Goal: Task Accomplishment & Management: Complete application form

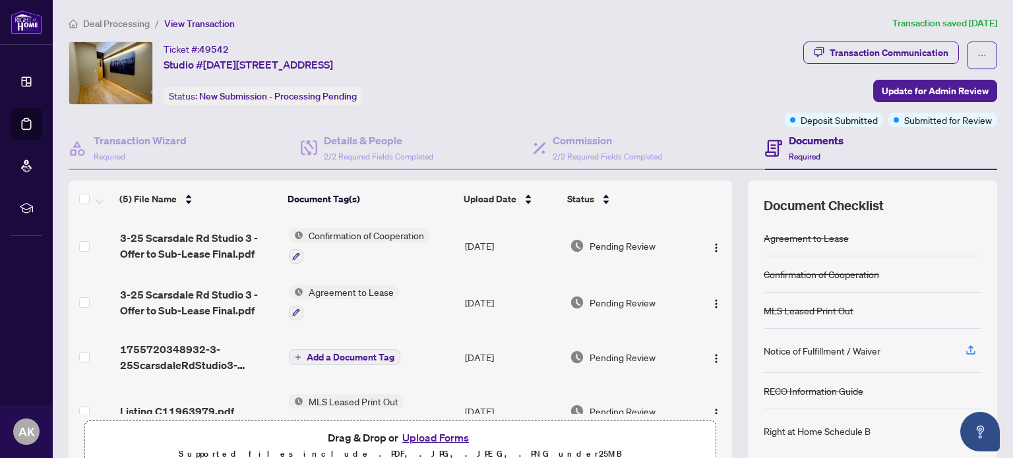
click at [105, 18] on span "Deal Processing" at bounding box center [116, 24] width 67 height 12
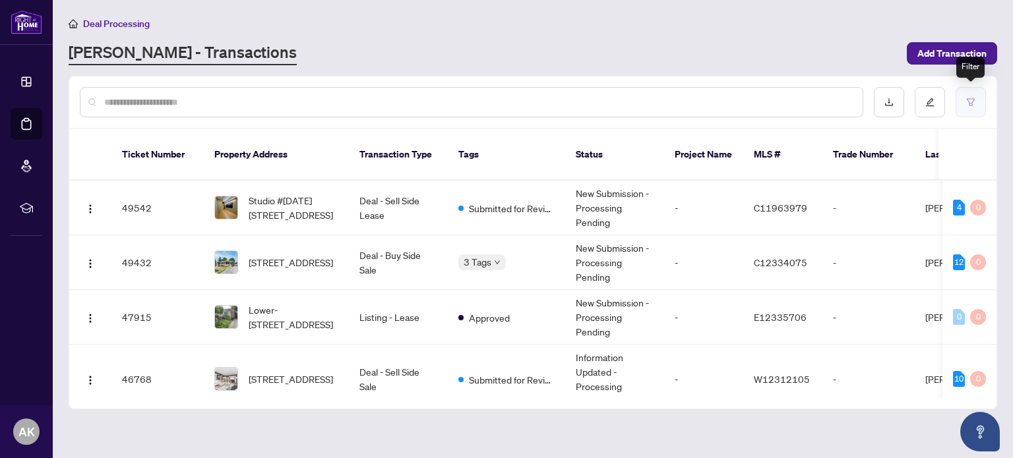
click at [971, 102] on icon "filter" at bounding box center [971, 101] width 8 height 7
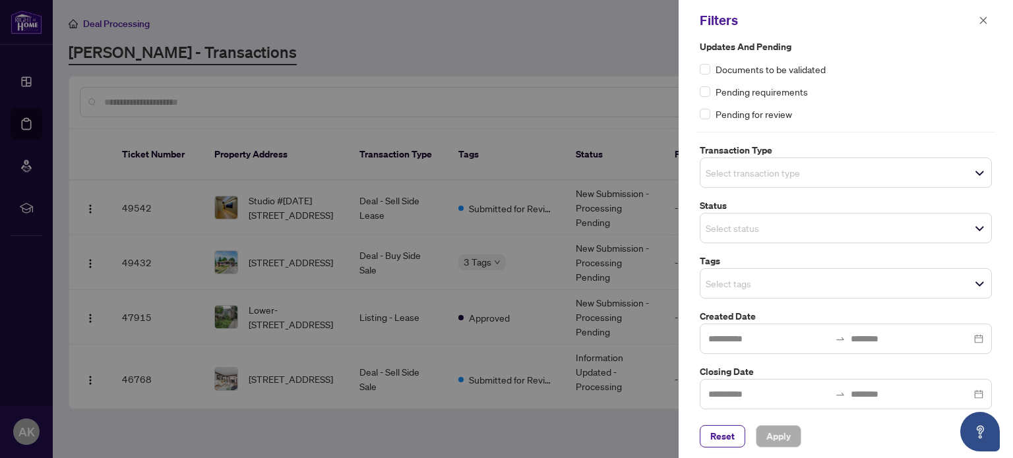
scroll to position [15, 0]
click at [886, 170] on span "Select transaction type" at bounding box center [845, 170] width 291 height 18
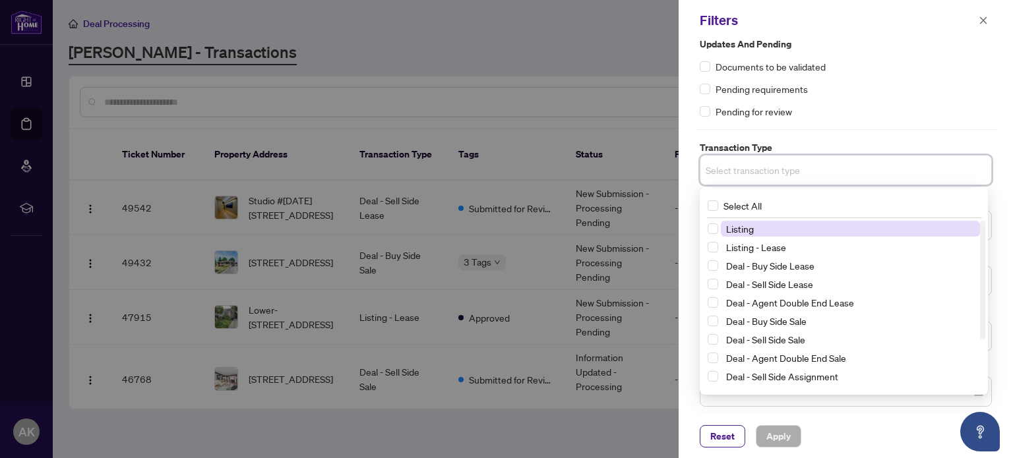
click at [886, 170] on span "Select transaction type" at bounding box center [845, 170] width 291 height 18
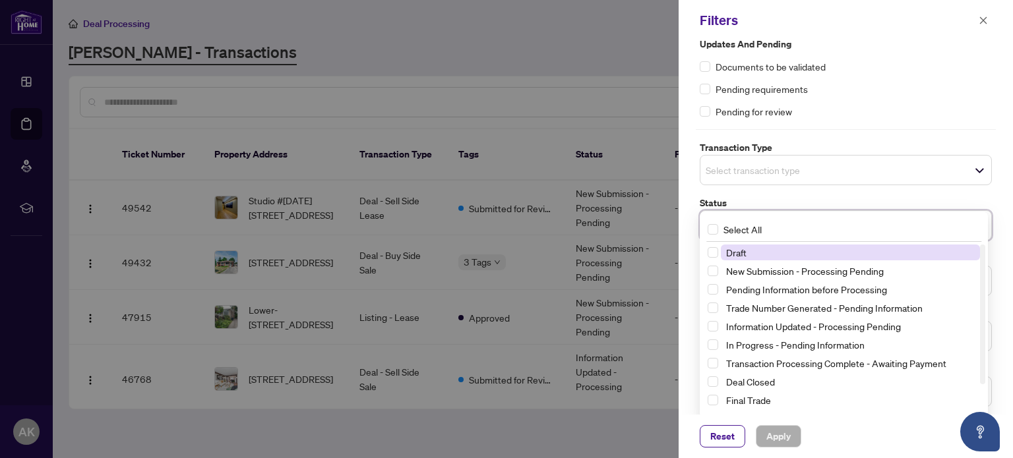
click at [789, 227] on div "Select status Select All 1 Draft New Submission - Processing Pending Pending In…" at bounding box center [846, 225] width 292 height 30
click at [709, 250] on span "Select Draft" at bounding box center [712, 252] width 11 height 11
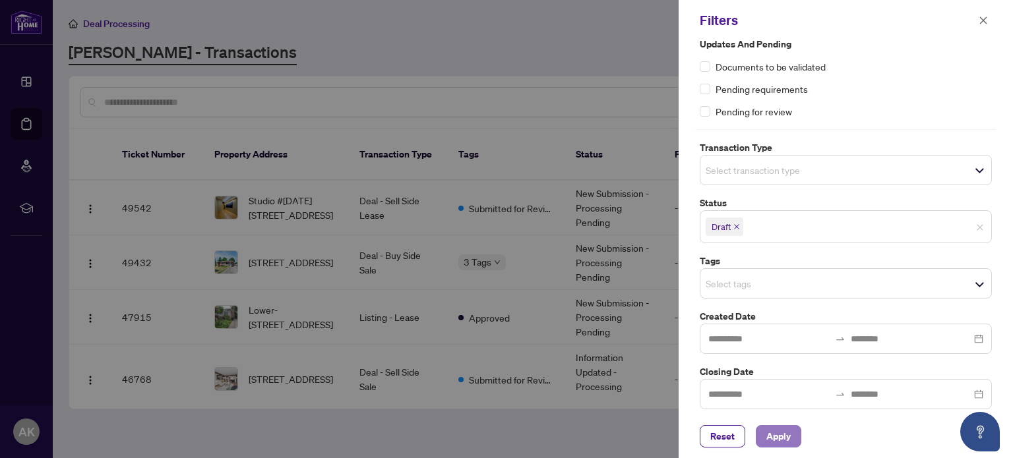
click at [774, 435] on span "Apply" at bounding box center [778, 436] width 24 height 21
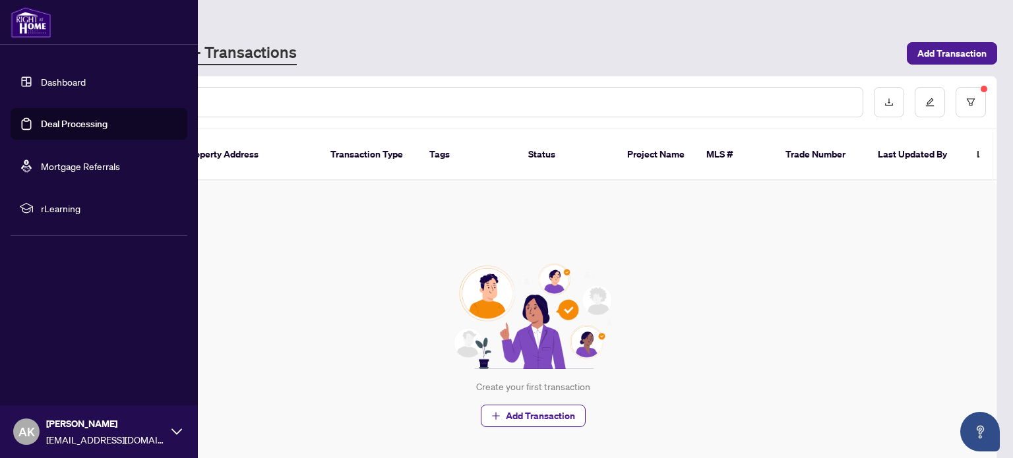
click at [66, 80] on link "Dashboard" at bounding box center [63, 82] width 45 height 12
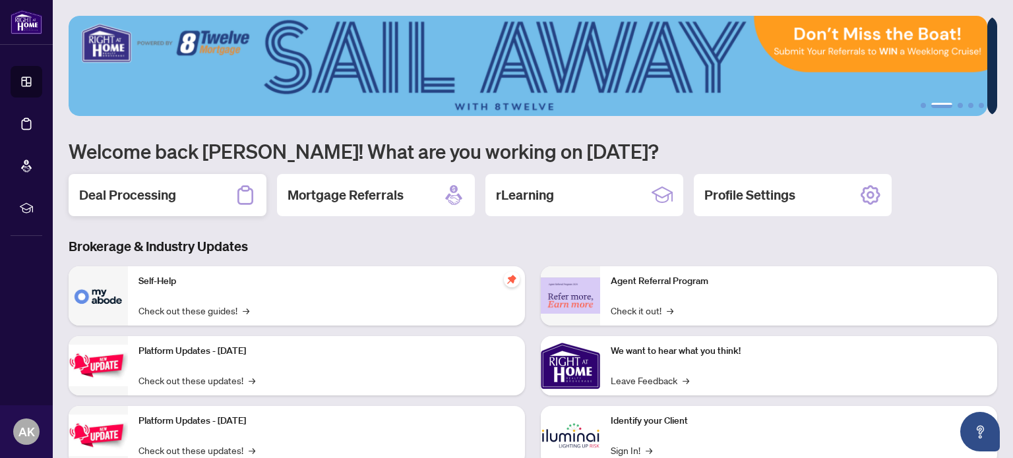
click at [141, 191] on h2 "Deal Processing" at bounding box center [127, 195] width 97 height 18
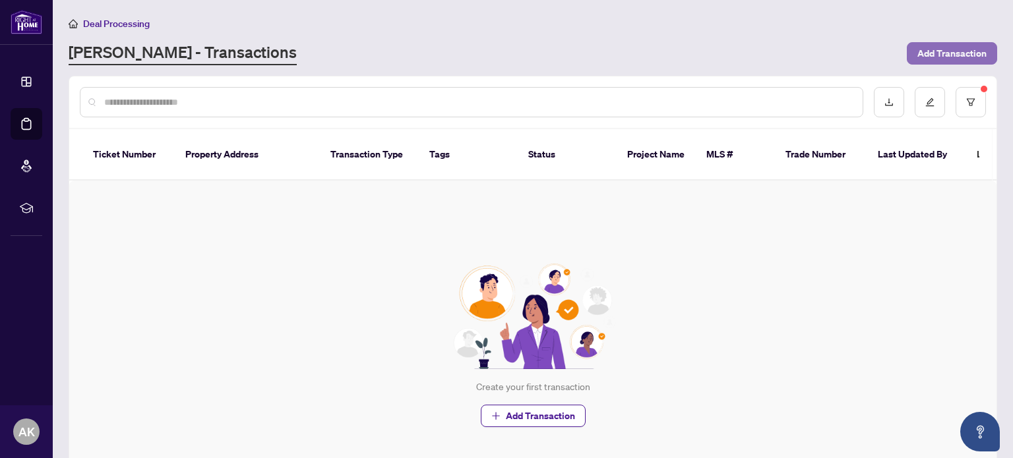
click at [943, 51] on span "Add Transaction" at bounding box center [951, 53] width 69 height 21
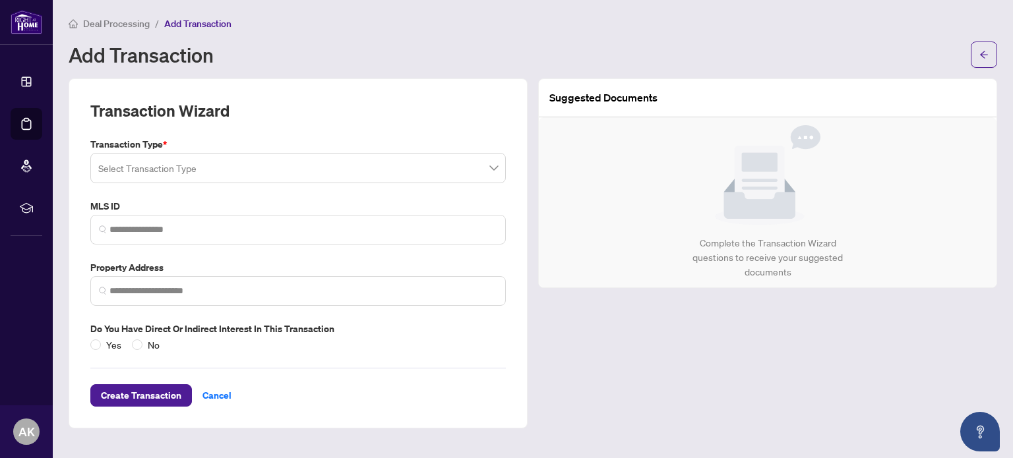
click at [115, 26] on span "Deal Processing" at bounding box center [116, 24] width 67 height 12
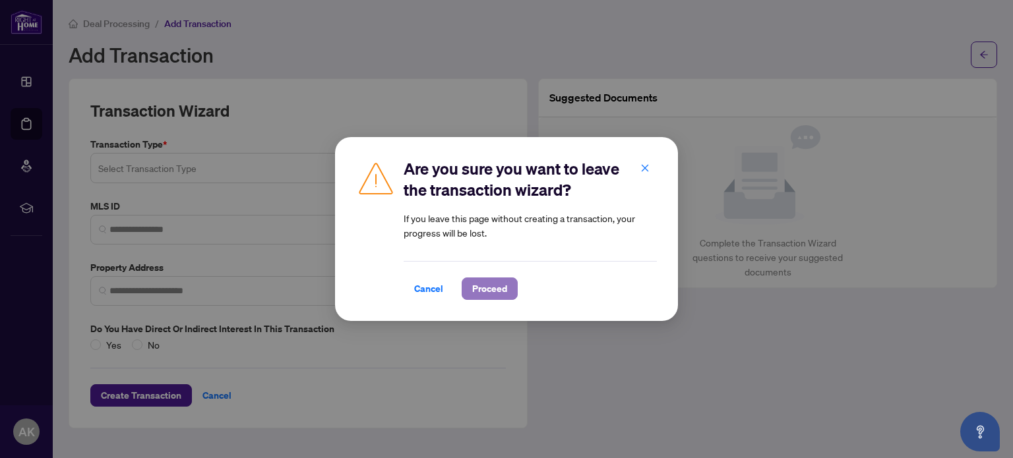
click at [478, 289] on span "Proceed" at bounding box center [489, 288] width 35 height 21
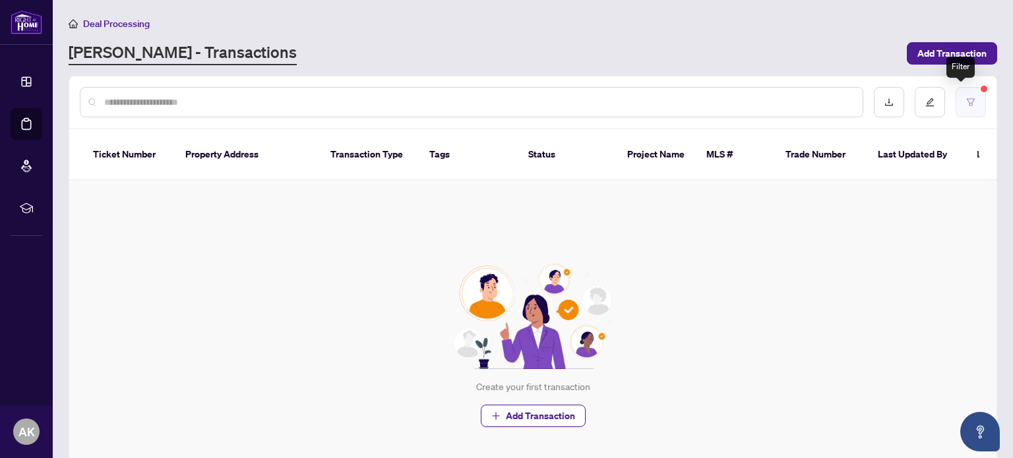
click at [966, 104] on icon "filter" at bounding box center [970, 102] width 9 height 9
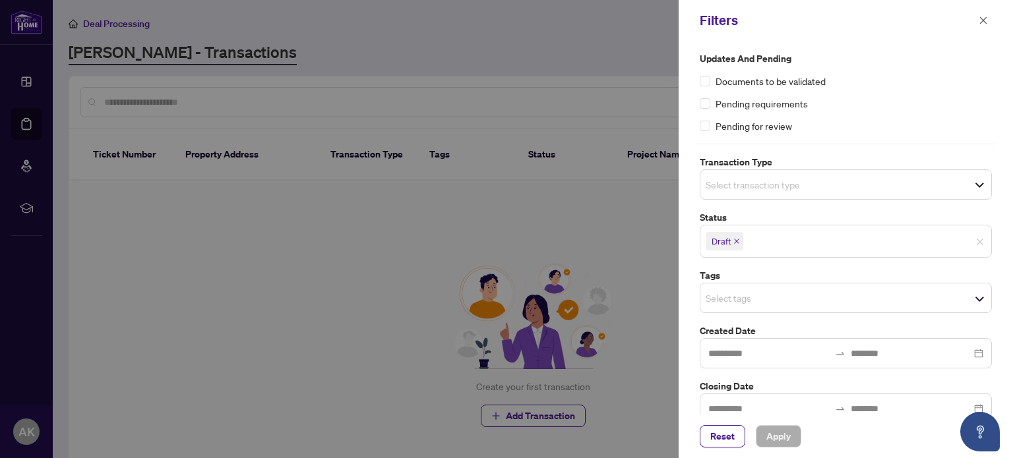
click at [734, 239] on icon "close" at bounding box center [736, 241] width 7 height 7
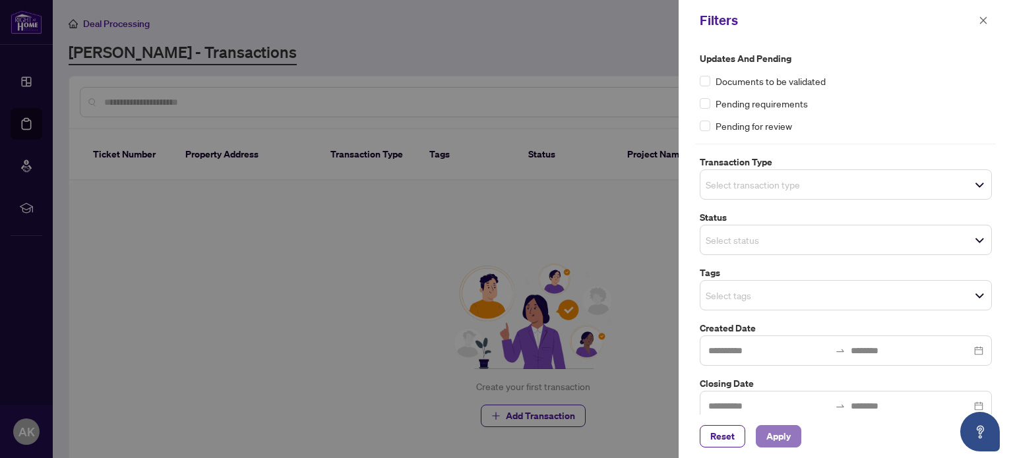
click at [771, 440] on span "Apply" at bounding box center [778, 436] width 24 height 21
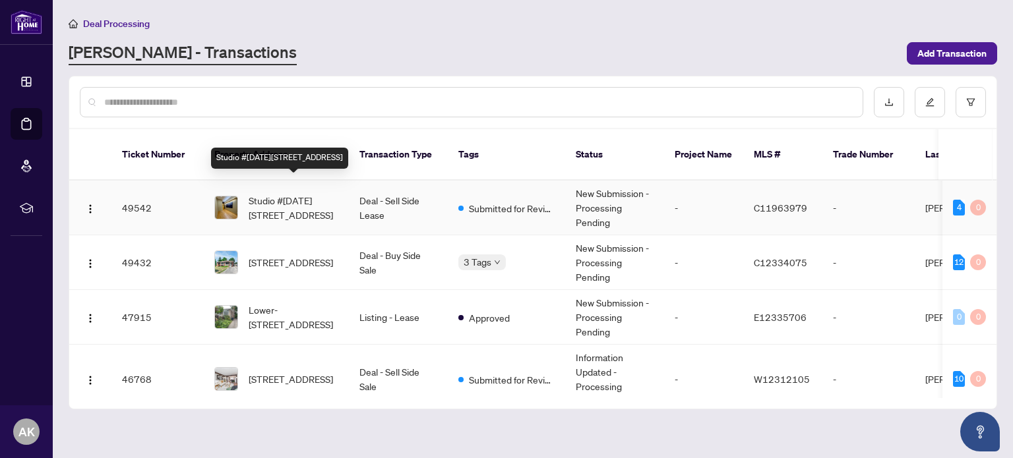
click at [295, 193] on span "Studio #[DATE][STREET_ADDRESS]" at bounding box center [294, 207] width 90 height 29
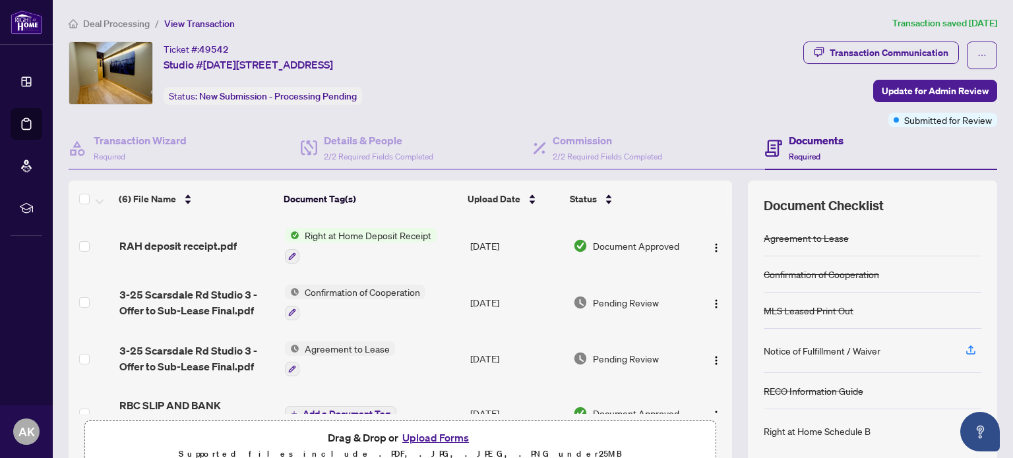
click at [129, 31] on div "Deal Processing / View Transaction Transaction saved [DATE] Ticket #: 49542 Stu…" at bounding box center [532, 286] width 939 height 541
click at [129, 23] on span "Deal Processing" at bounding box center [116, 24] width 67 height 12
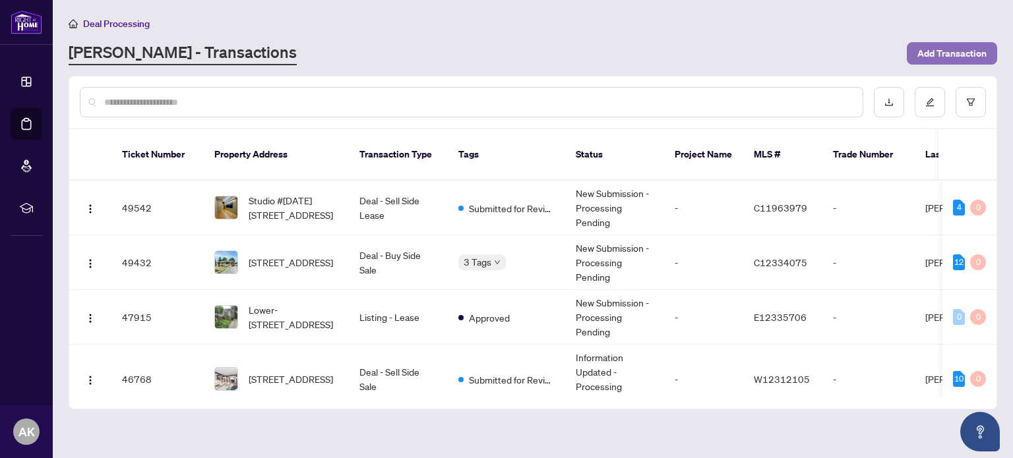
click at [961, 53] on span "Add Transaction" at bounding box center [951, 53] width 69 height 21
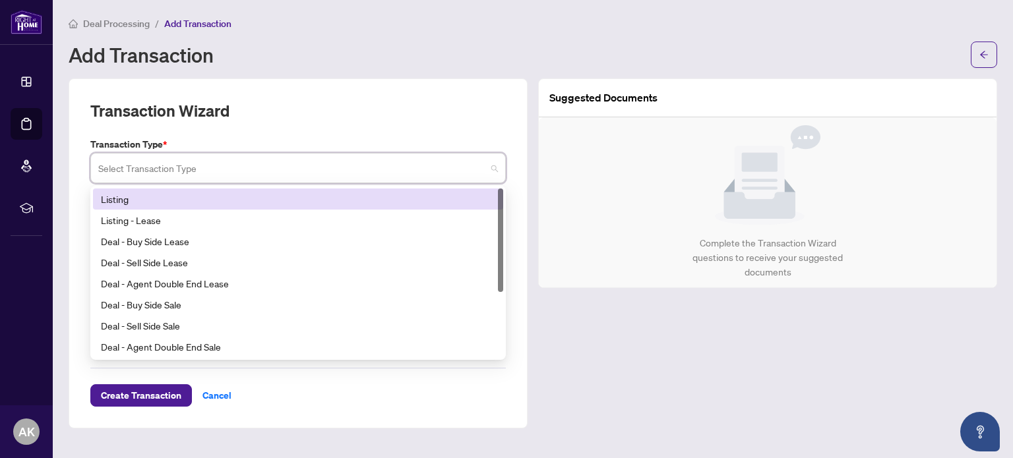
click at [243, 163] on input "search" at bounding box center [292, 170] width 388 height 29
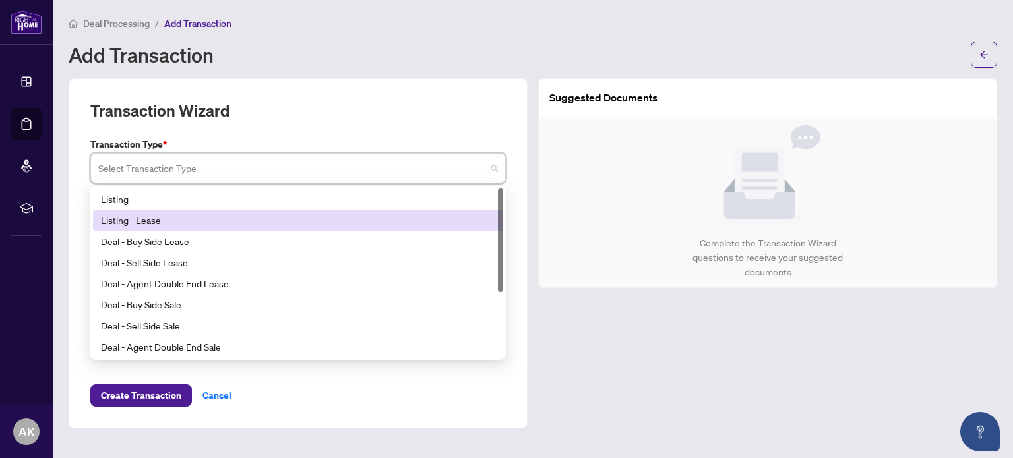
click at [176, 218] on div "Listing - Lease" at bounding box center [298, 220] width 394 height 15
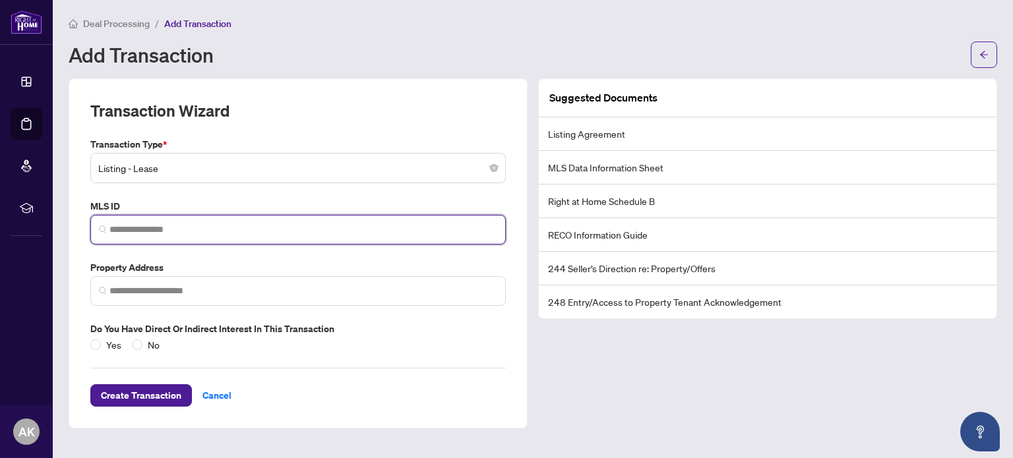
click at [171, 233] on input "search" at bounding box center [303, 230] width 388 height 14
paste input "*********"
type input "*********"
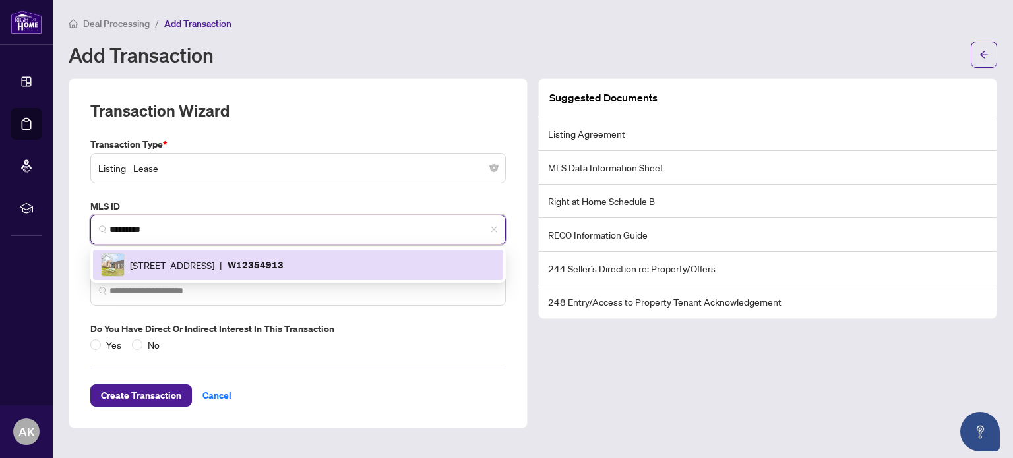
click at [186, 258] on span "[STREET_ADDRESS]" at bounding box center [172, 265] width 84 height 15
type input "**********"
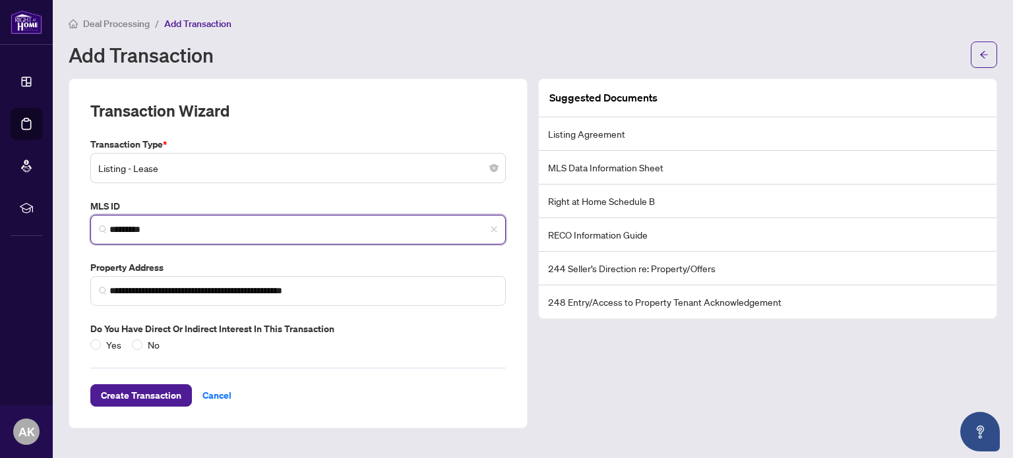
type input "*********"
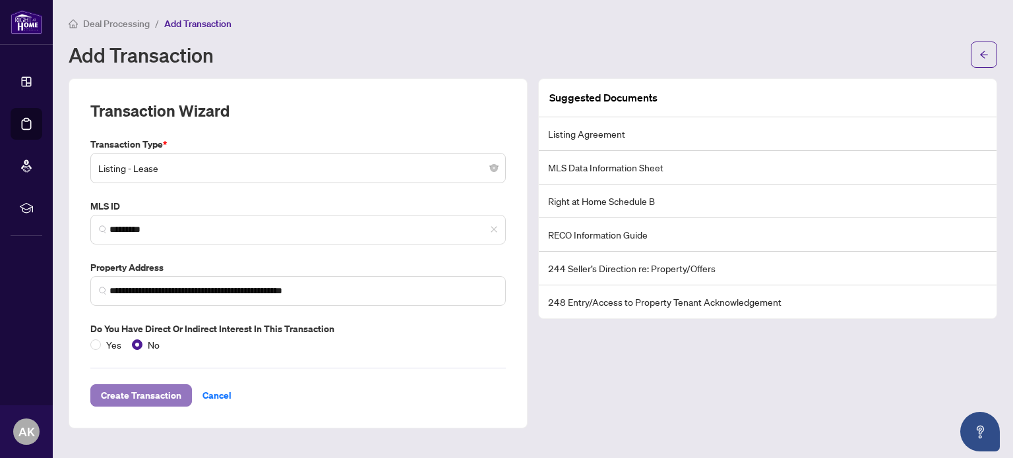
click at [152, 397] on span "Create Transaction" at bounding box center [141, 395] width 80 height 21
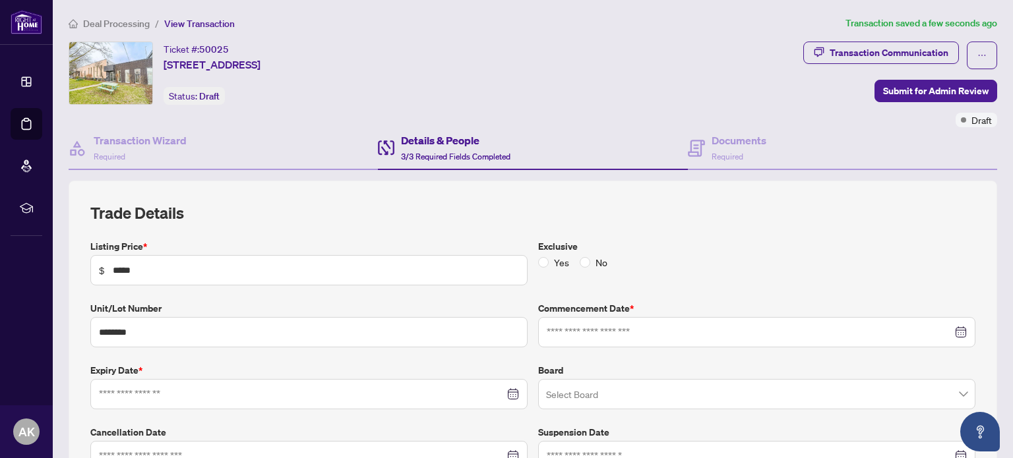
type input "**********"
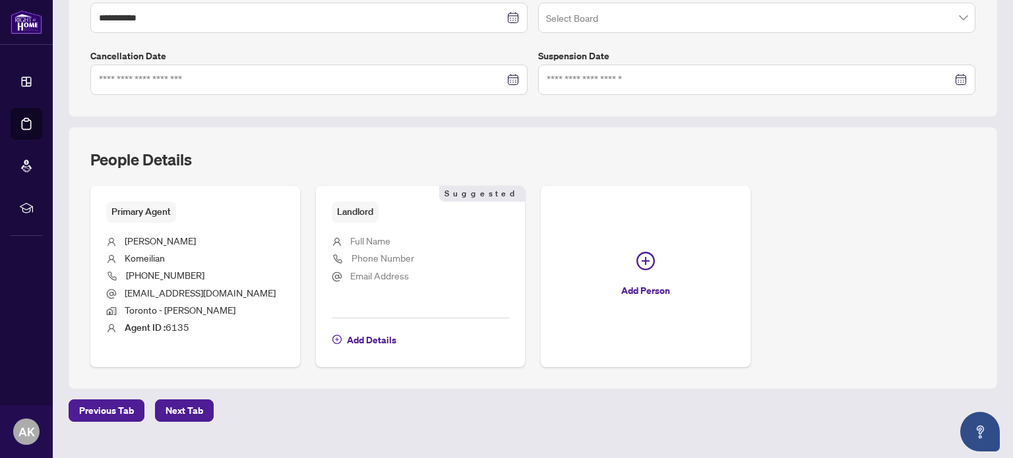
scroll to position [398, 0]
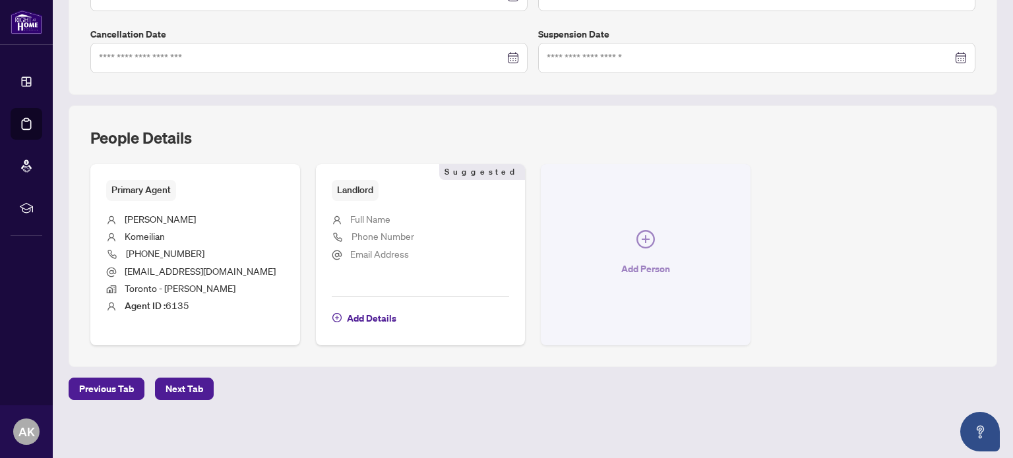
click at [645, 270] on span "Add Person" at bounding box center [645, 268] width 49 height 21
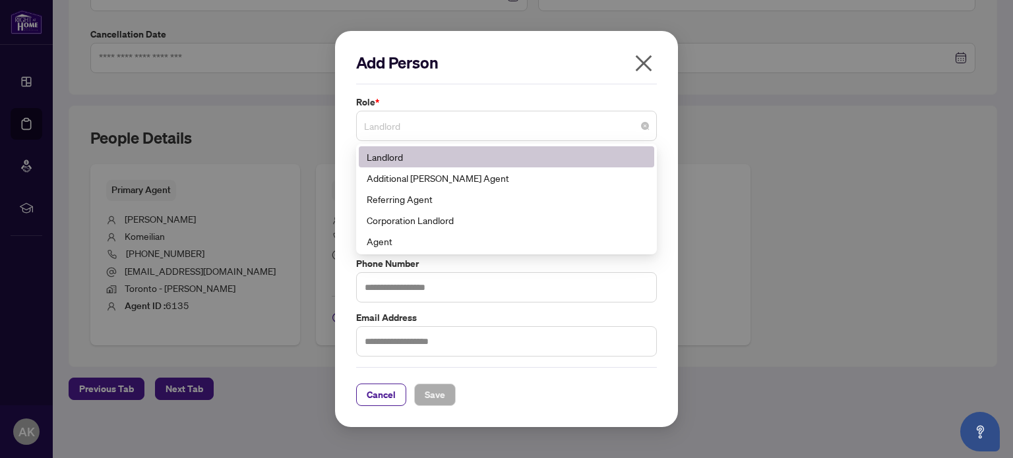
click at [398, 123] on span "Landlord" at bounding box center [506, 125] width 285 height 25
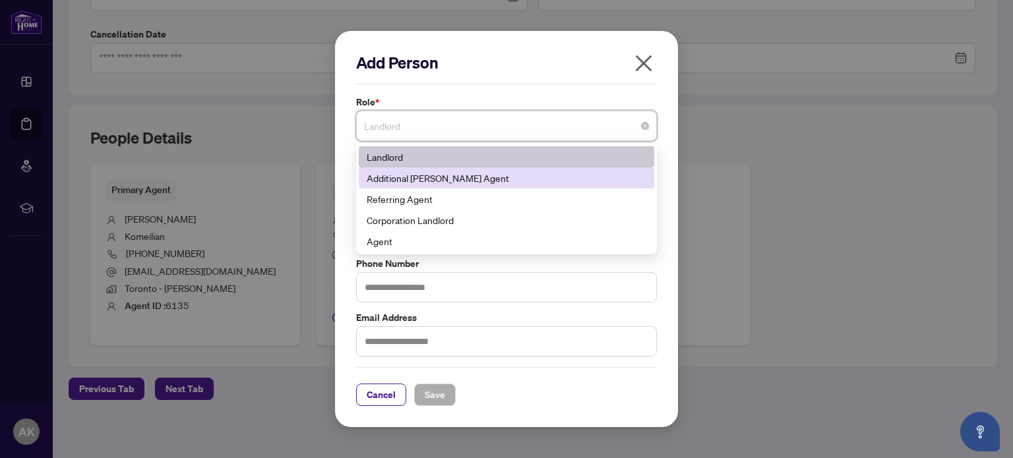
click at [433, 184] on div "Additional [PERSON_NAME] Agent" at bounding box center [507, 178] width 280 height 15
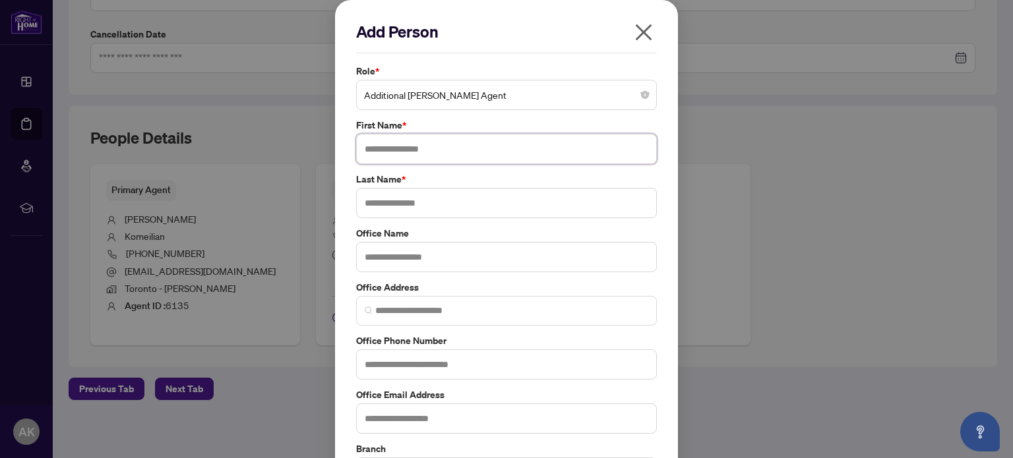
click at [419, 150] on input "text" at bounding box center [506, 149] width 301 height 30
type input "*****"
type input "******"
type input "**********"
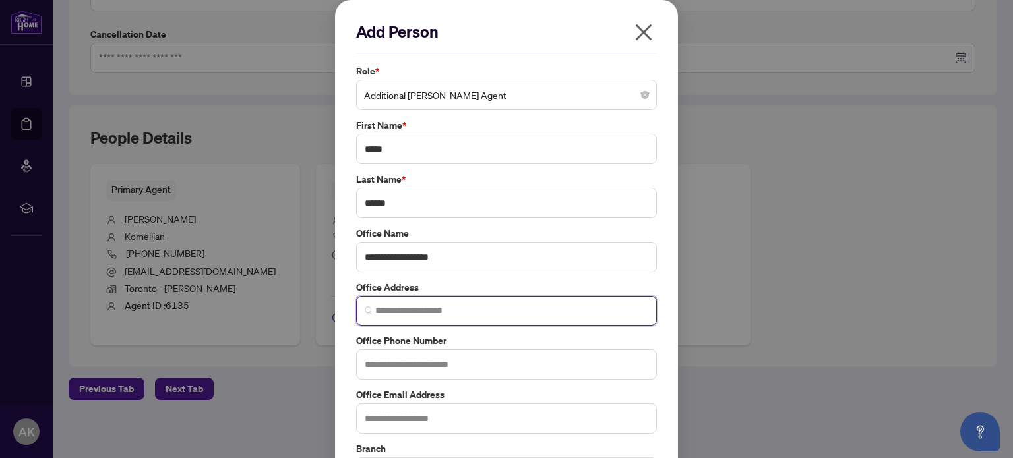
scroll to position [109, 0]
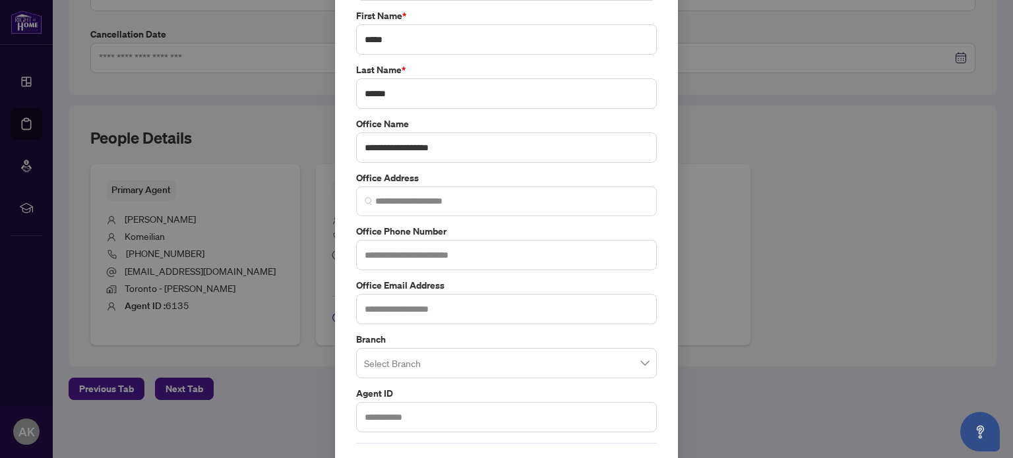
click at [514, 371] on input "search" at bounding box center [500, 365] width 273 height 29
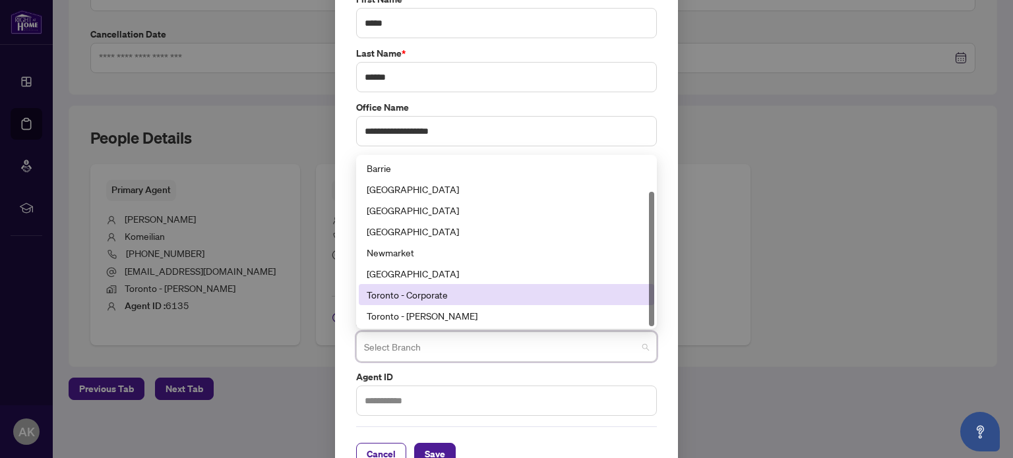
scroll to position [151, 0]
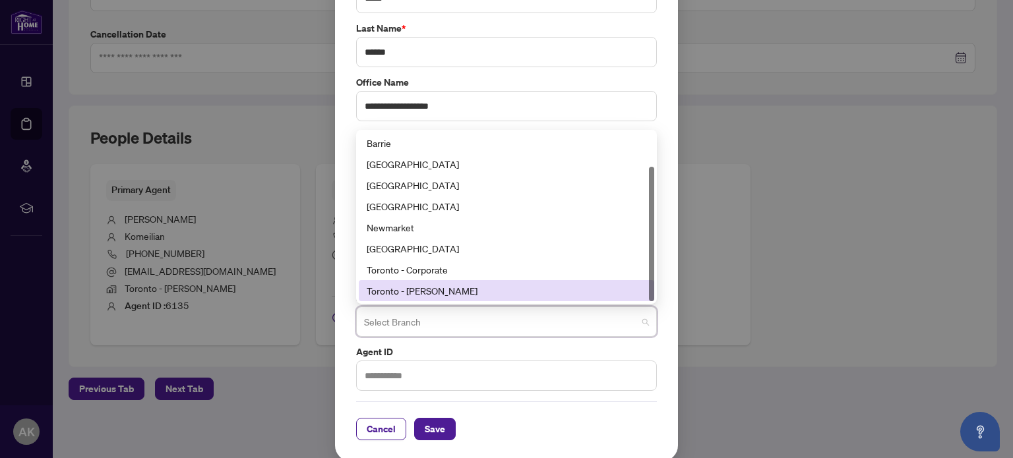
click at [436, 280] on div "Toronto - [PERSON_NAME]" at bounding box center [506, 290] width 295 height 21
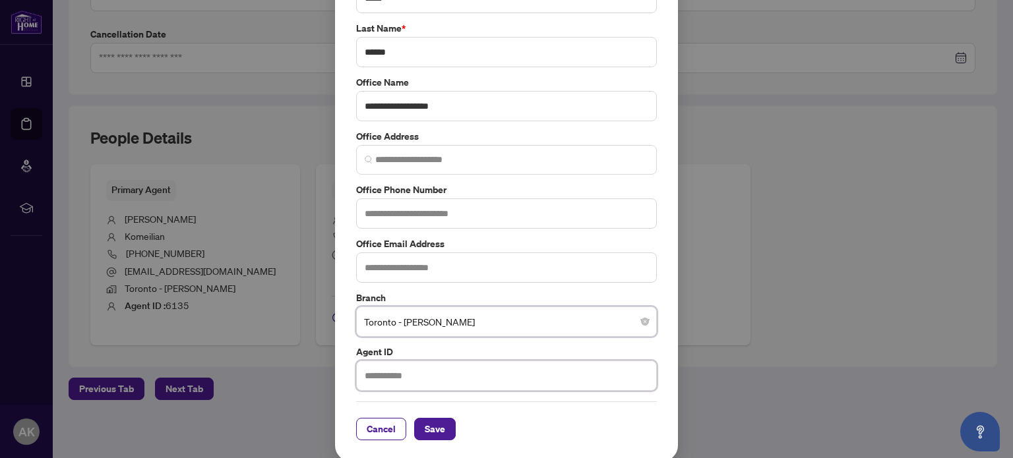
click at [413, 375] on input "text" at bounding box center [506, 376] width 301 height 30
type input "****"
click at [425, 428] on span "Save" at bounding box center [435, 429] width 20 height 21
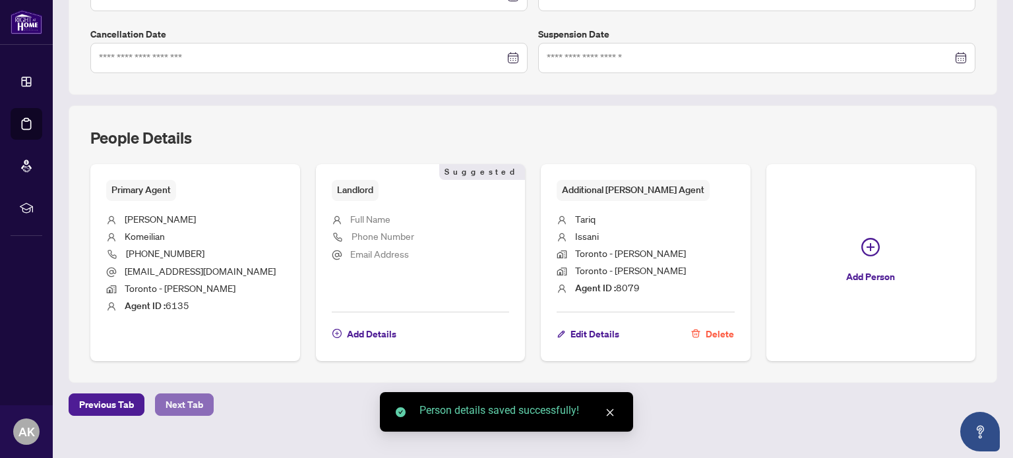
click at [160, 401] on button "Next Tab" at bounding box center [184, 405] width 59 height 22
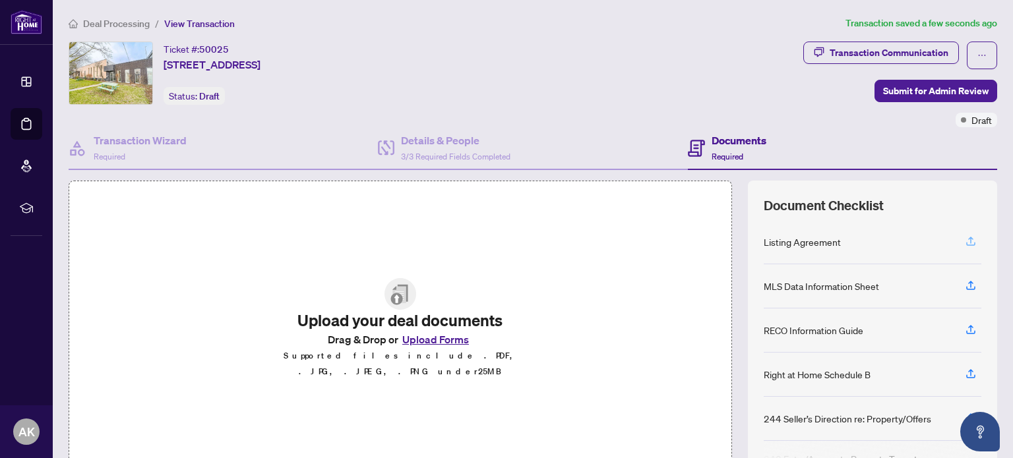
click at [965, 238] on icon "button" at bounding box center [971, 241] width 12 height 12
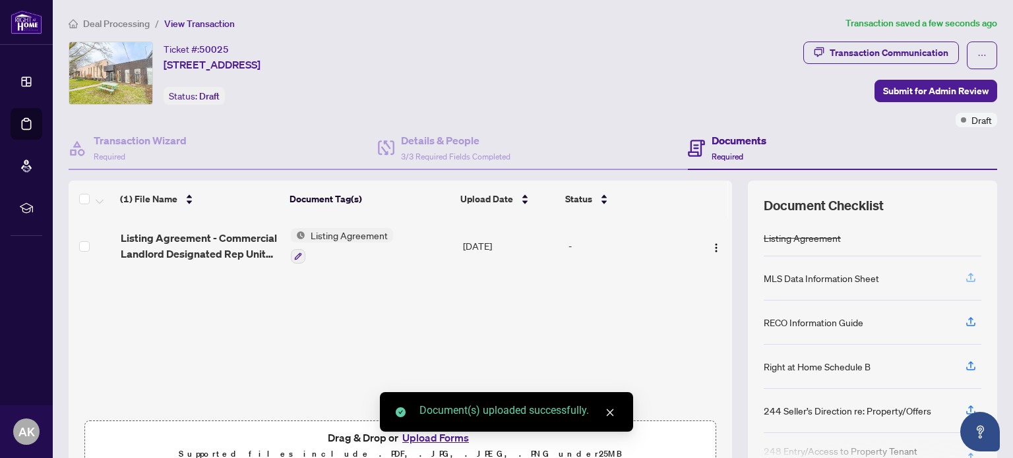
click at [965, 280] on icon "button" at bounding box center [971, 278] width 12 height 12
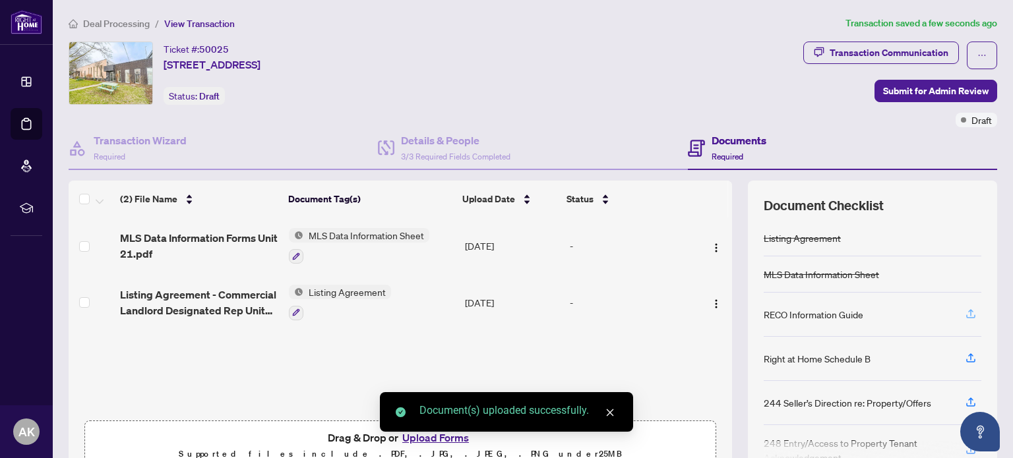
click at [968, 311] on icon "button" at bounding box center [970, 312] width 5 height 7
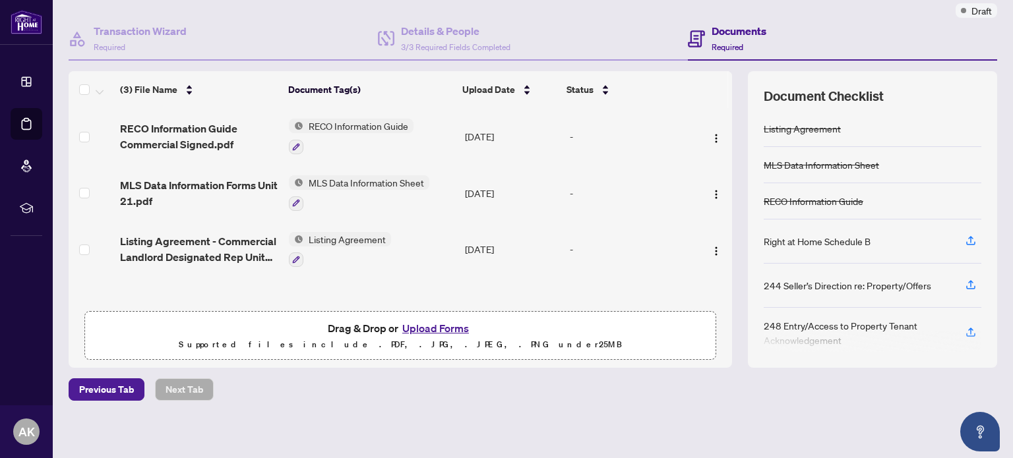
click at [426, 324] on button "Upload Forms" at bounding box center [435, 328] width 75 height 17
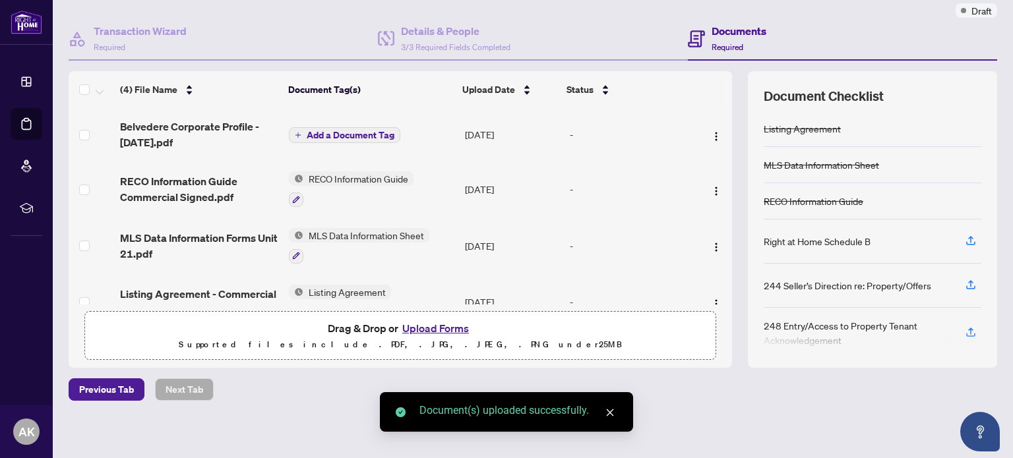
click at [349, 131] on span "Add a Document Tag" at bounding box center [351, 135] width 88 height 9
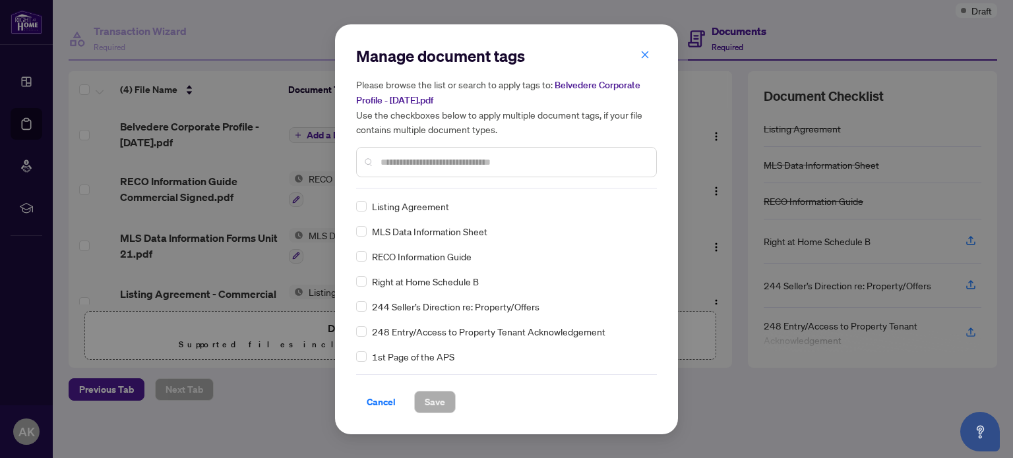
click at [438, 186] on div "Manage document tags Please browse the list or search to apply tags to: Belvede…" at bounding box center [506, 116] width 301 height 143
click at [437, 162] on input "text" at bounding box center [512, 162] width 265 height 15
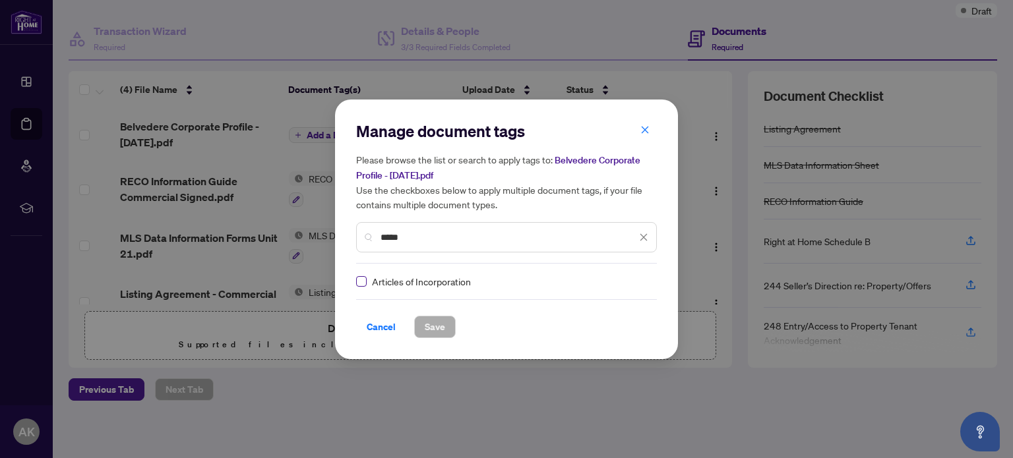
type input "*****"
click at [417, 324] on button "Save" at bounding box center [435, 327] width 42 height 22
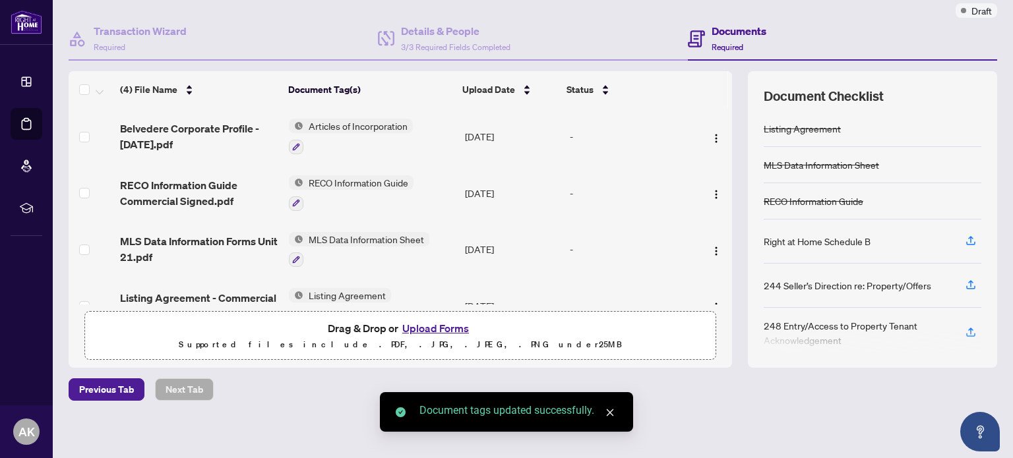
click at [435, 326] on button "Upload Forms" at bounding box center [435, 328] width 75 height 17
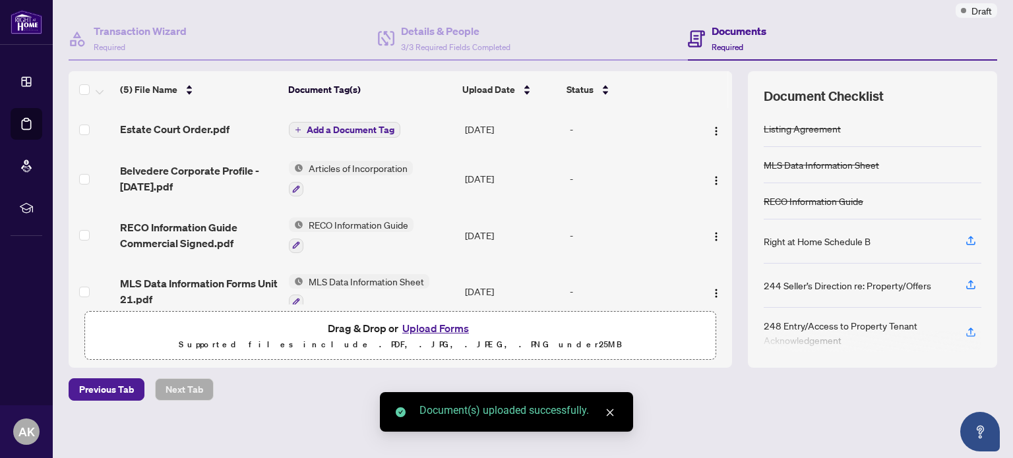
click at [330, 128] on span "Add a Document Tag" at bounding box center [351, 129] width 88 height 9
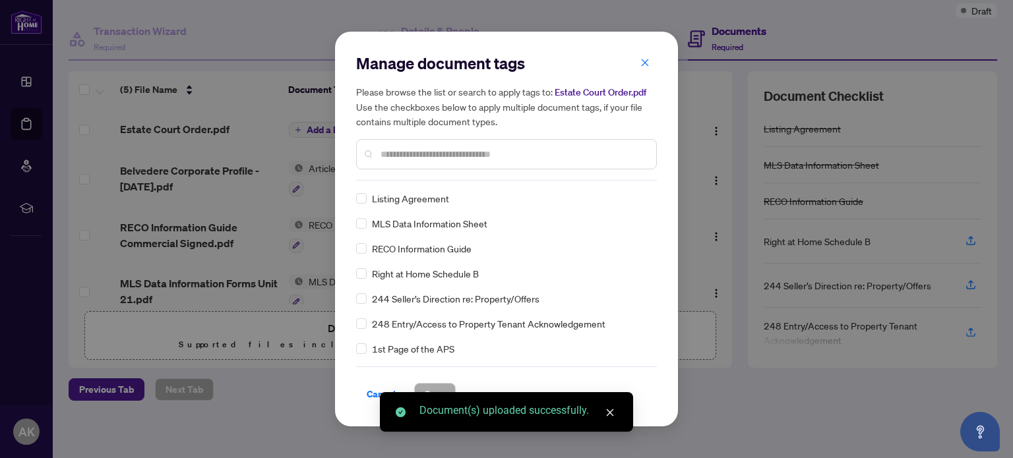
click at [423, 150] on input "text" at bounding box center [512, 154] width 265 height 15
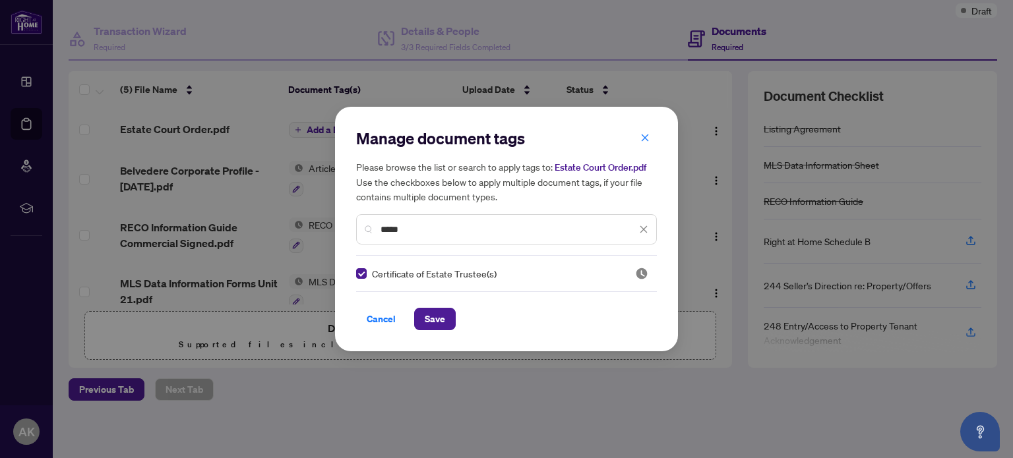
drag, startPoint x: 429, startPoint y: 233, endPoint x: 309, endPoint y: 237, distance: 120.7
click at [309, 237] on div "Manage document tags Please browse the list or search to apply tags to: Estate …" at bounding box center [506, 229] width 1013 height 458
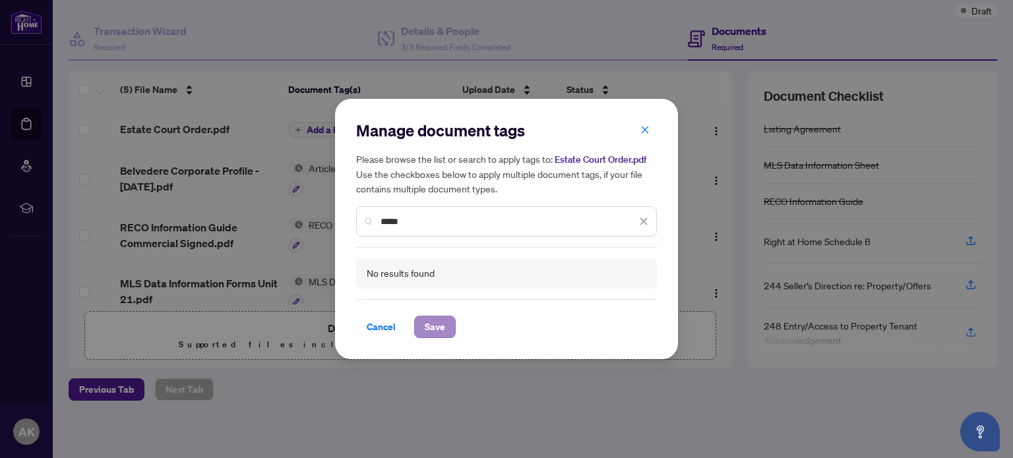
type input "*****"
click at [431, 330] on span "Save" at bounding box center [435, 326] width 20 height 21
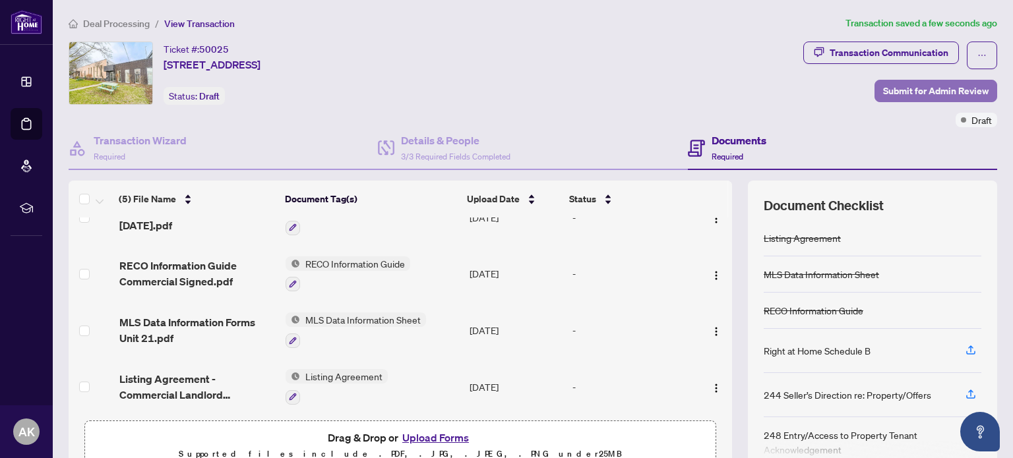
click at [920, 94] on span "Submit for Admin Review" at bounding box center [935, 90] width 105 height 21
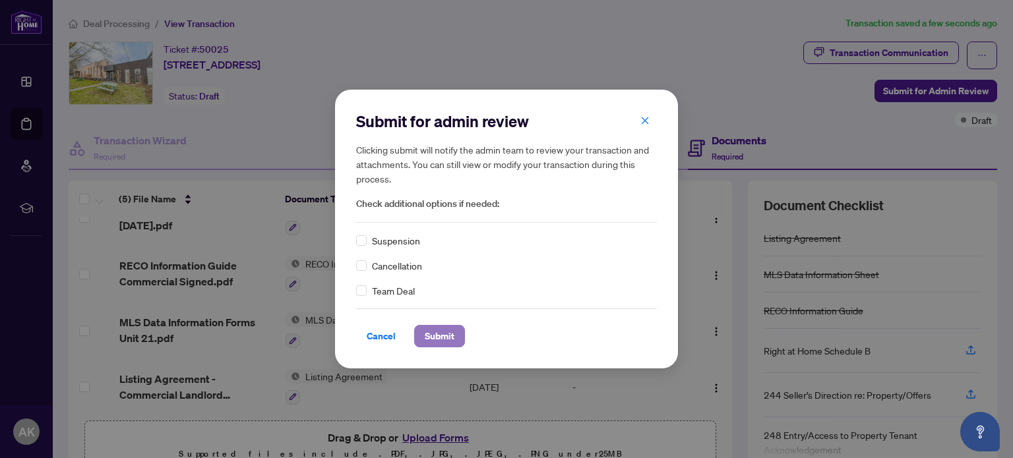
click at [429, 327] on span "Submit" at bounding box center [440, 336] width 30 height 21
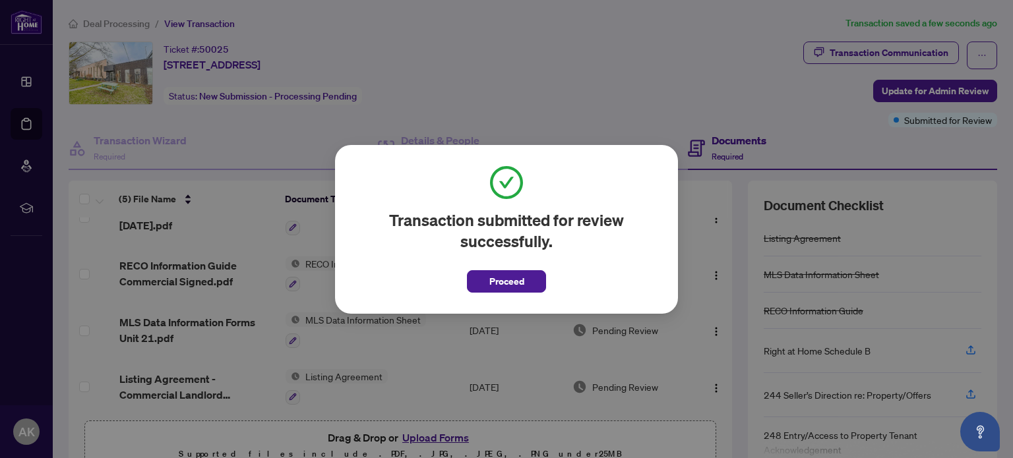
click at [493, 286] on span "Proceed" at bounding box center [506, 281] width 35 height 21
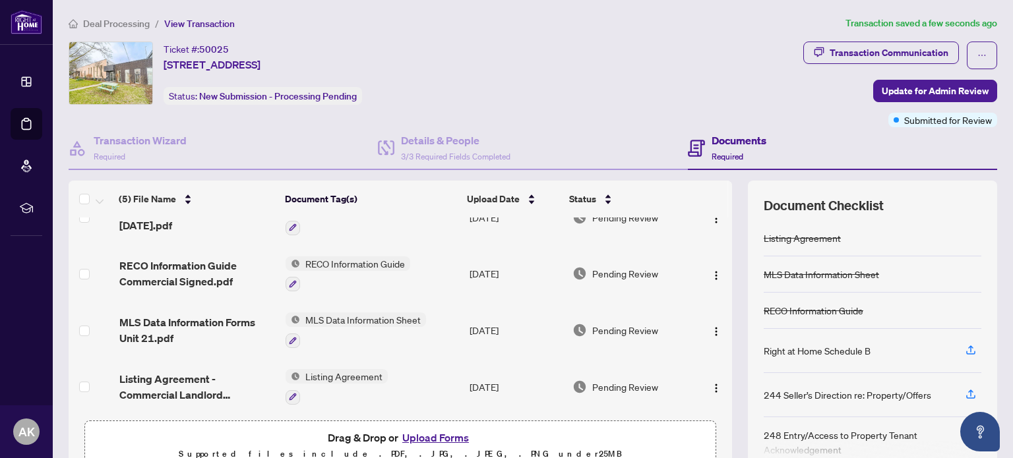
click at [105, 21] on span "Deal Processing" at bounding box center [116, 24] width 67 height 12
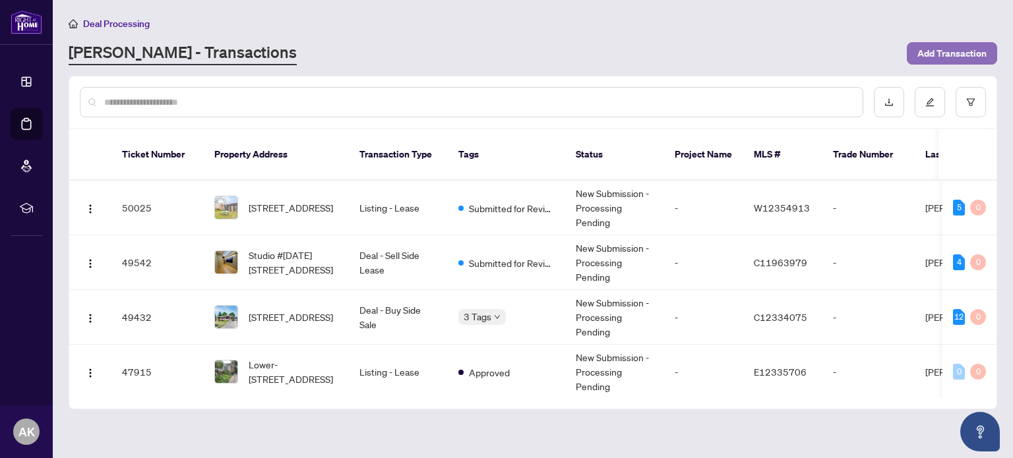
click at [925, 57] on span "Add Transaction" at bounding box center [951, 53] width 69 height 21
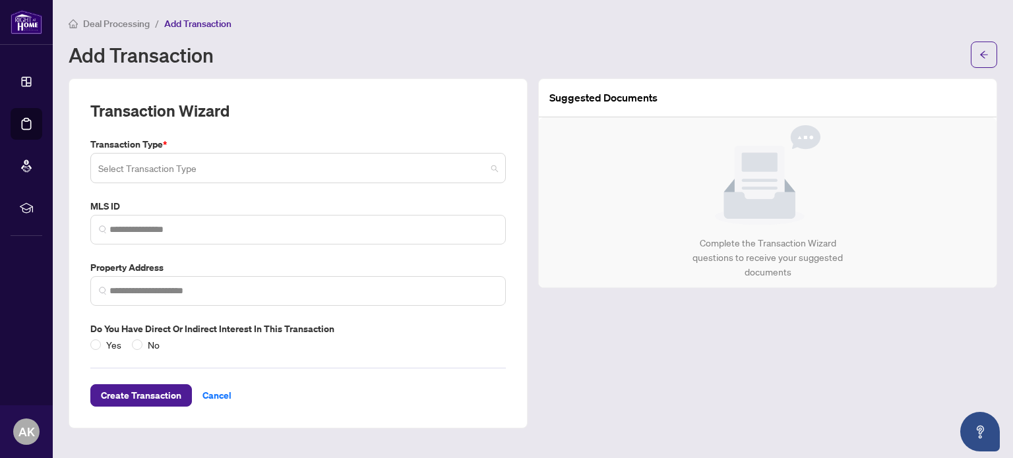
click at [215, 170] on input "search" at bounding box center [292, 170] width 388 height 29
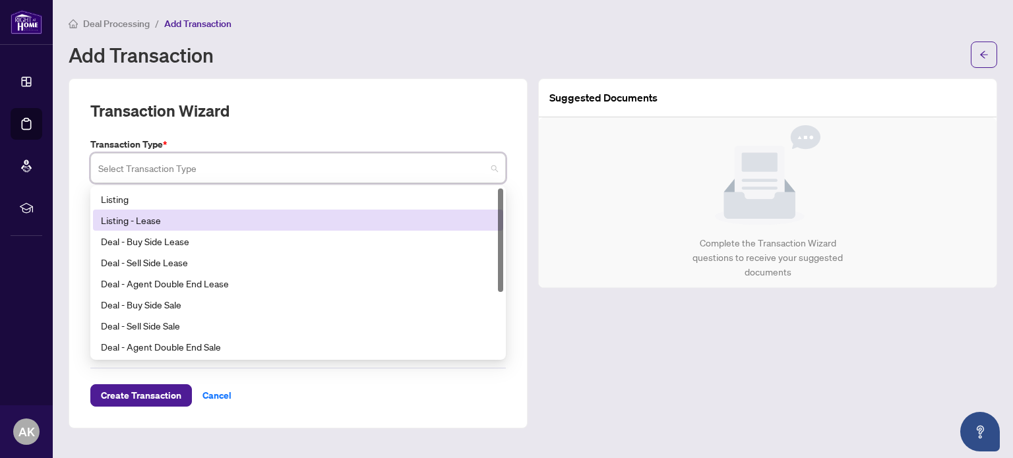
click at [176, 216] on div "Listing - Lease" at bounding box center [298, 220] width 394 height 15
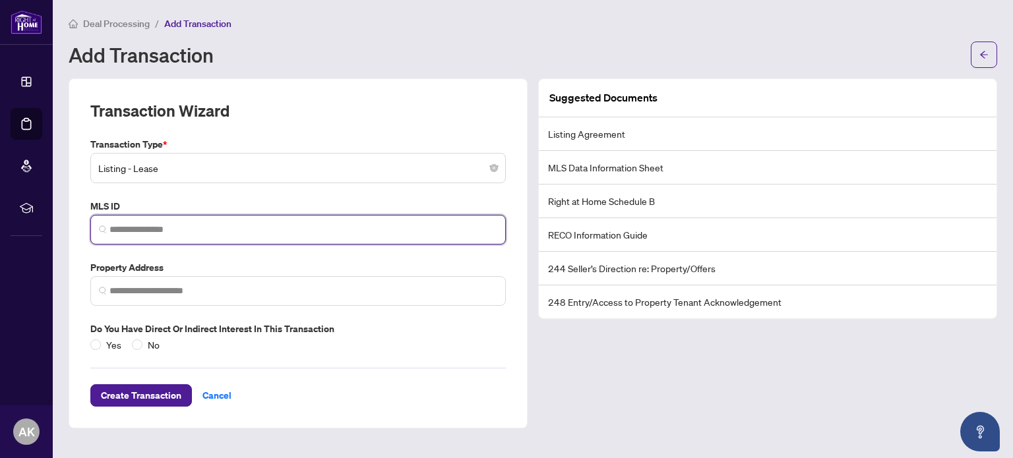
click at [181, 232] on input "search" at bounding box center [303, 230] width 388 height 14
paste input "*********"
type input "*********"
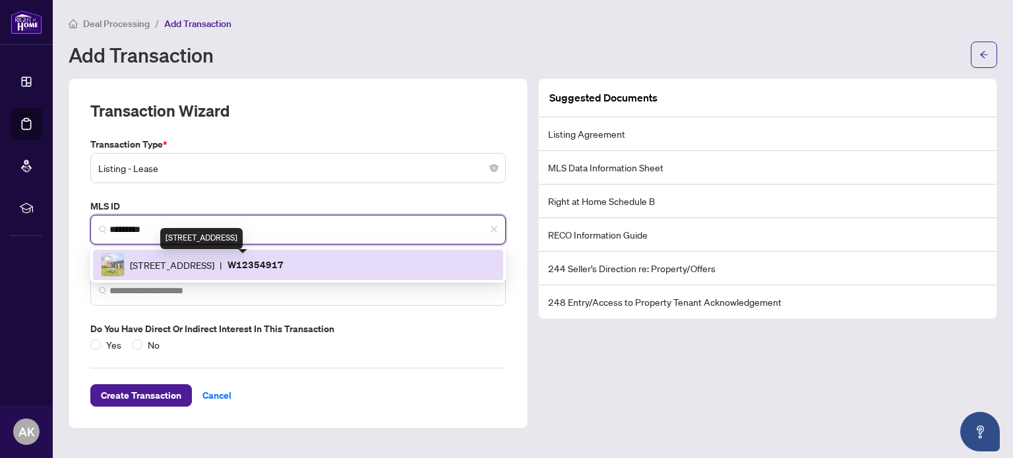
click at [214, 266] on span "[STREET_ADDRESS]" at bounding box center [172, 265] width 84 height 15
type input "**********"
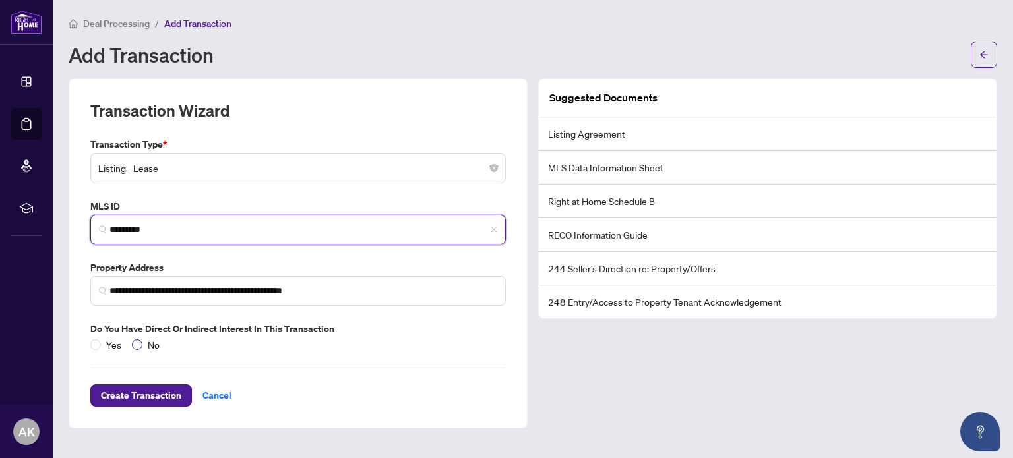
type input "*********"
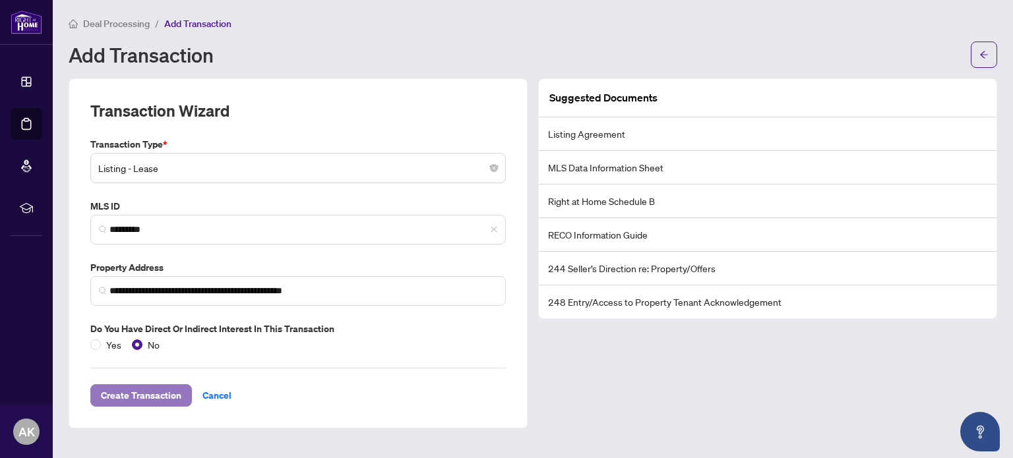
click at [156, 390] on span "Create Transaction" at bounding box center [141, 395] width 80 height 21
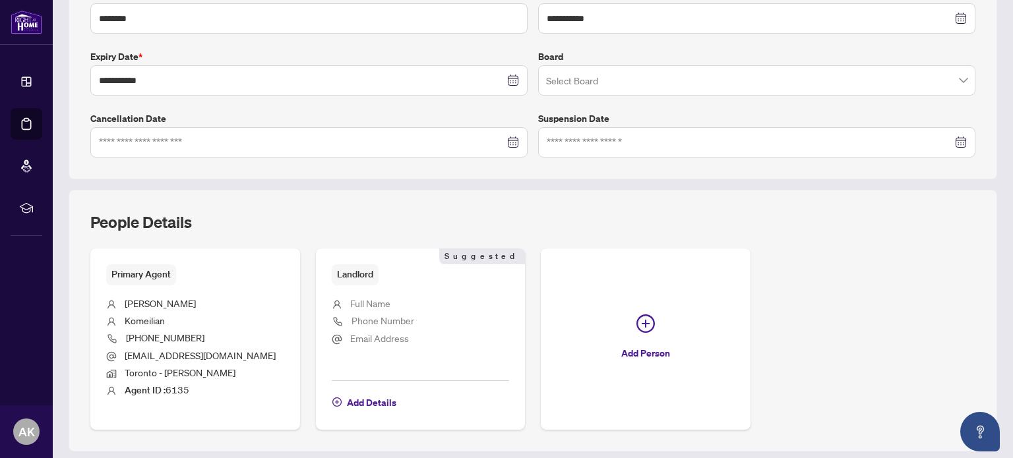
scroll to position [398, 0]
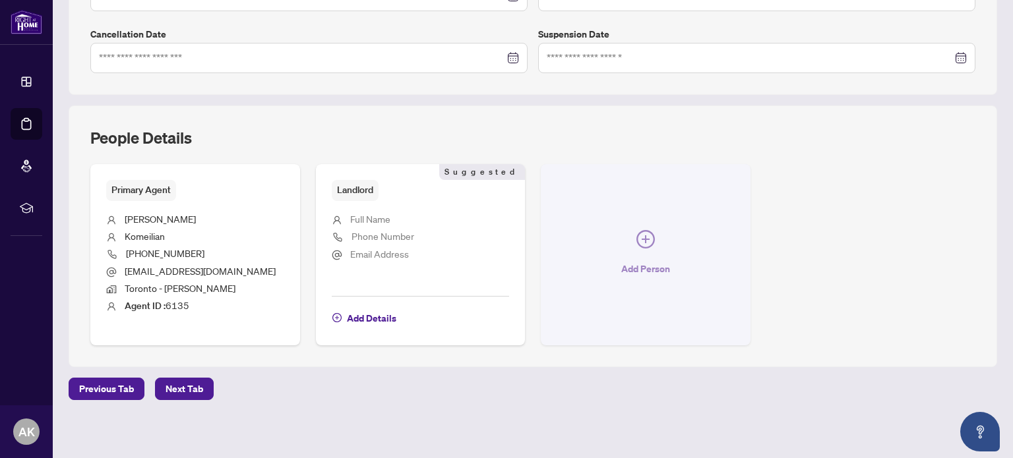
click at [627, 233] on button "Add Person" at bounding box center [646, 254] width 210 height 181
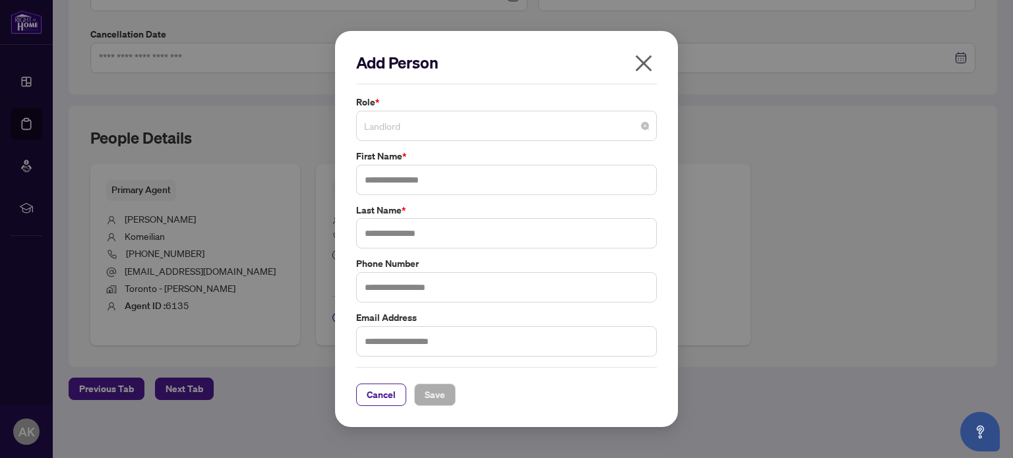
click at [469, 124] on span "Landlord" at bounding box center [506, 125] width 285 height 25
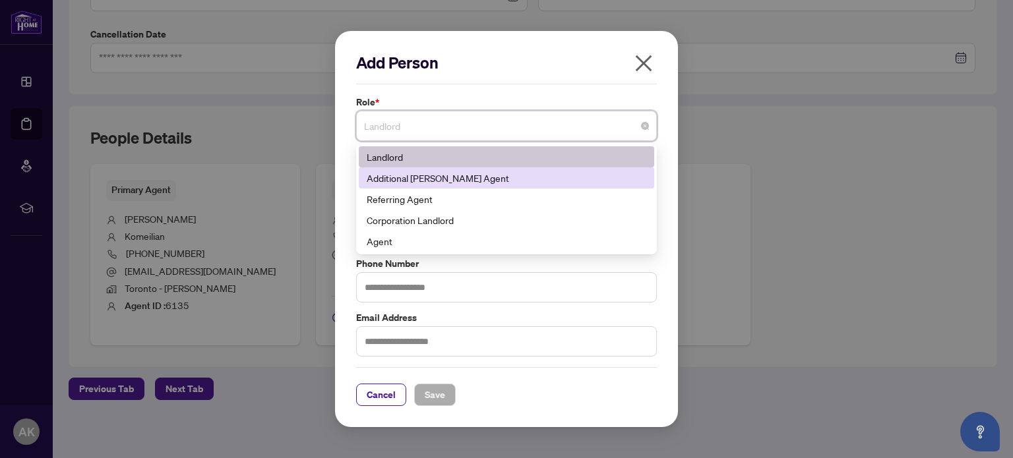
click at [456, 187] on div "Additional [PERSON_NAME] Agent" at bounding box center [506, 177] width 295 height 21
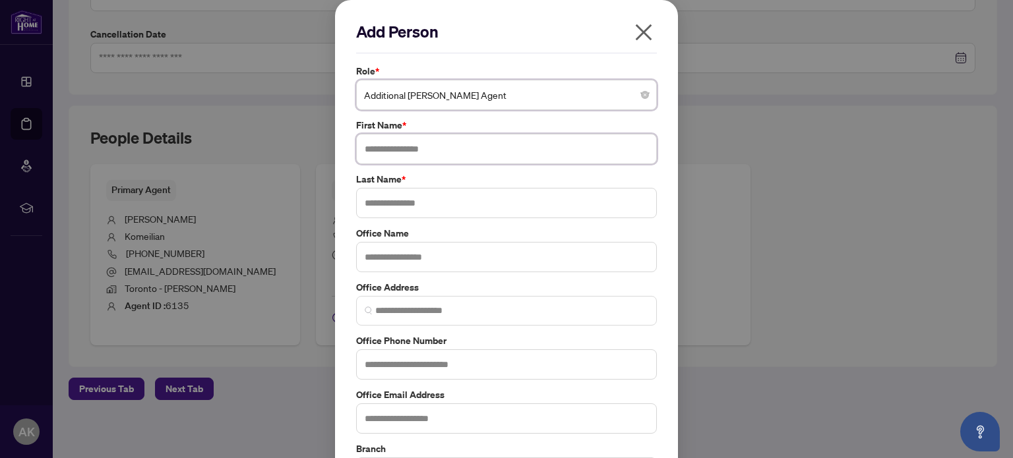
click at [435, 154] on input "text" at bounding box center [506, 149] width 301 height 30
type input "*****"
type input "******"
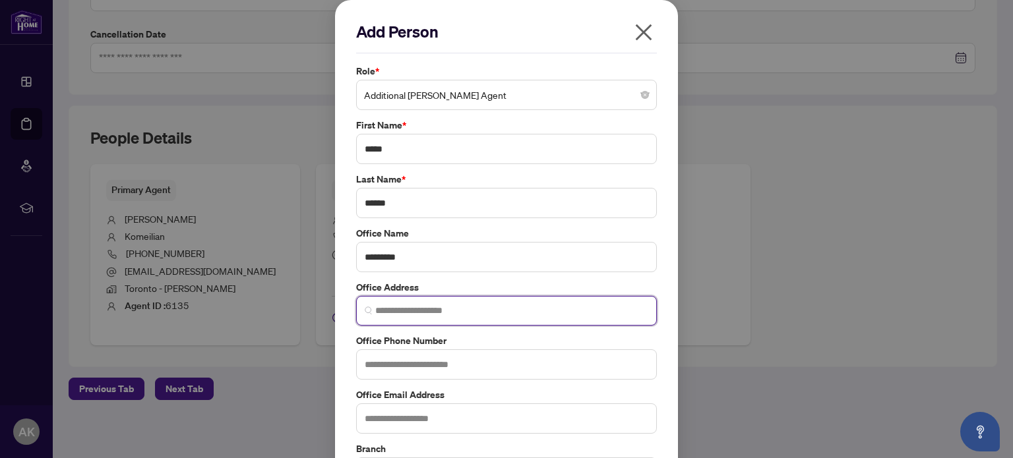
scroll to position [109, 0]
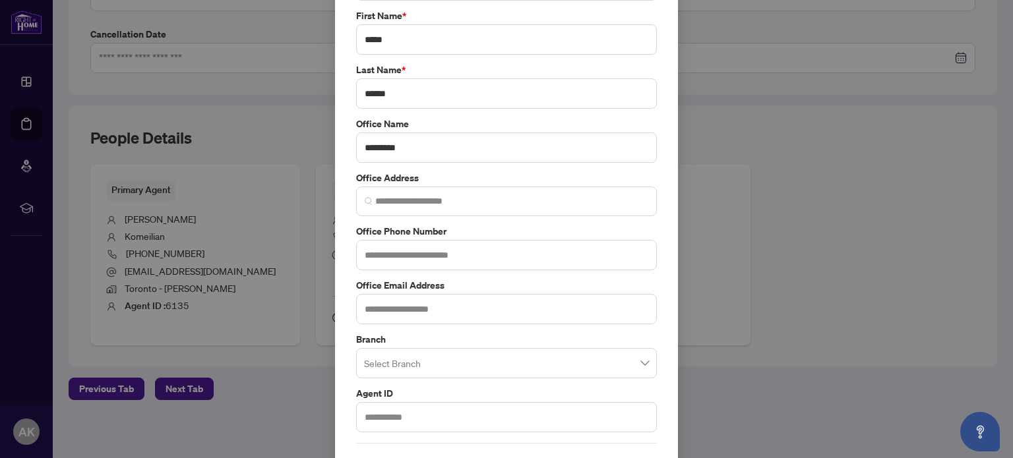
click at [422, 367] on input "search" at bounding box center [500, 365] width 273 height 29
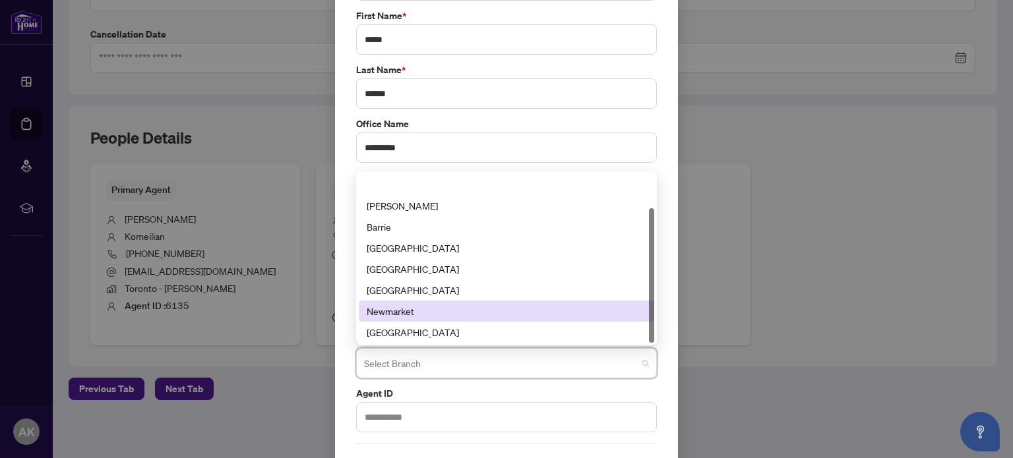
scroll to position [42, 0]
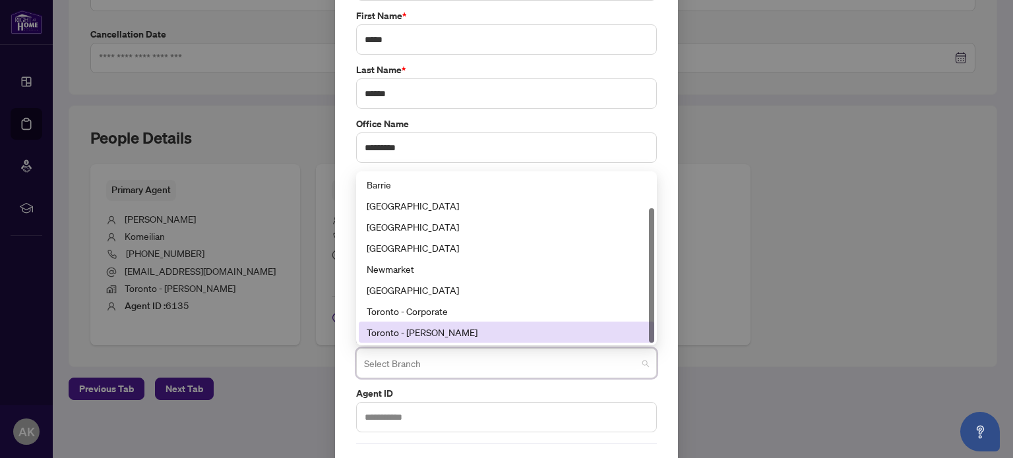
click at [413, 325] on div "Toronto - [PERSON_NAME]" at bounding box center [507, 332] width 280 height 15
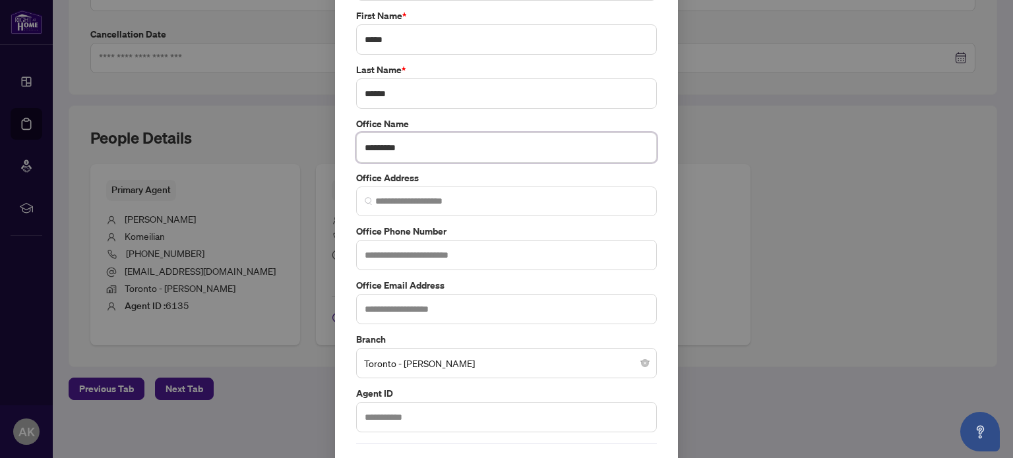
drag, startPoint x: 410, startPoint y: 142, endPoint x: 273, endPoint y: 144, distance: 137.2
click at [273, 144] on div "Add Person Role * Additional [PERSON_NAME] Agent 3 10 181 Landlord Additional […" at bounding box center [506, 229] width 1013 height 458
type input "*"
type input "*********"
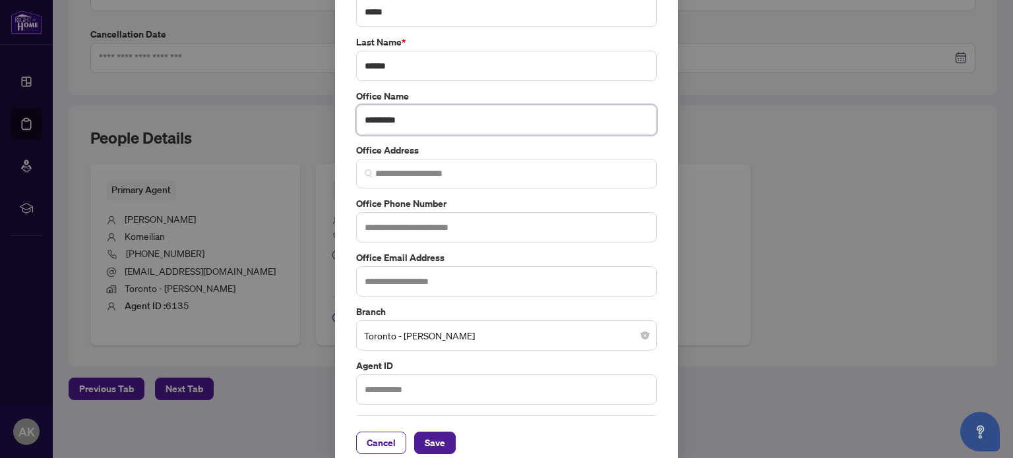
scroll to position [151, 0]
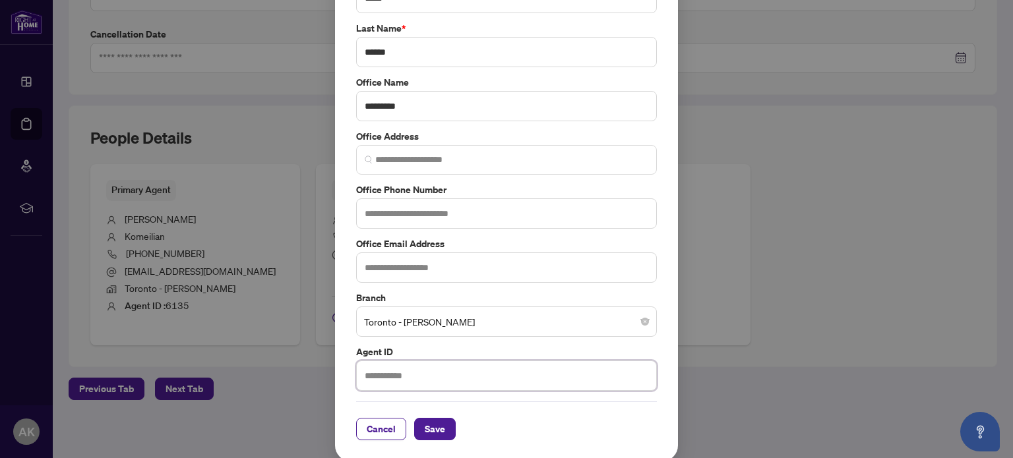
click at [433, 376] on input "text" at bounding box center [506, 376] width 301 height 30
type input "****"
click at [437, 409] on div "Cancel Save" at bounding box center [506, 421] width 301 height 39
click at [429, 424] on span "Save" at bounding box center [435, 429] width 20 height 21
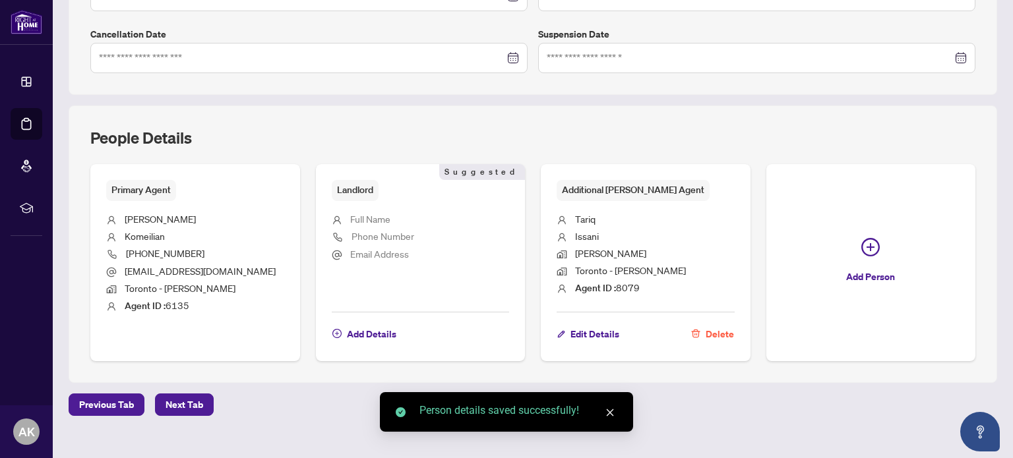
scroll to position [413, 0]
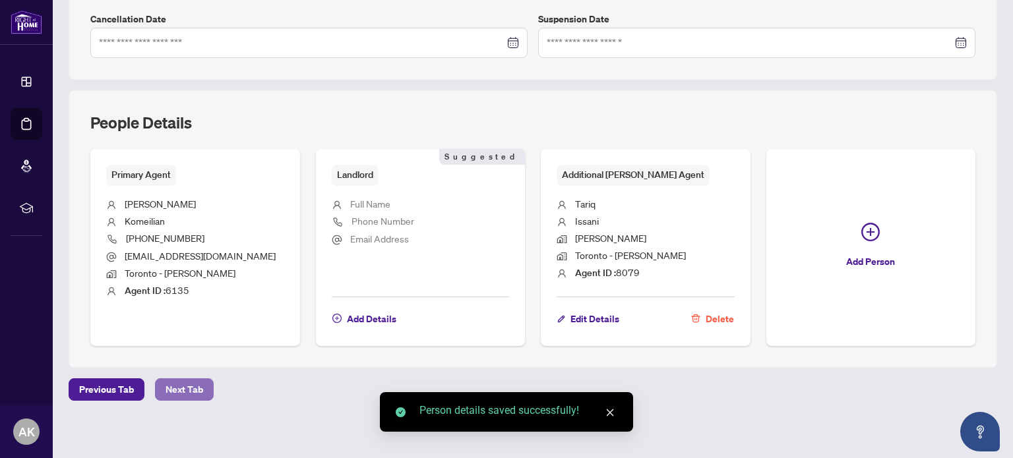
click at [175, 388] on span "Next Tab" at bounding box center [184, 389] width 38 height 21
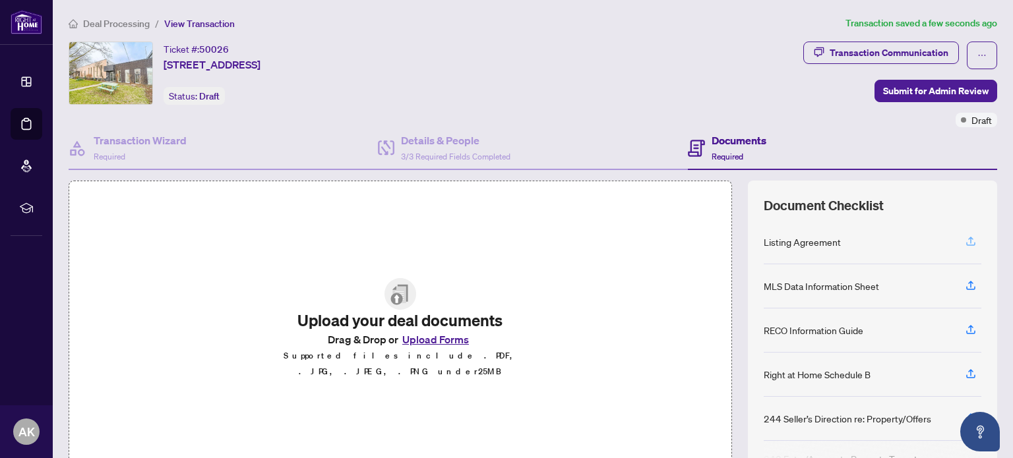
click at [965, 239] on icon "button" at bounding box center [971, 241] width 12 height 12
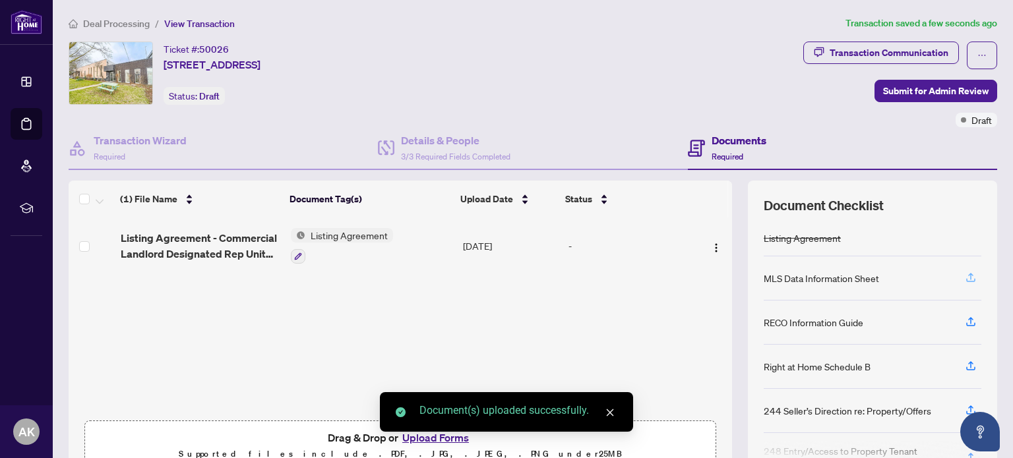
click at [965, 278] on icon "button" at bounding box center [971, 278] width 12 height 12
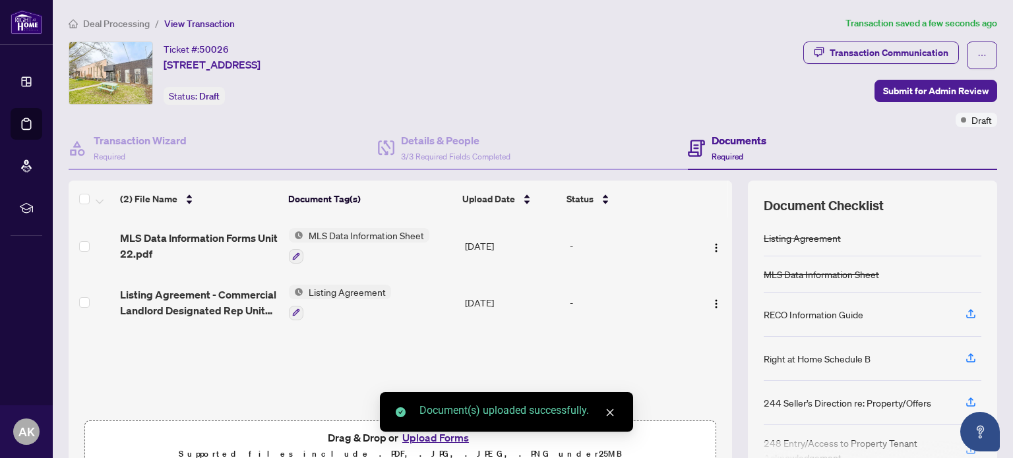
click at [965, 318] on span "button" at bounding box center [971, 314] width 12 height 21
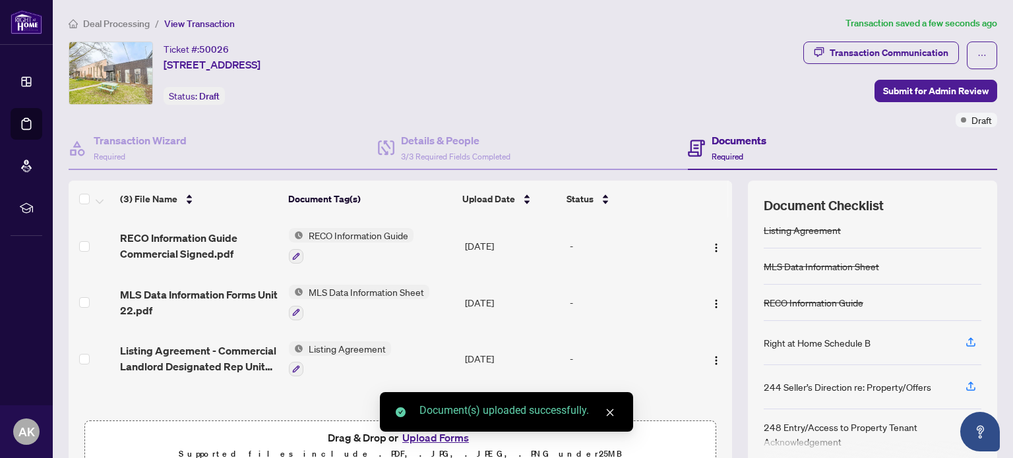
scroll to position [10, 0]
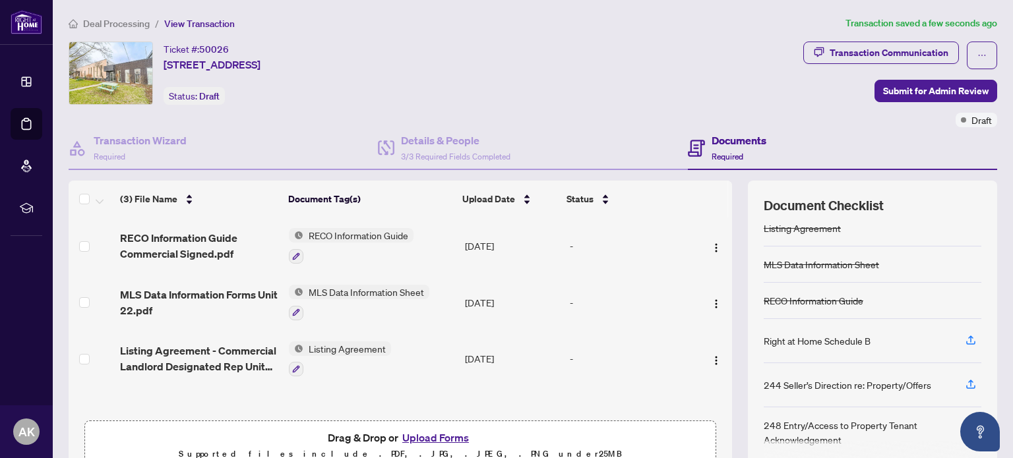
click at [437, 435] on button "Upload Forms" at bounding box center [435, 437] width 75 height 17
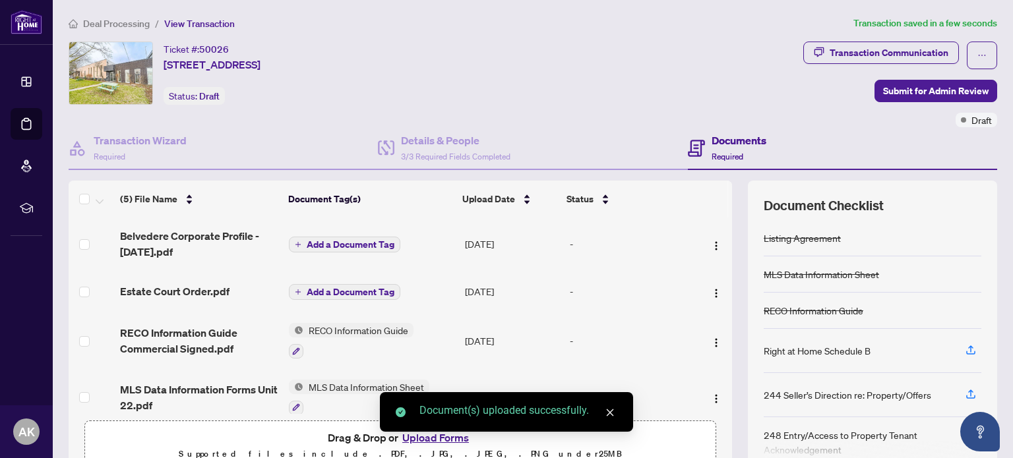
click at [365, 240] on span "Add a Document Tag" at bounding box center [351, 244] width 88 height 9
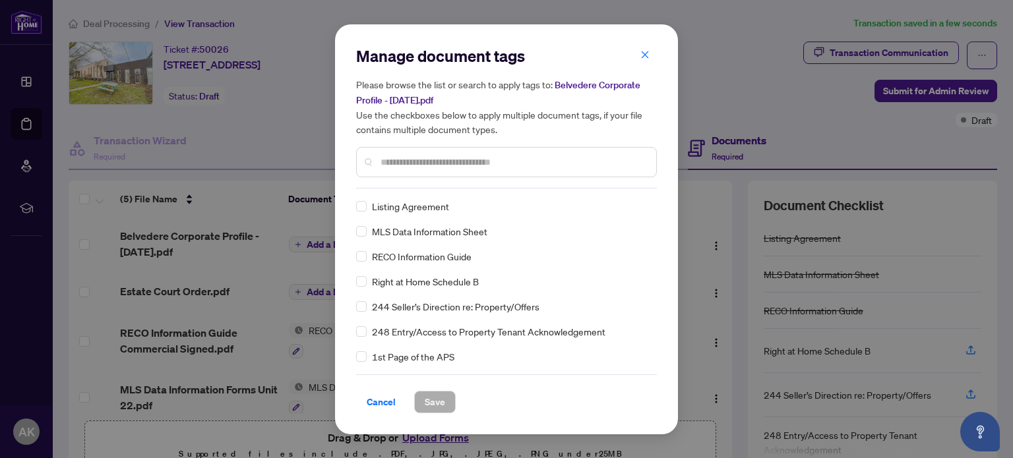
click at [450, 169] on div at bounding box center [506, 162] width 301 height 30
click at [454, 164] on input "text" at bounding box center [512, 162] width 265 height 15
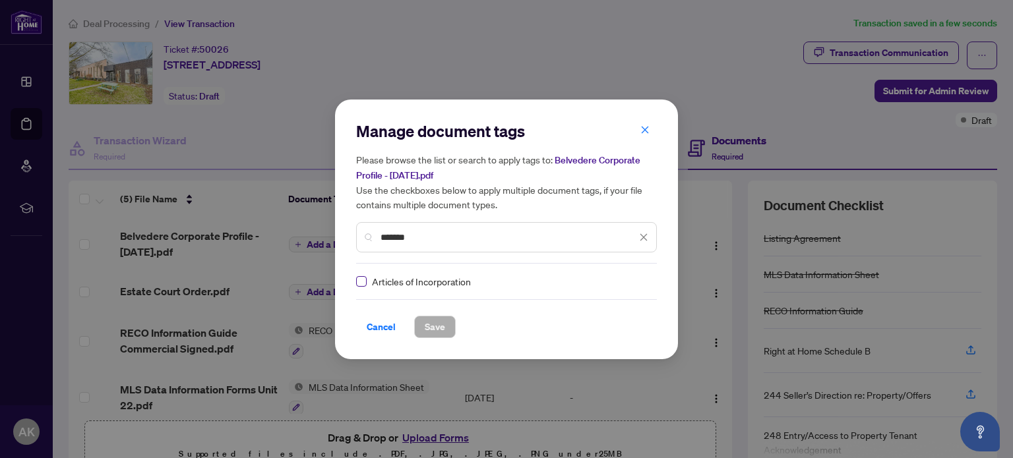
type input "*******"
click at [440, 332] on span "Save" at bounding box center [435, 326] width 20 height 21
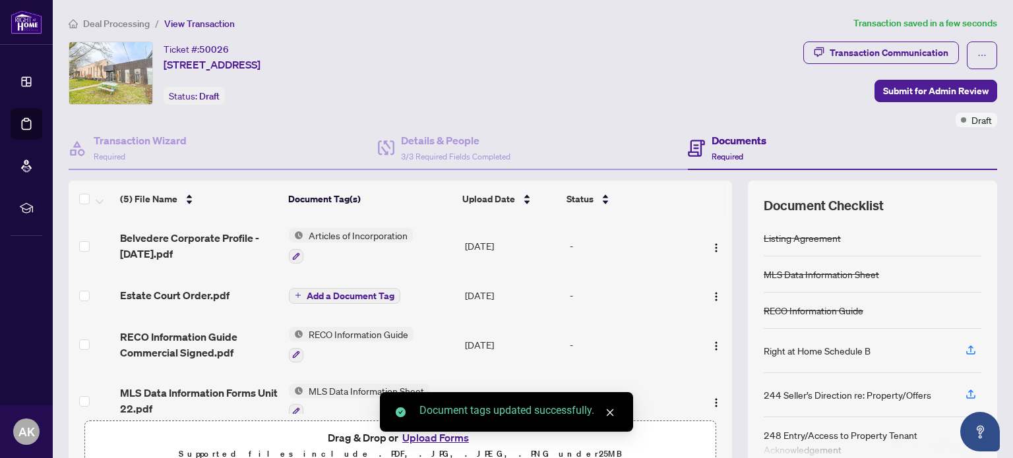
click at [328, 292] on span "Add a Document Tag" at bounding box center [351, 295] width 88 height 9
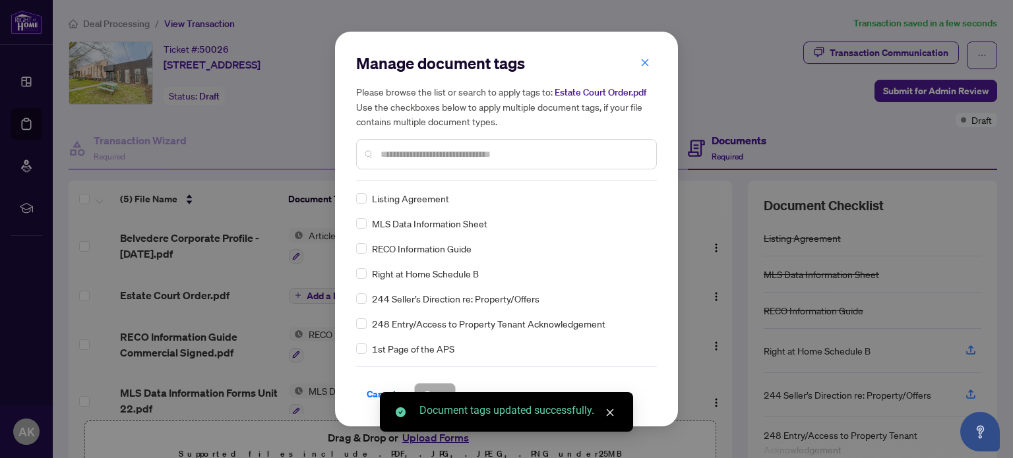
click at [424, 175] on div "Manage document tags Please browse the list or search to apply tags to: Estate …" at bounding box center [506, 117] width 301 height 128
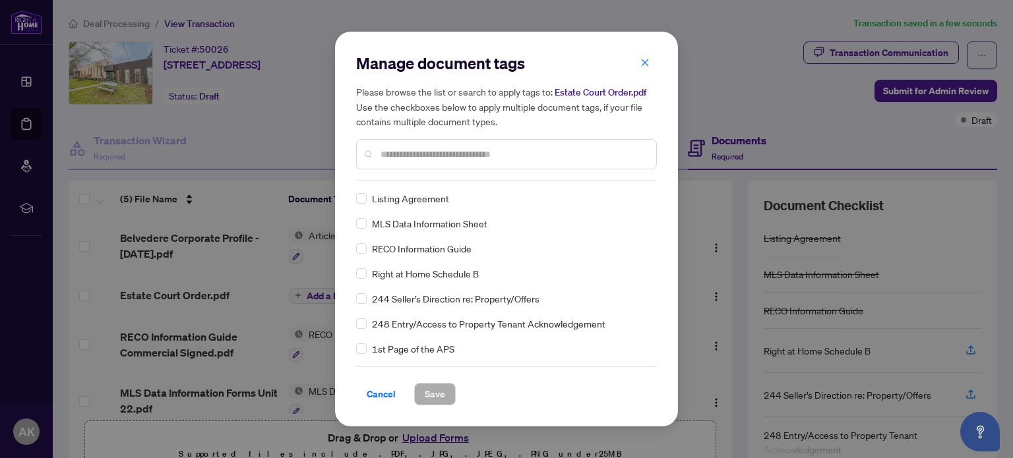
click at [428, 154] on input "text" at bounding box center [512, 154] width 265 height 15
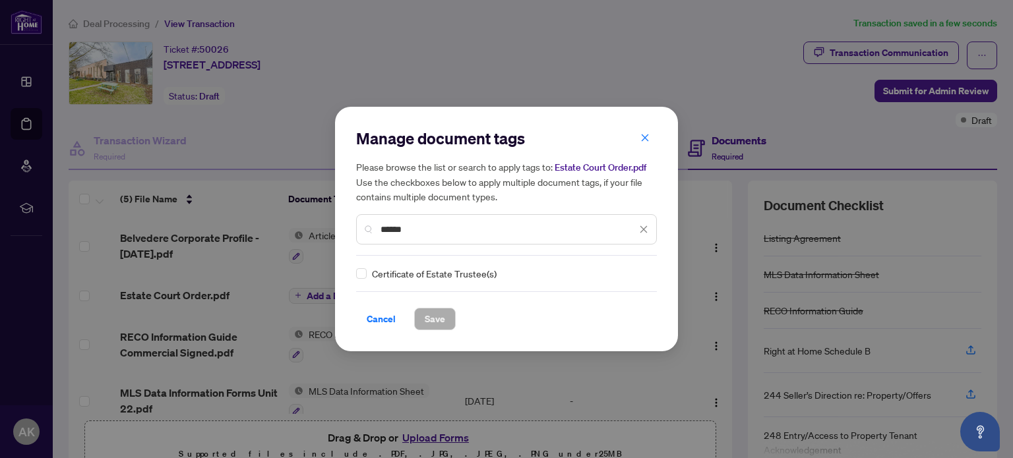
type input "******"
click at [446, 324] on button "Save" at bounding box center [435, 319] width 42 height 22
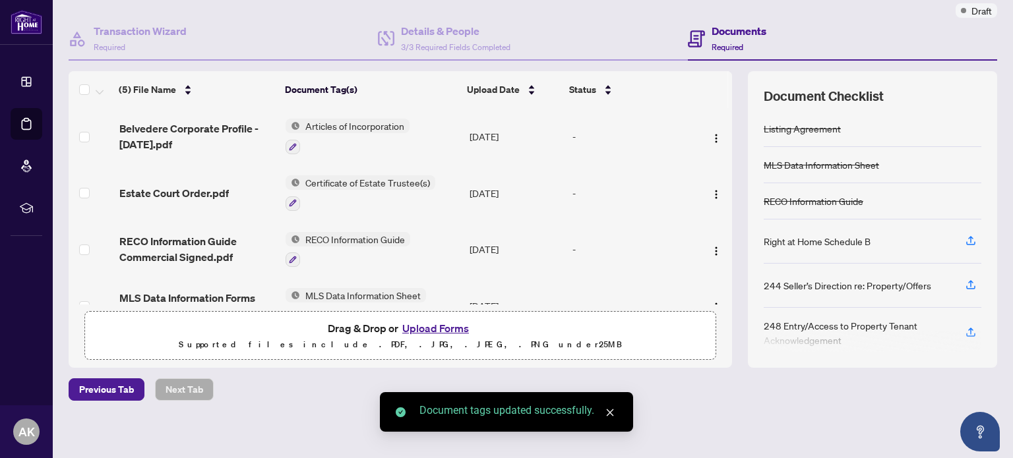
scroll to position [0, 0]
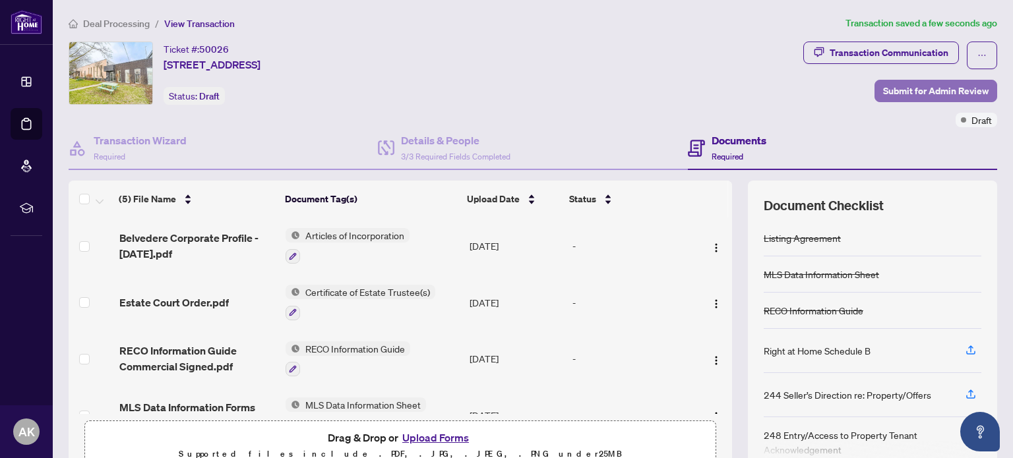
click at [910, 82] on span "Submit for Admin Review" at bounding box center [935, 90] width 105 height 21
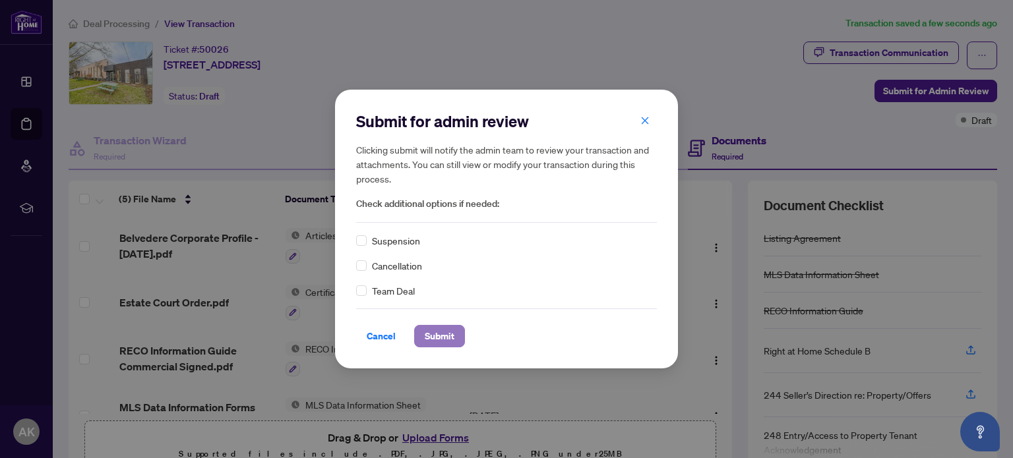
click at [427, 343] on span "Submit" at bounding box center [440, 336] width 30 height 21
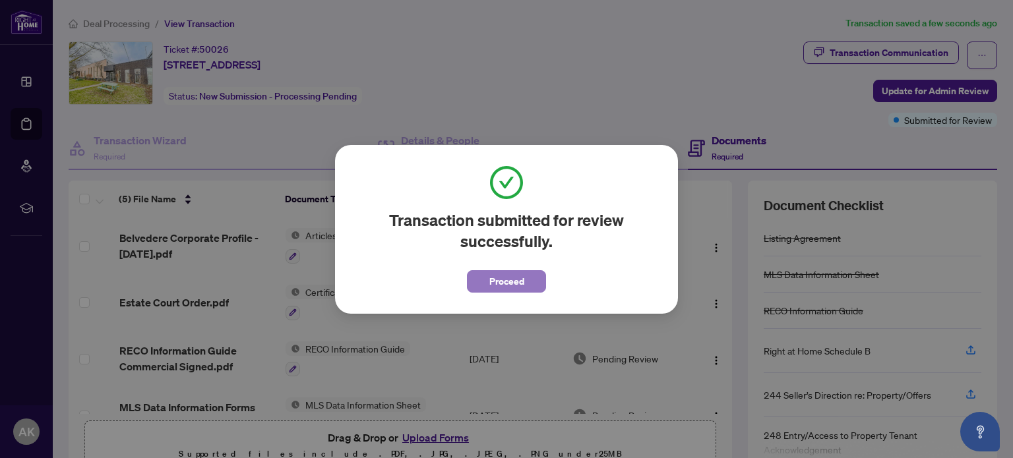
click at [496, 282] on span "Proceed" at bounding box center [506, 281] width 35 height 21
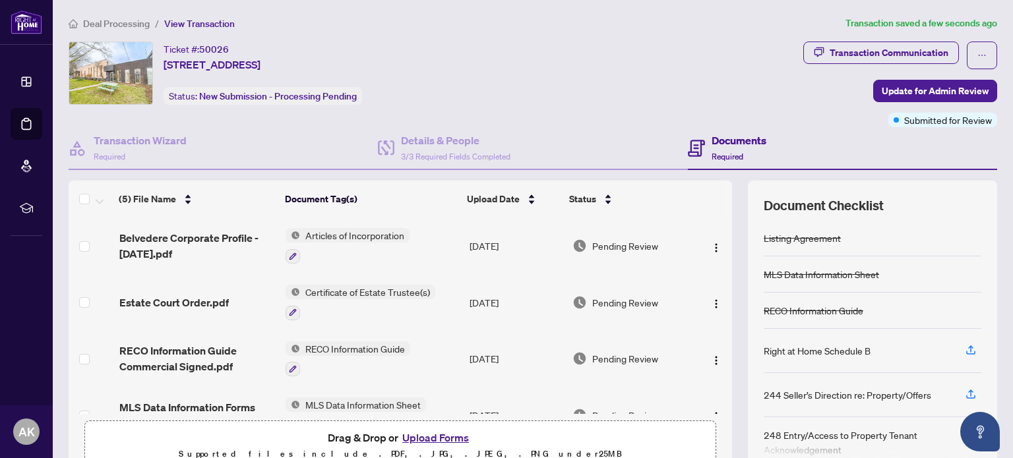
click at [131, 19] on span "Deal Processing" at bounding box center [116, 24] width 67 height 12
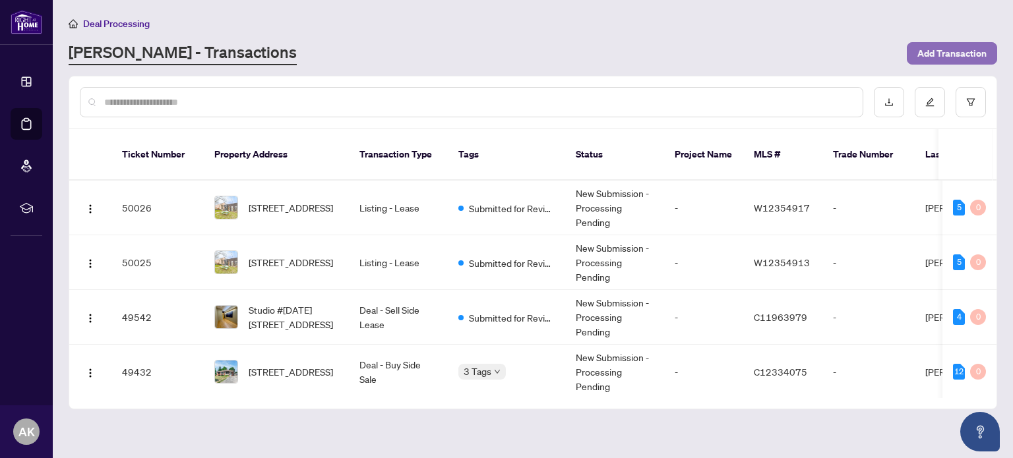
click at [946, 49] on span "Add Transaction" at bounding box center [951, 53] width 69 height 21
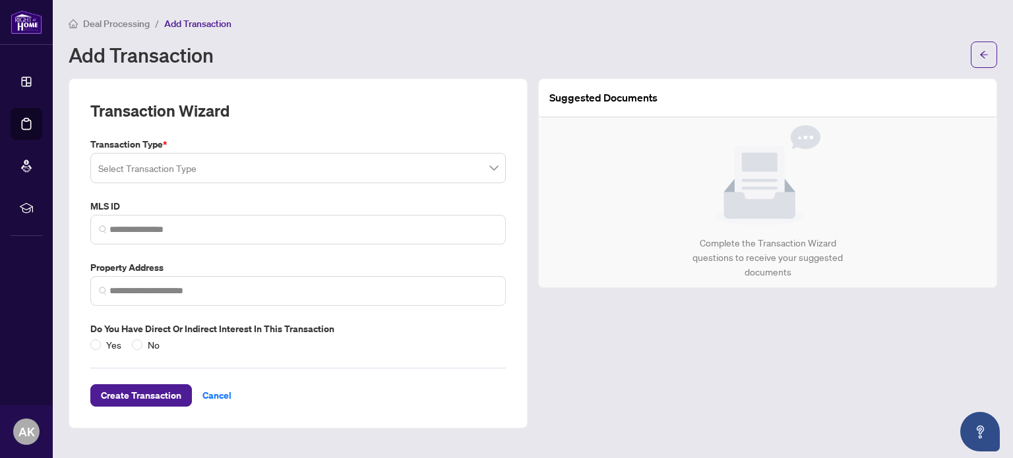
click at [171, 165] on input "search" at bounding box center [292, 170] width 388 height 29
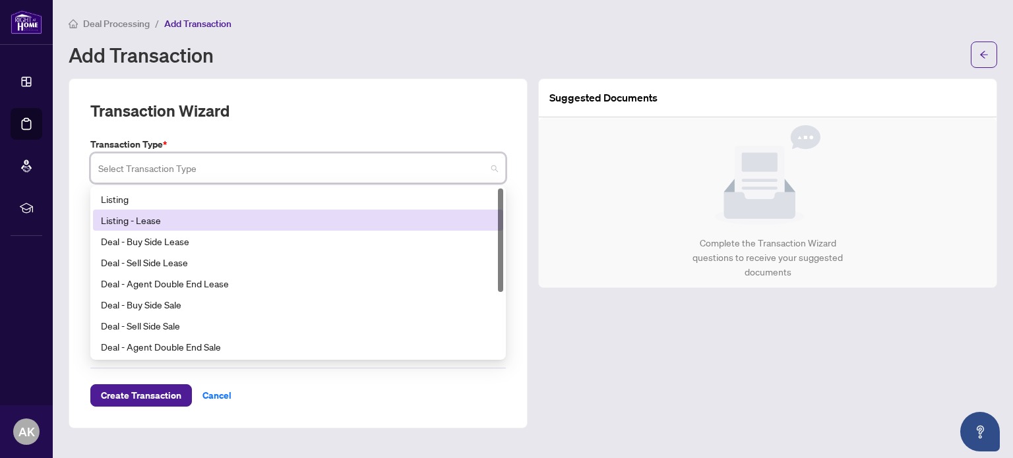
click at [165, 223] on div "Listing - Lease" at bounding box center [298, 220] width 394 height 15
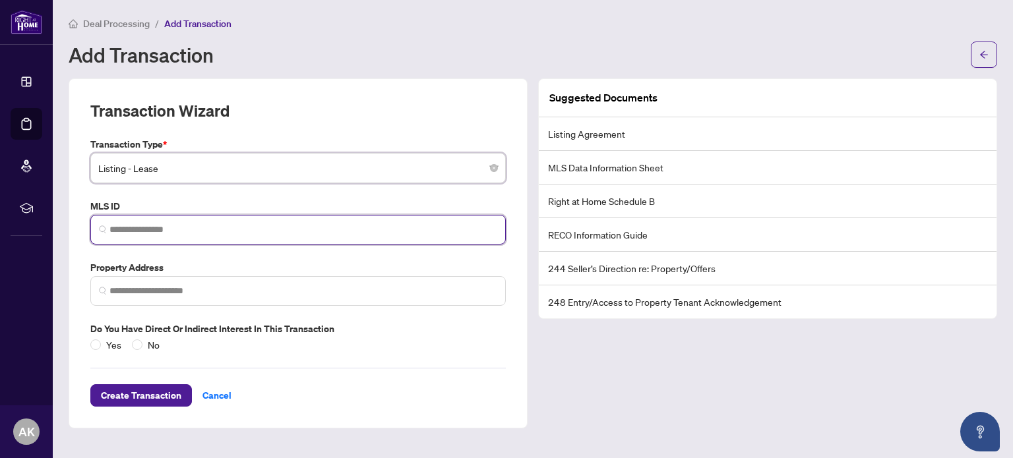
click at [165, 227] on input "search" at bounding box center [303, 230] width 388 height 14
paste input "*********"
type input "*********"
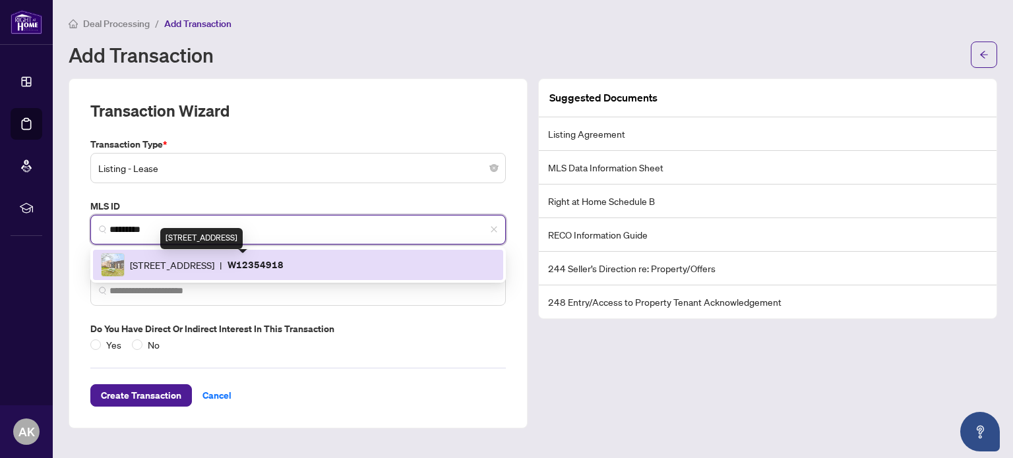
click at [196, 267] on span "[STREET_ADDRESS]" at bounding box center [172, 265] width 84 height 15
type input "**********"
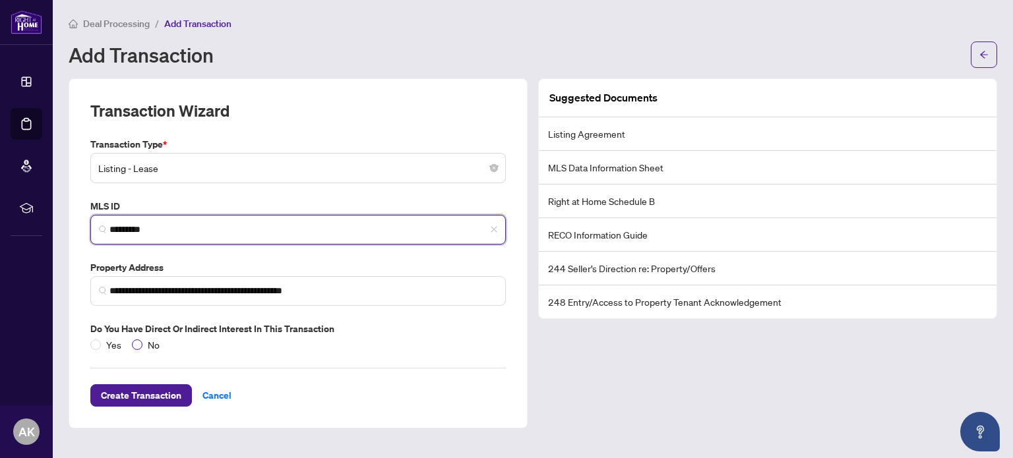
type input "*********"
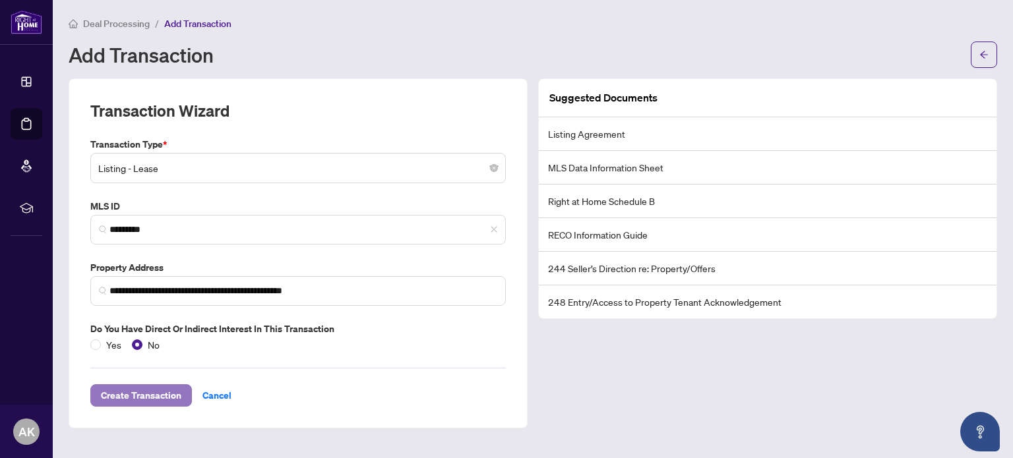
click at [148, 392] on span "Create Transaction" at bounding box center [141, 395] width 80 height 21
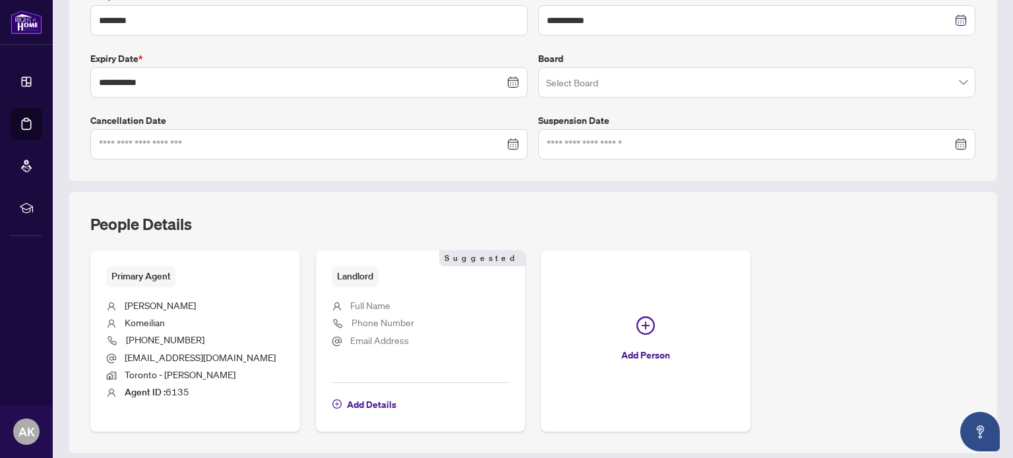
scroll to position [330, 0]
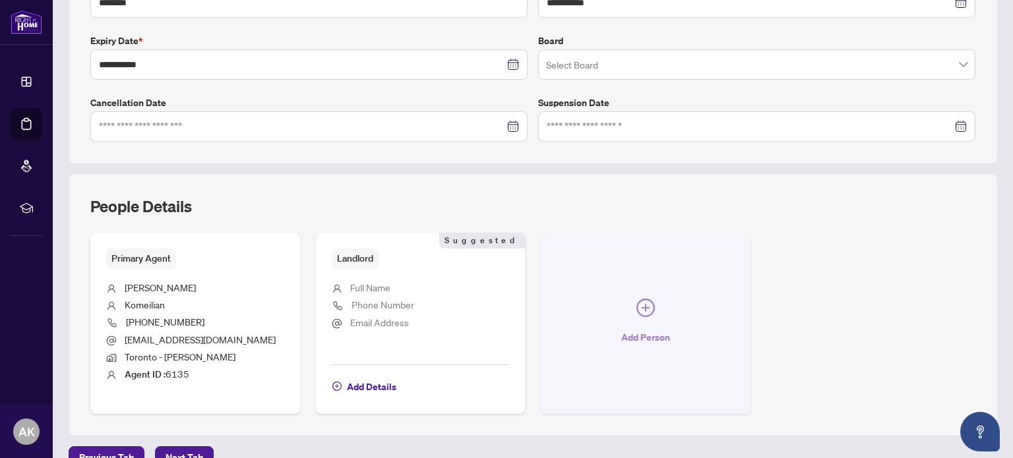
click at [649, 309] on button "Add Person" at bounding box center [646, 323] width 210 height 181
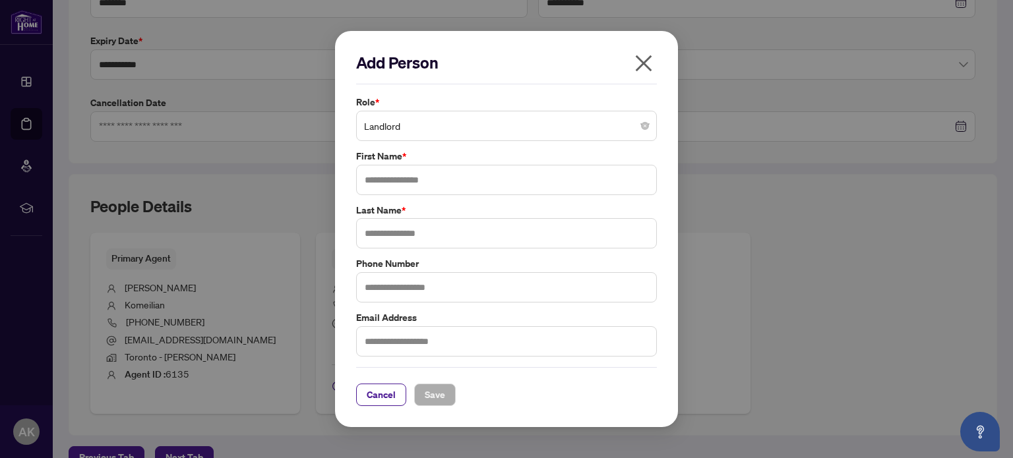
click at [448, 124] on span "Landlord" at bounding box center [506, 125] width 285 height 25
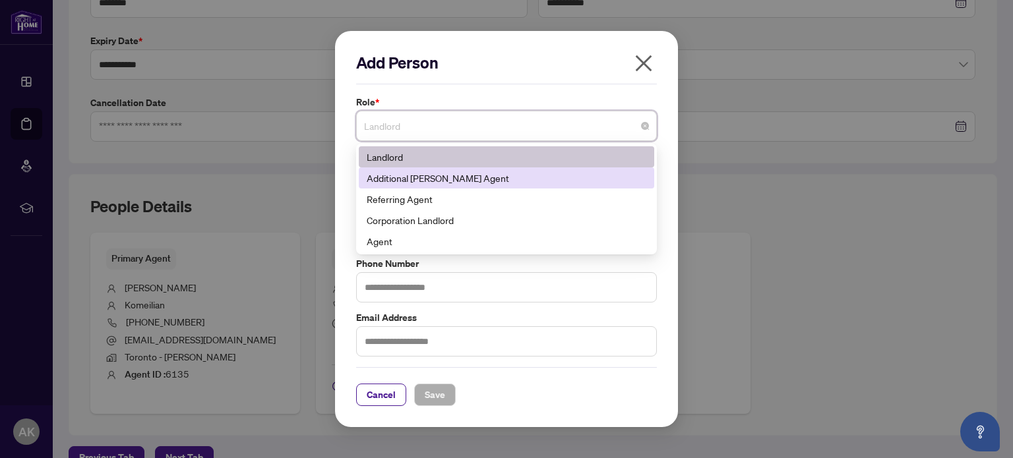
click at [442, 185] on div "Additional [PERSON_NAME] Agent" at bounding box center [507, 178] width 280 height 15
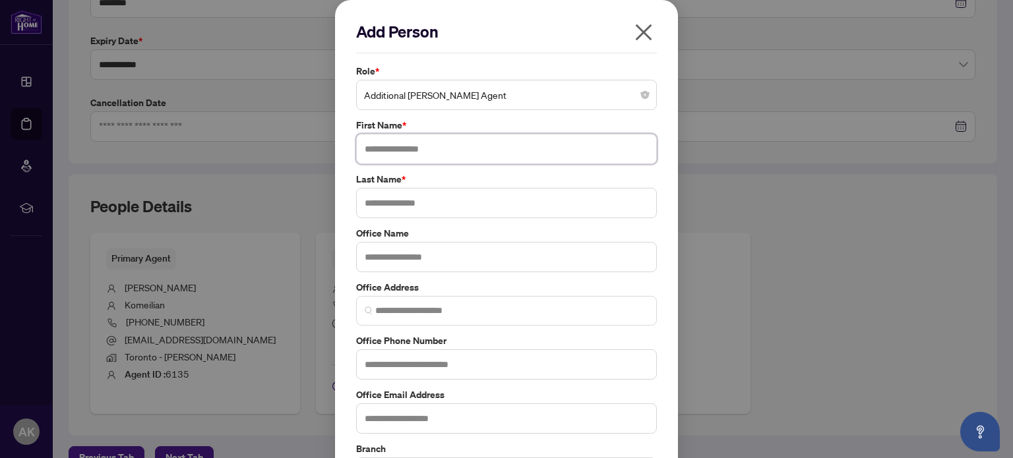
click at [419, 147] on input "text" at bounding box center [506, 149] width 301 height 30
type input "*****"
type input "******"
type input "*********"
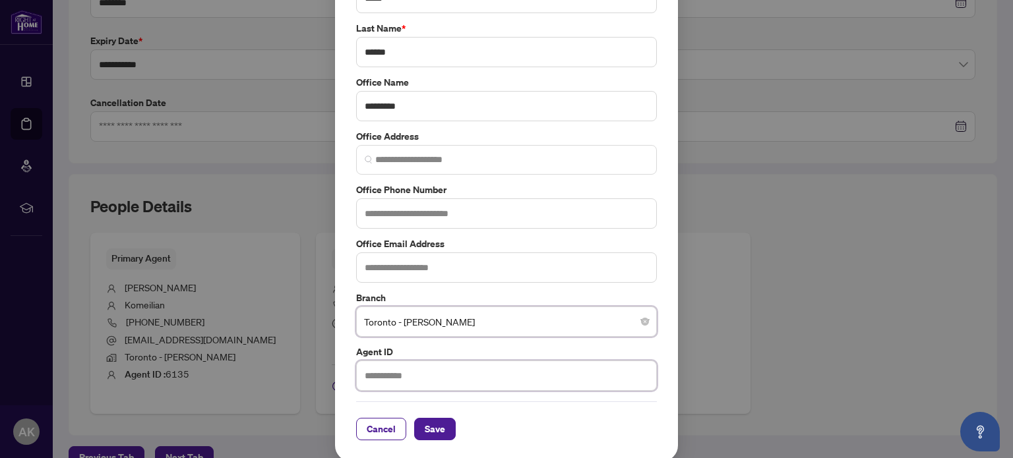
click at [400, 371] on input "text" at bounding box center [506, 376] width 301 height 30
type input "****"
click at [425, 424] on span "Save" at bounding box center [435, 429] width 20 height 21
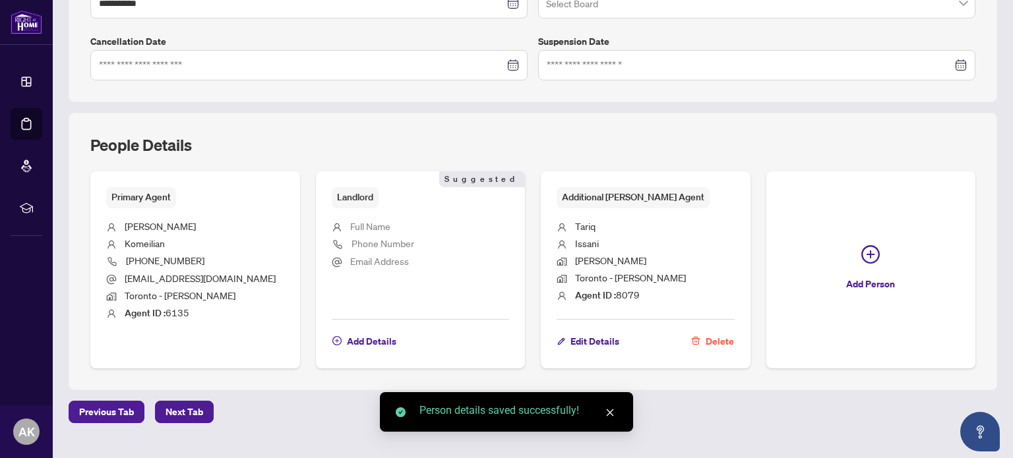
scroll to position [413, 0]
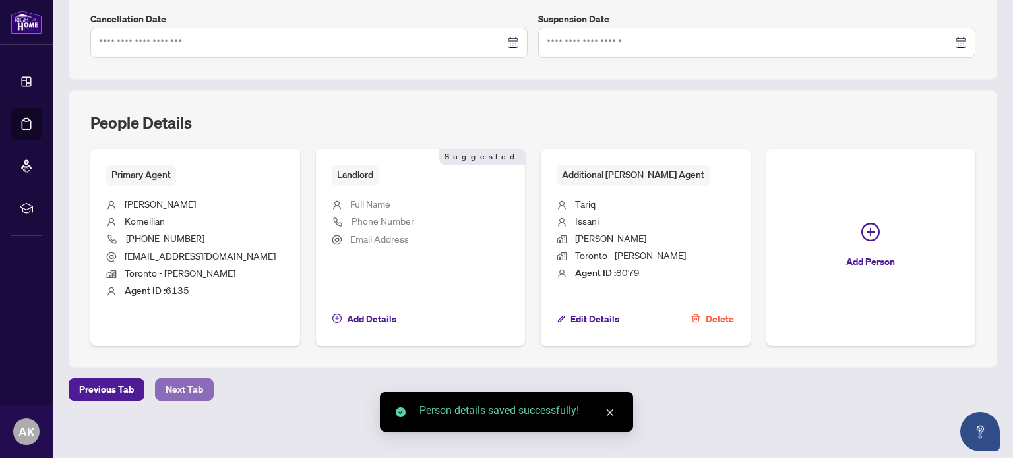
click at [173, 379] on span "Next Tab" at bounding box center [184, 389] width 38 height 21
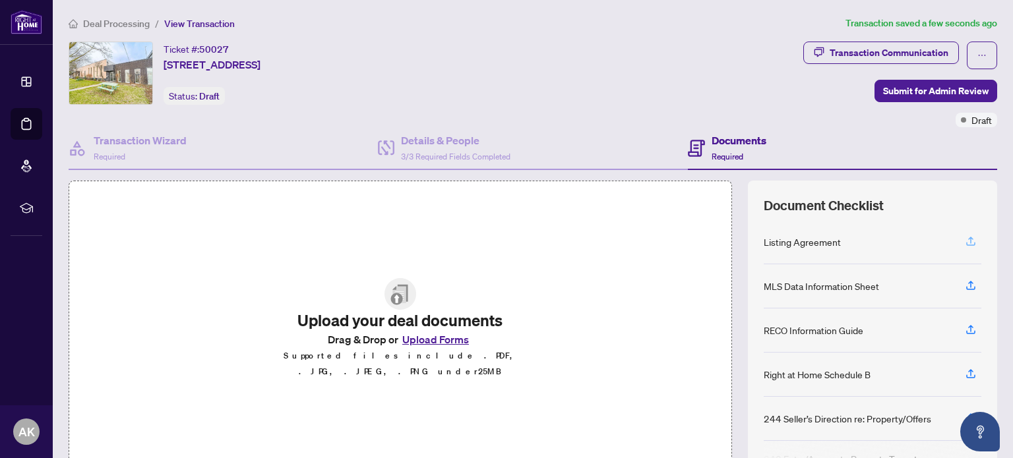
click at [965, 235] on icon "button" at bounding box center [971, 241] width 12 height 12
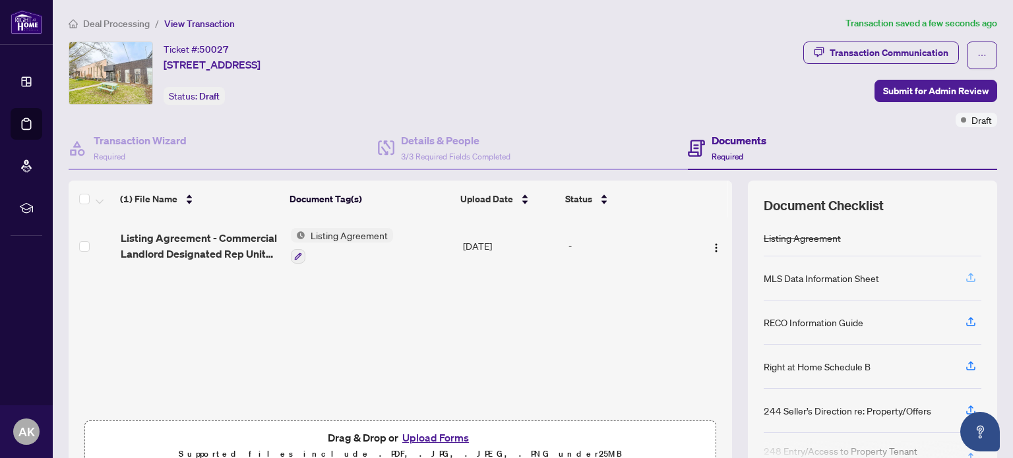
click at [965, 272] on icon "button" at bounding box center [971, 278] width 12 height 12
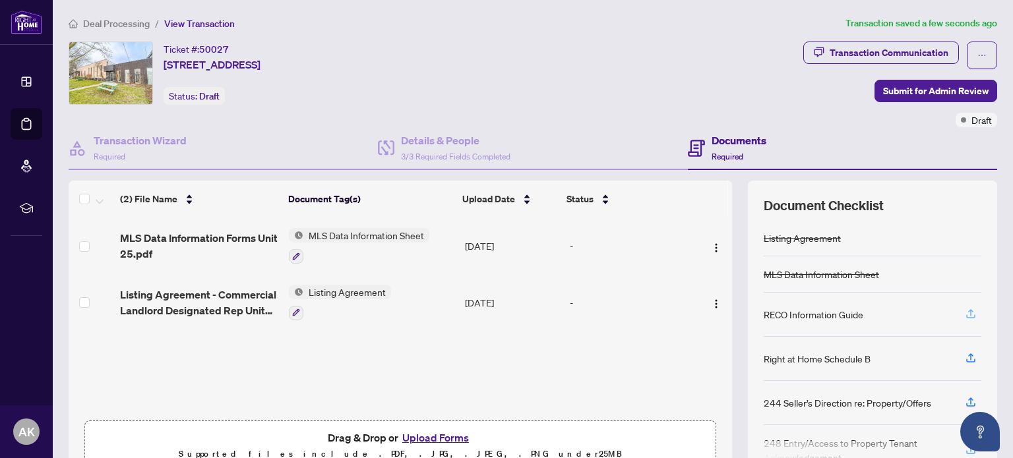
click at [965, 308] on icon "button" at bounding box center [971, 314] width 12 height 12
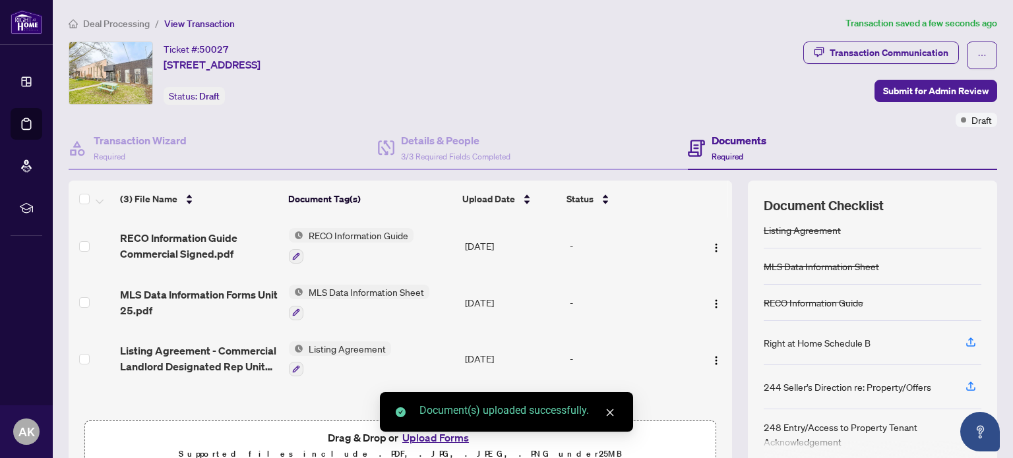
scroll to position [10, 0]
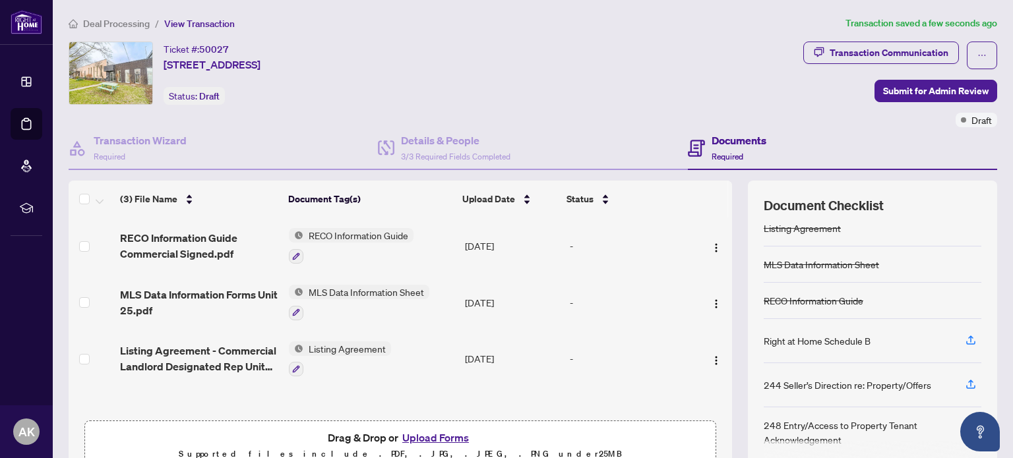
click at [433, 433] on button "Upload Forms" at bounding box center [435, 437] width 75 height 17
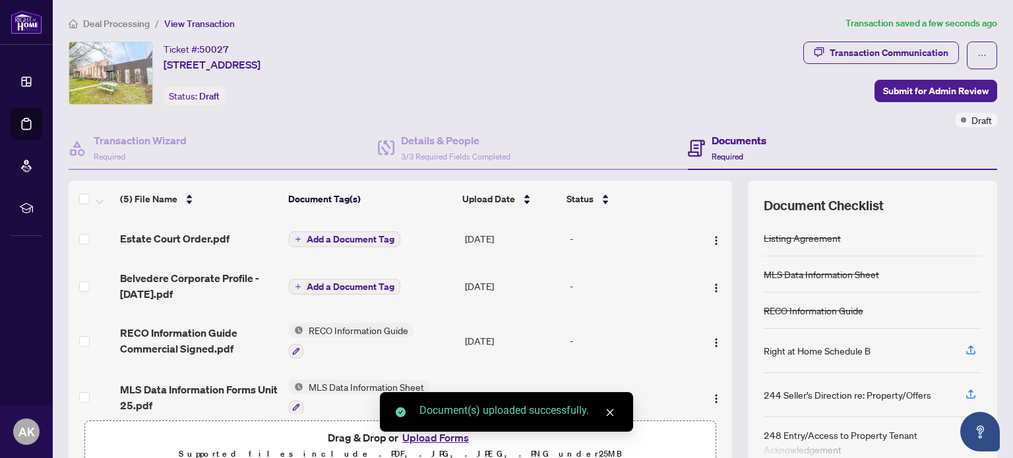
click at [311, 285] on span "Add a Document Tag" at bounding box center [351, 286] width 88 height 9
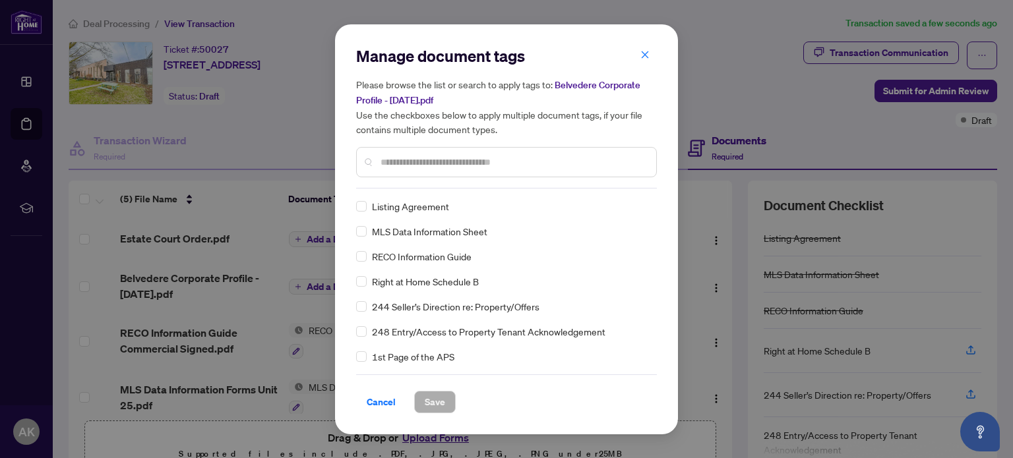
click at [435, 184] on div "Manage document tags Please browse the list or search to apply tags to: Belvede…" at bounding box center [506, 116] width 301 height 143
click at [433, 164] on input "text" at bounding box center [512, 162] width 265 height 15
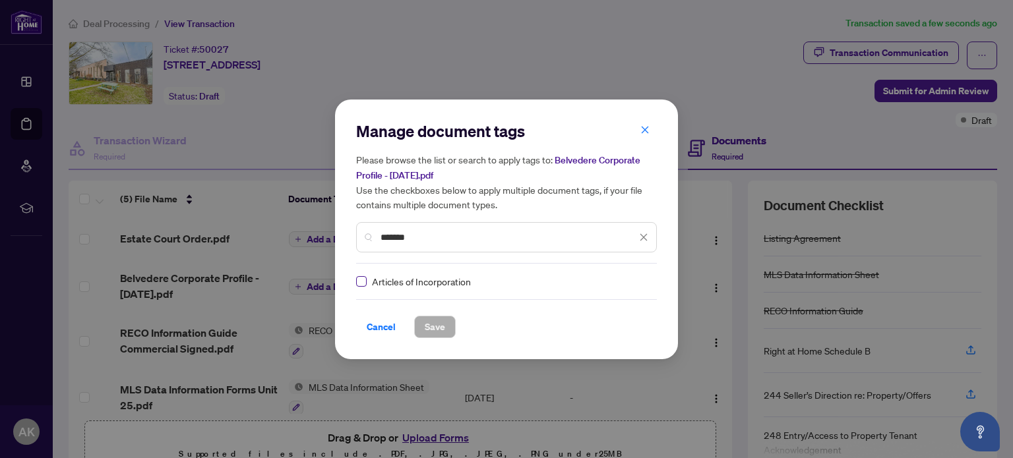
type input "*******"
click at [443, 334] on span "Save" at bounding box center [435, 326] width 20 height 21
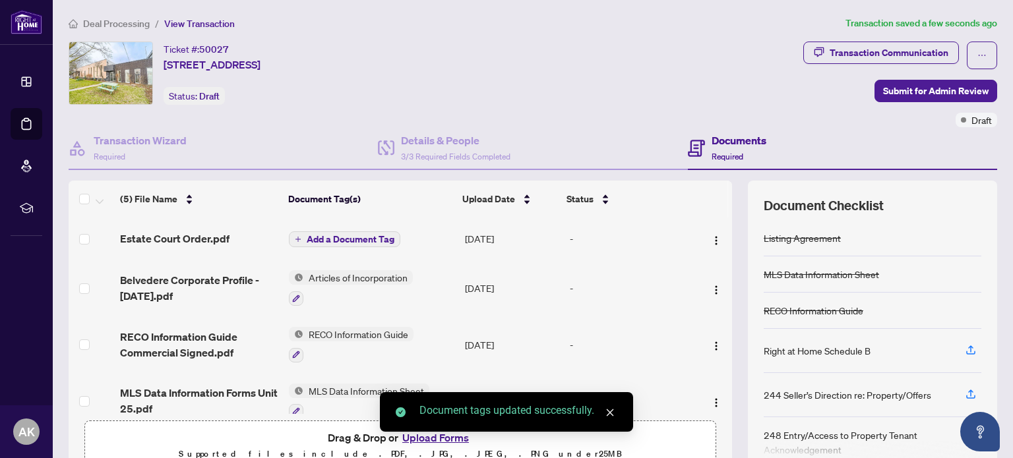
click at [365, 235] on span "Add a Document Tag" at bounding box center [351, 239] width 88 height 9
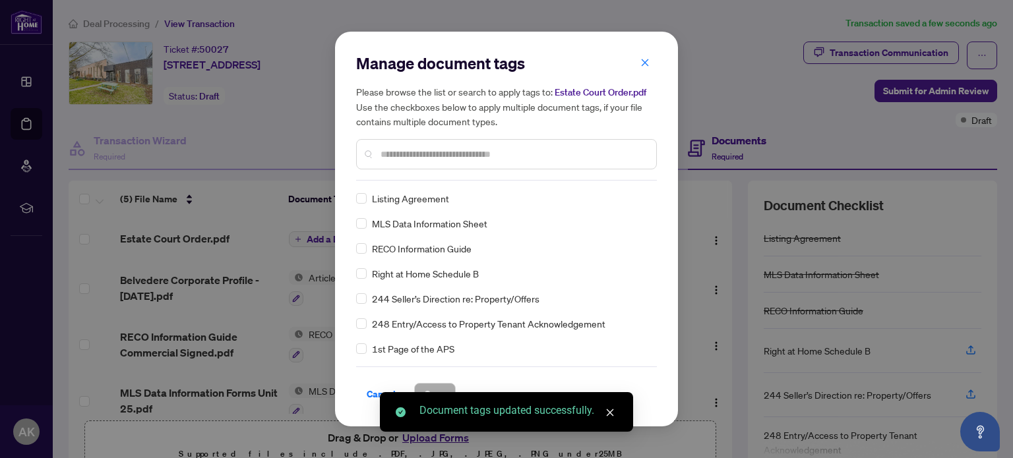
click at [425, 179] on div "Manage document tags Please browse the list or search to apply tags to: Estate …" at bounding box center [506, 117] width 301 height 128
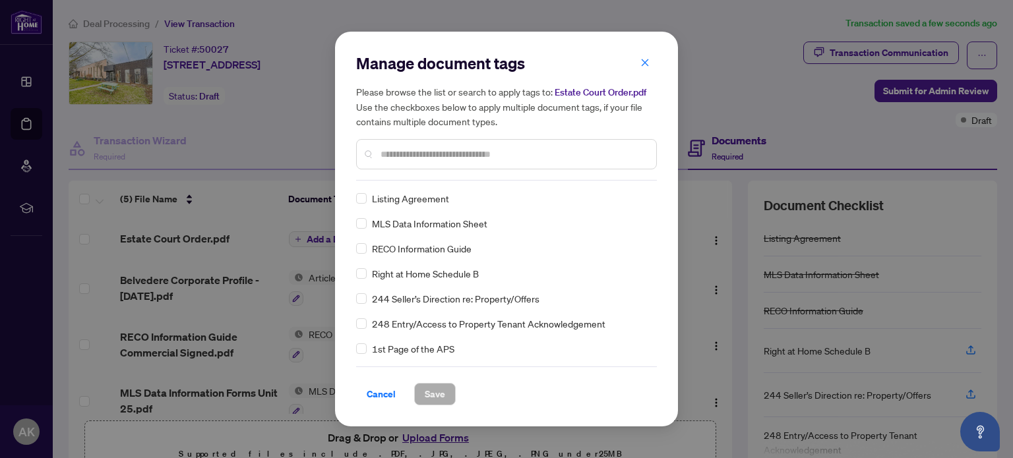
click at [431, 156] on input "text" at bounding box center [512, 154] width 265 height 15
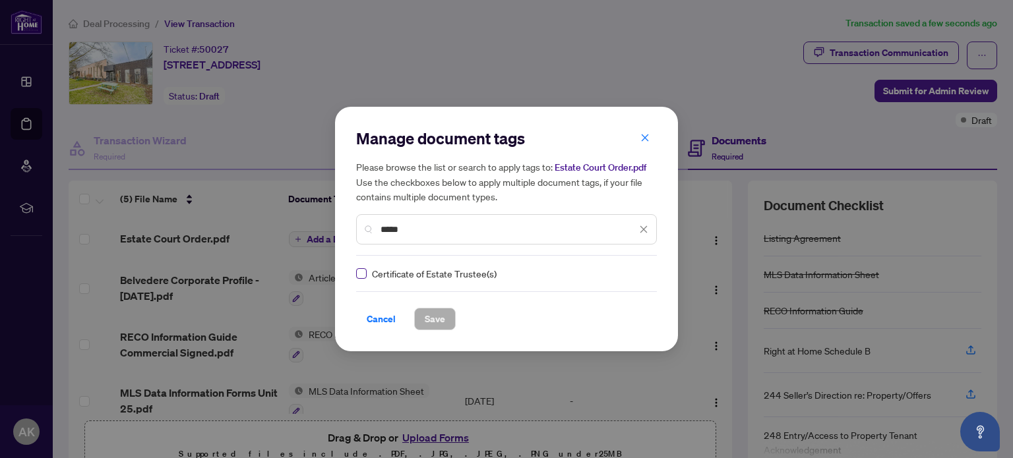
type input "*****"
click at [442, 320] on span "Save" at bounding box center [435, 319] width 20 height 21
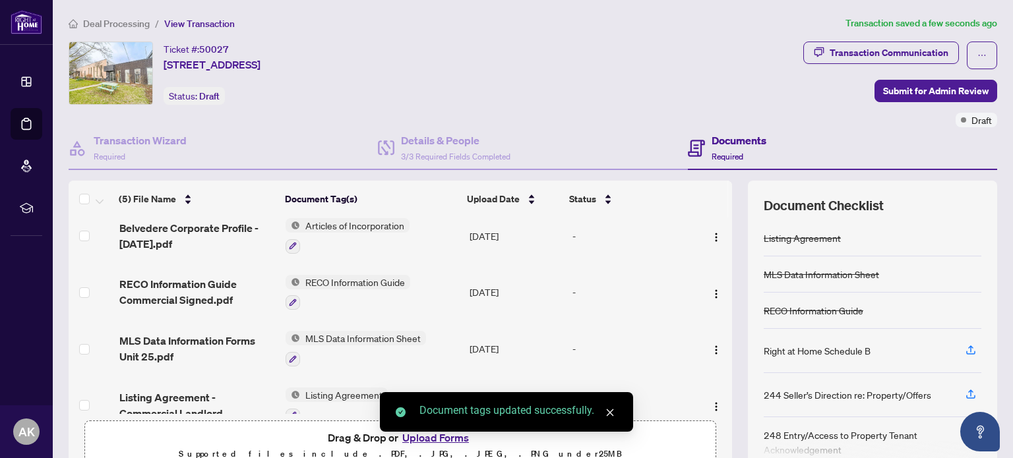
scroll to position [85, 0]
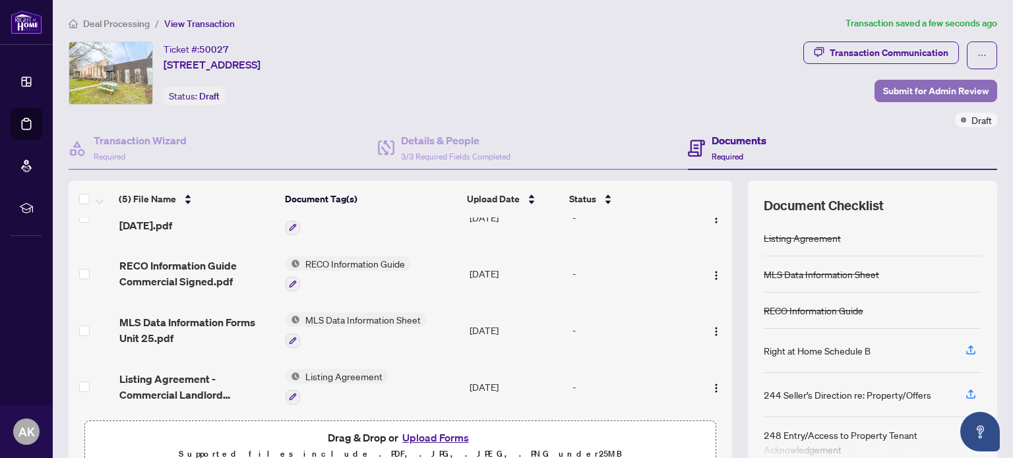
click at [942, 83] on span "Submit for Admin Review" at bounding box center [935, 90] width 105 height 21
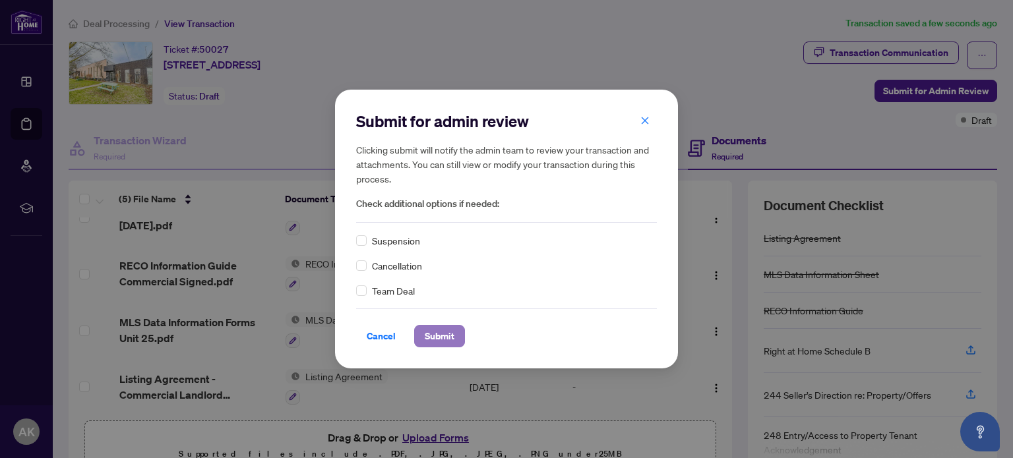
click at [448, 334] on span "Submit" at bounding box center [440, 336] width 30 height 21
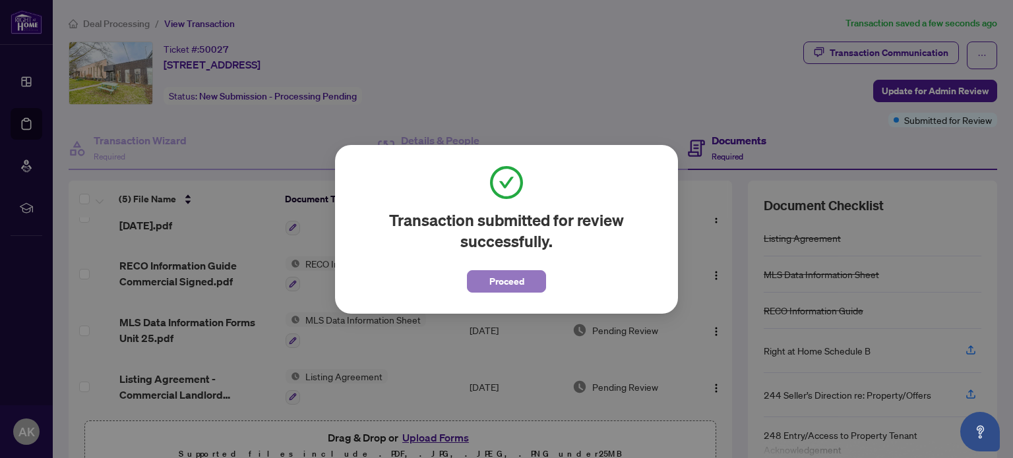
click at [484, 289] on button "Proceed" at bounding box center [506, 281] width 79 height 22
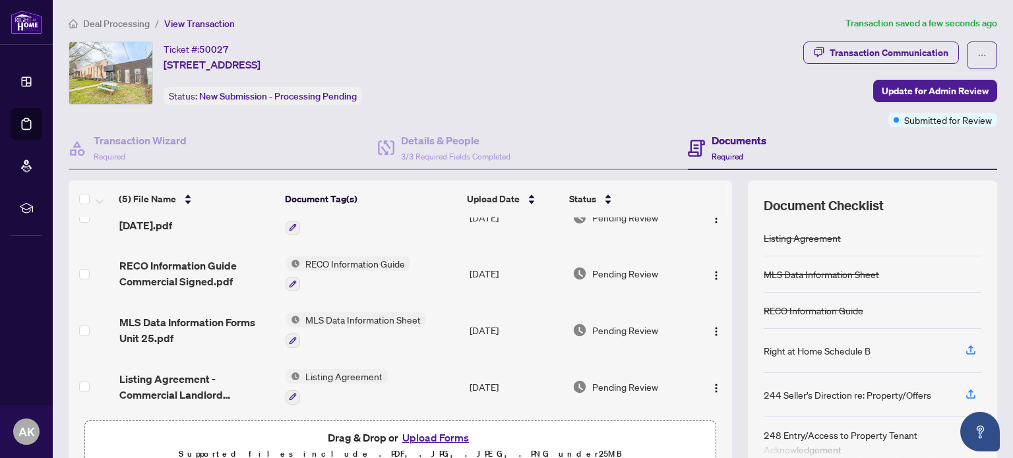
click at [112, 25] on span "Deal Processing" at bounding box center [116, 24] width 67 height 12
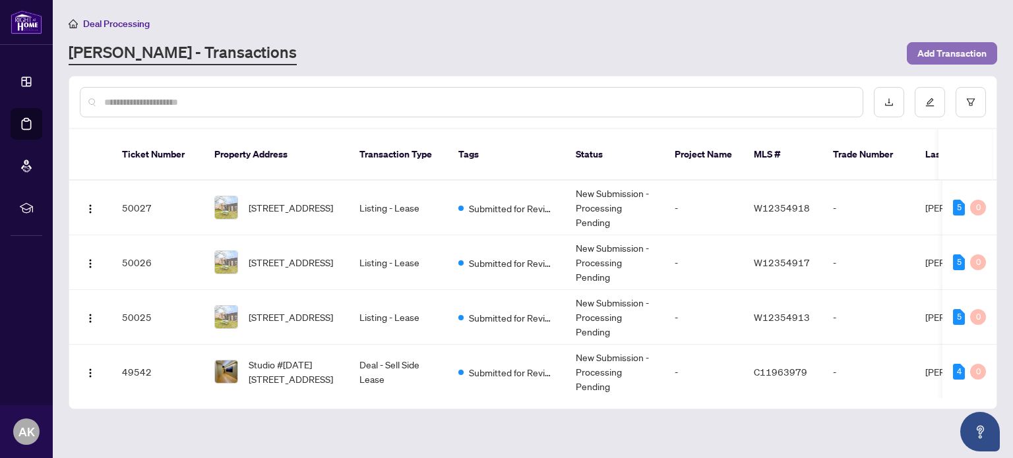
click at [948, 59] on span "Add Transaction" at bounding box center [951, 53] width 69 height 21
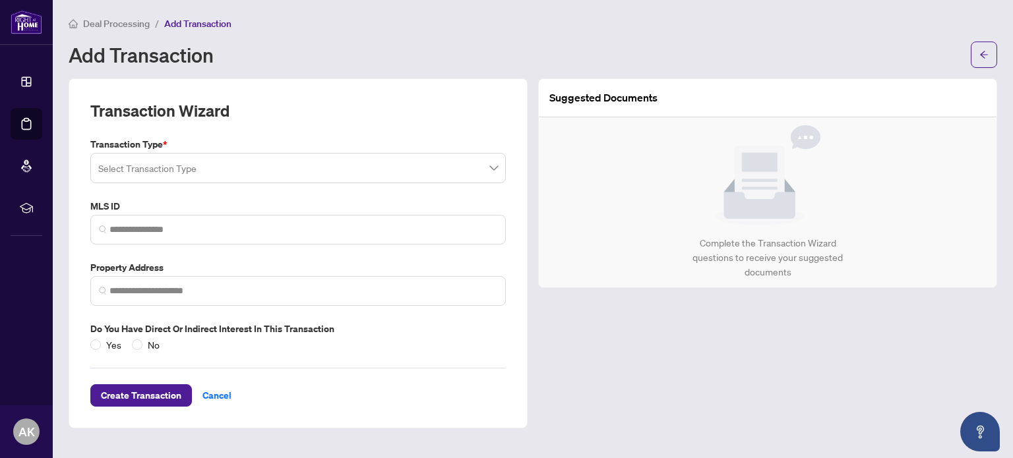
click at [334, 168] on input "search" at bounding box center [292, 170] width 388 height 29
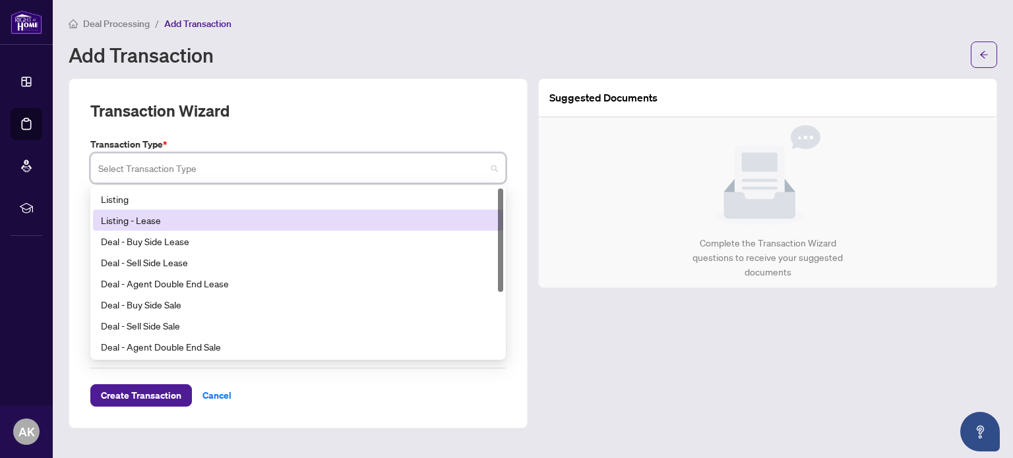
click at [236, 224] on div "Listing - Lease" at bounding box center [298, 220] width 394 height 15
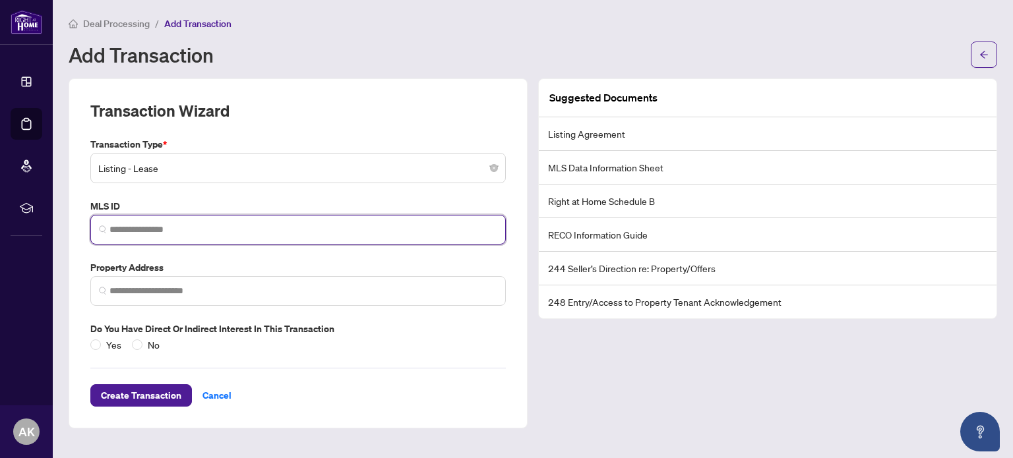
click at [198, 231] on input "search" at bounding box center [303, 230] width 388 height 14
paste input "*********"
type input "*********"
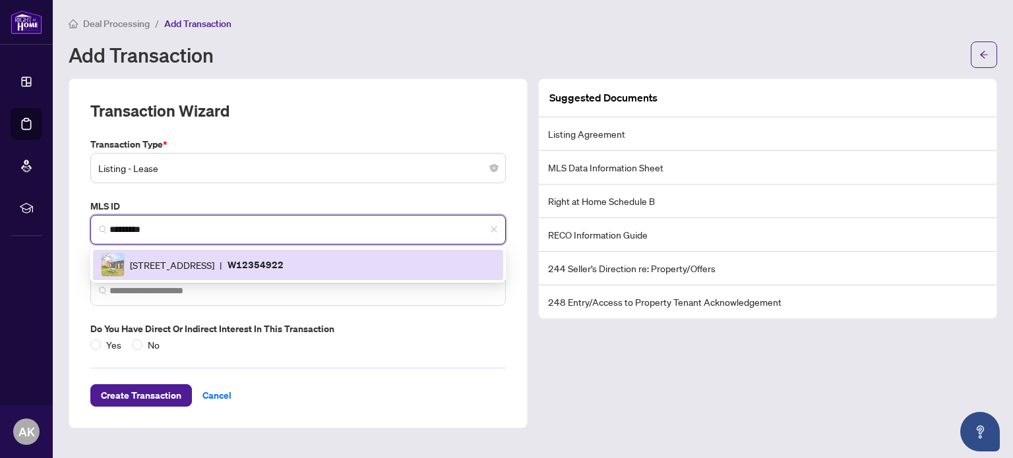
click at [220, 255] on div "[STREET_ADDRESS] | W12354922" at bounding box center [298, 265] width 394 height 24
type input "**********"
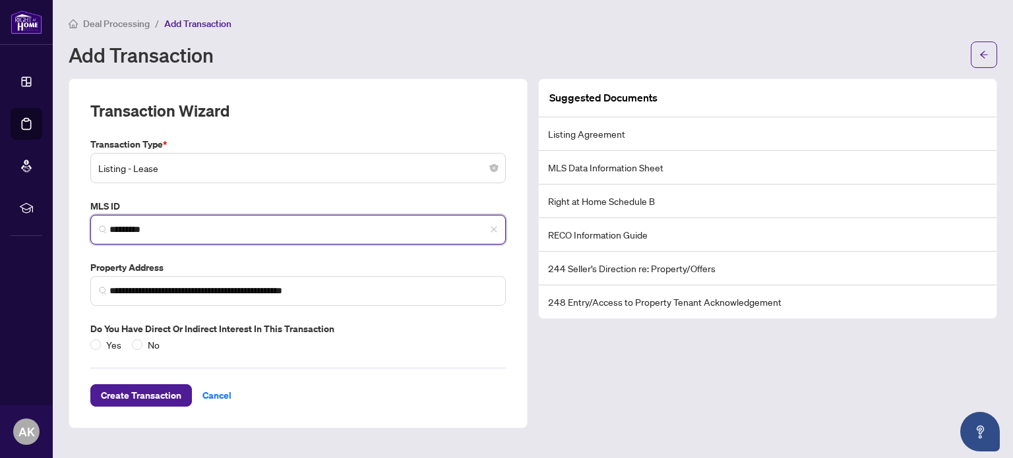
type input "*********"
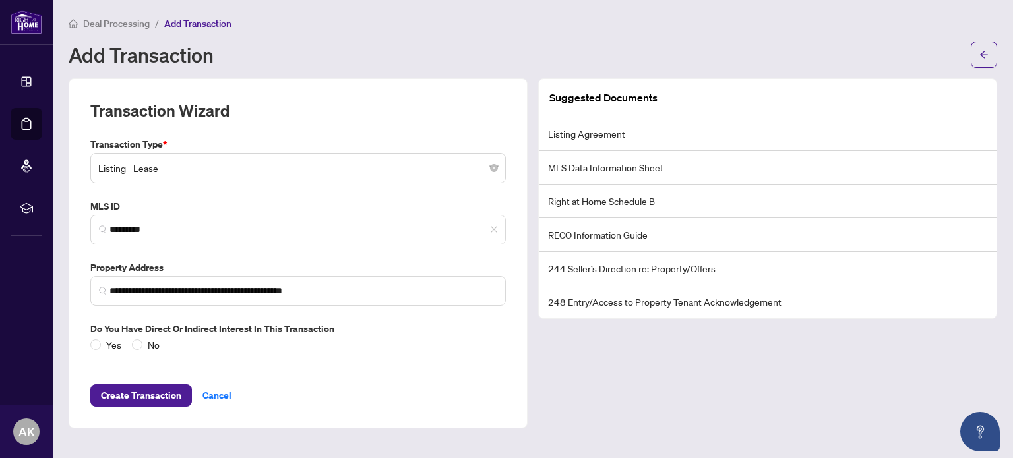
click at [129, 342] on div "Yes No" at bounding box center [127, 345] width 75 height 15
click at [127, 392] on span "Create Transaction" at bounding box center [141, 395] width 80 height 21
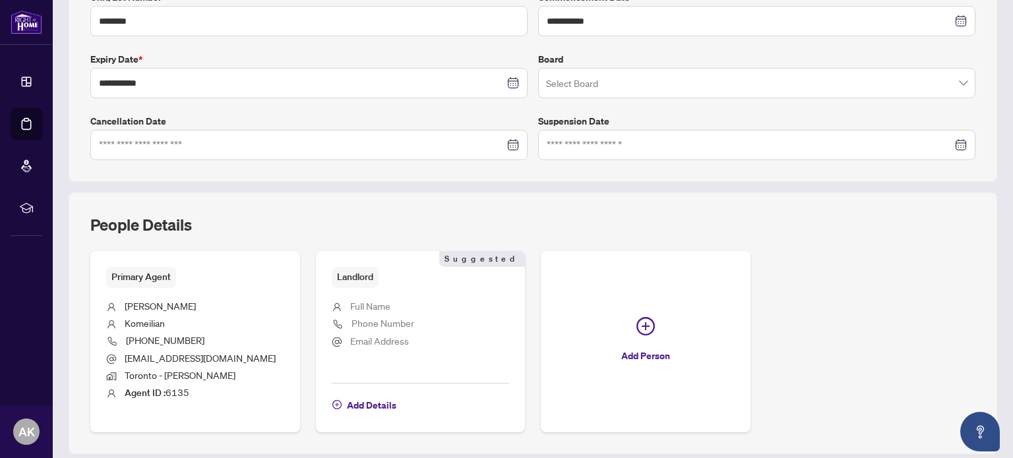
scroll to position [330, 0]
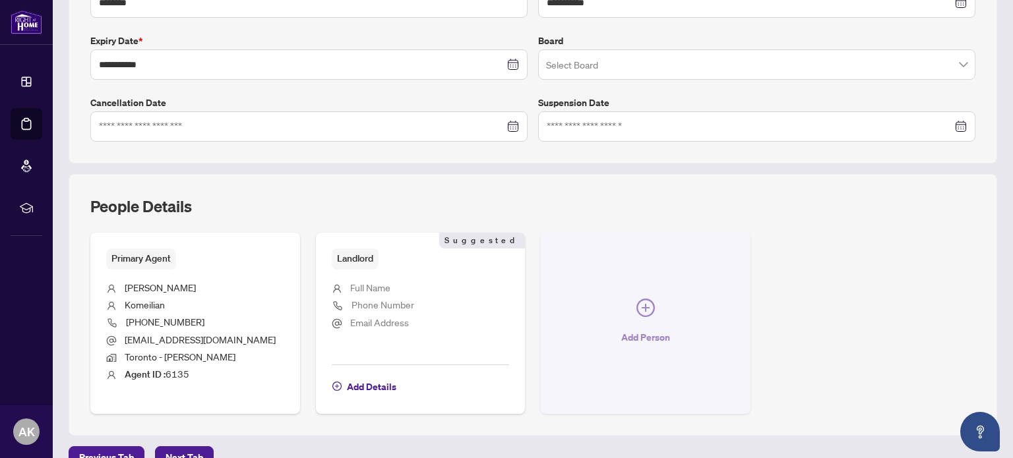
click at [642, 313] on icon "plus-circle" at bounding box center [645, 308] width 18 height 18
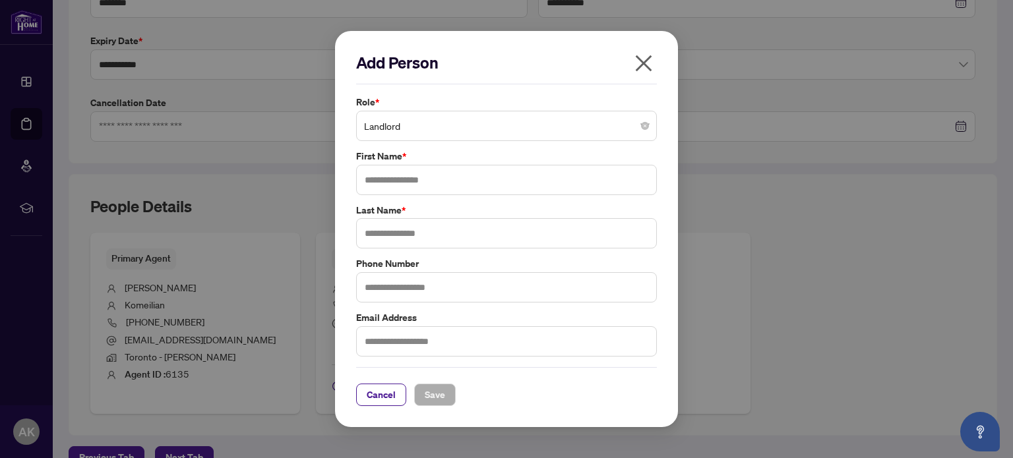
click at [392, 109] on label "Role *" at bounding box center [506, 102] width 301 height 15
drag, startPoint x: 392, startPoint y: 133, endPoint x: 398, endPoint y: 150, distance: 18.1
click at [393, 133] on span "Landlord" at bounding box center [506, 125] width 285 height 25
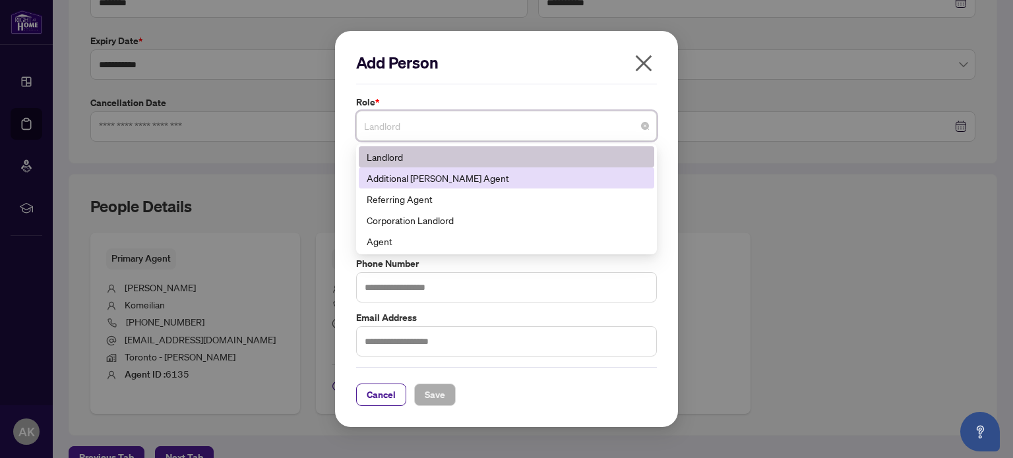
click at [404, 176] on div "Additional [PERSON_NAME] Agent" at bounding box center [507, 178] width 280 height 15
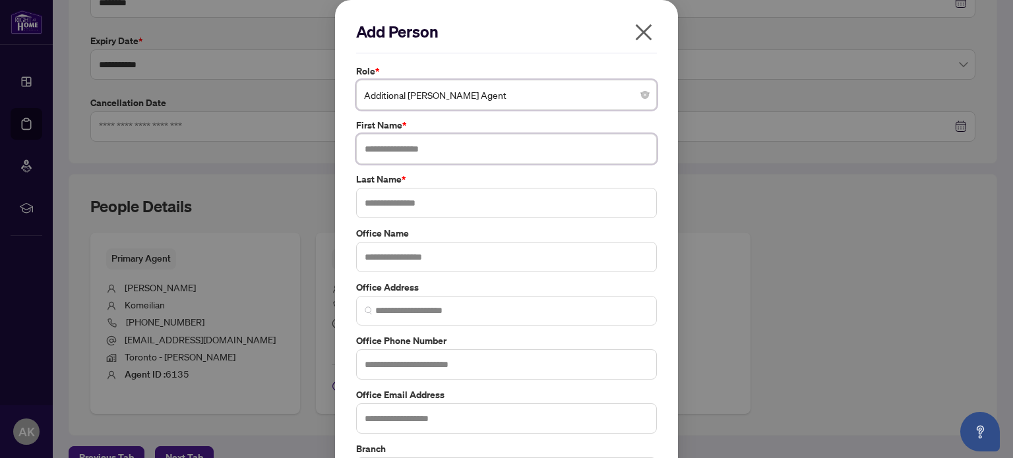
click at [396, 148] on input "text" at bounding box center [506, 149] width 301 height 30
type input "*****"
type input "******"
type input "*********"
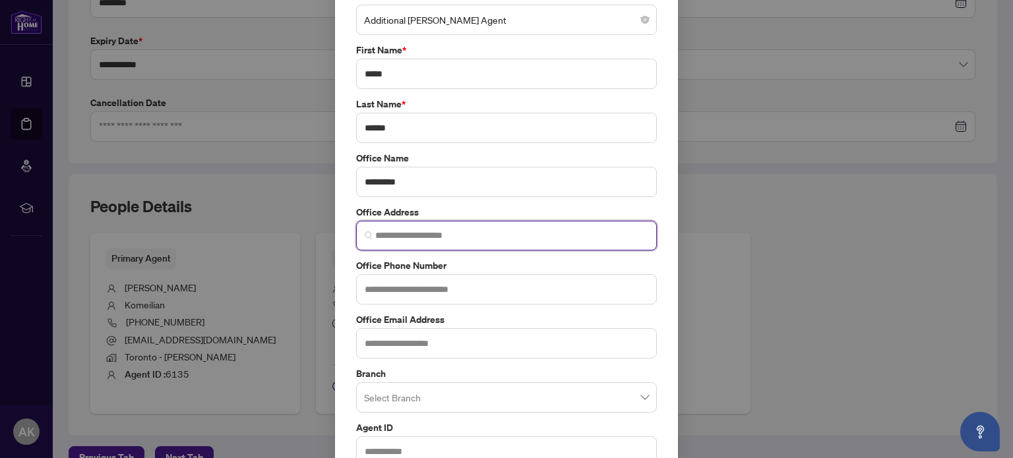
scroll to position [109, 0]
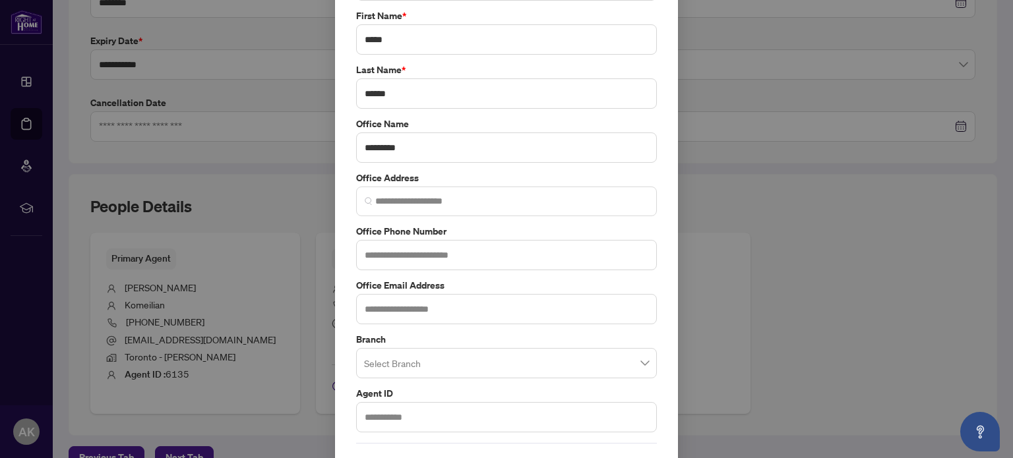
click at [496, 356] on input "search" at bounding box center [500, 365] width 273 height 29
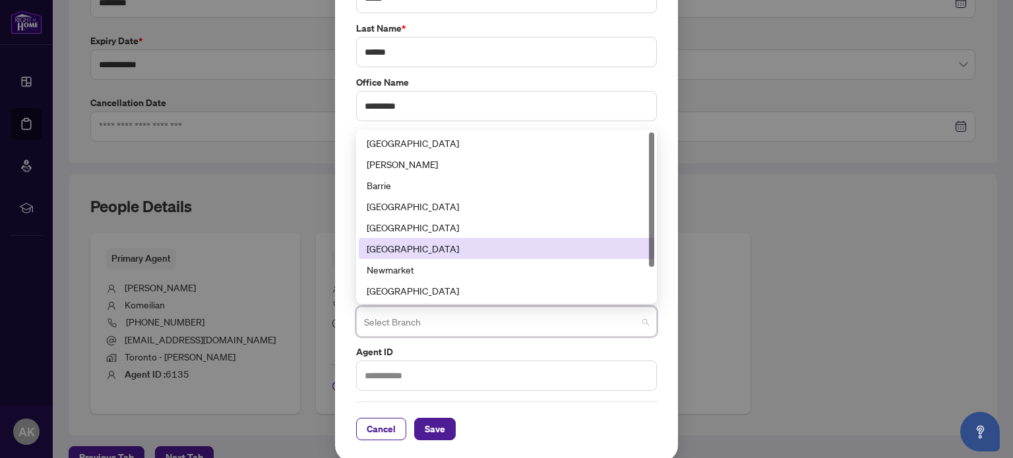
scroll to position [42, 0]
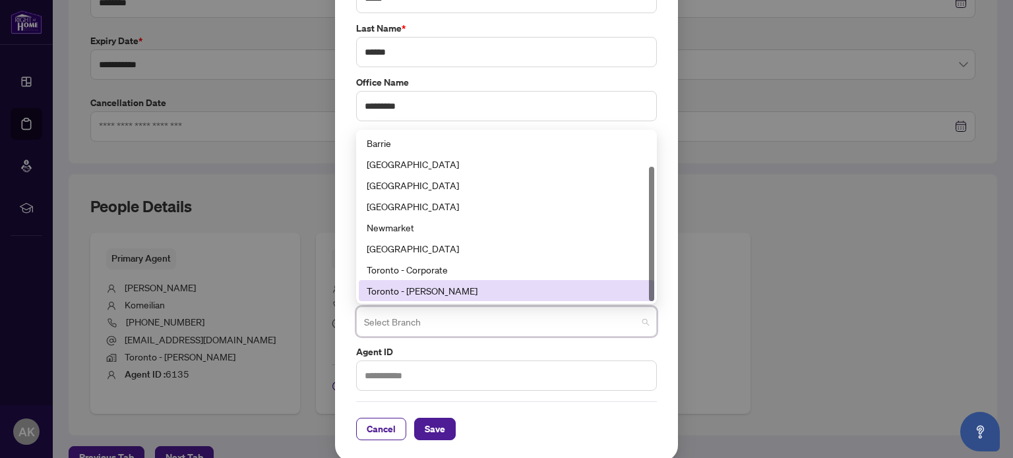
click at [402, 284] on div "Toronto - [PERSON_NAME]" at bounding box center [507, 291] width 280 height 15
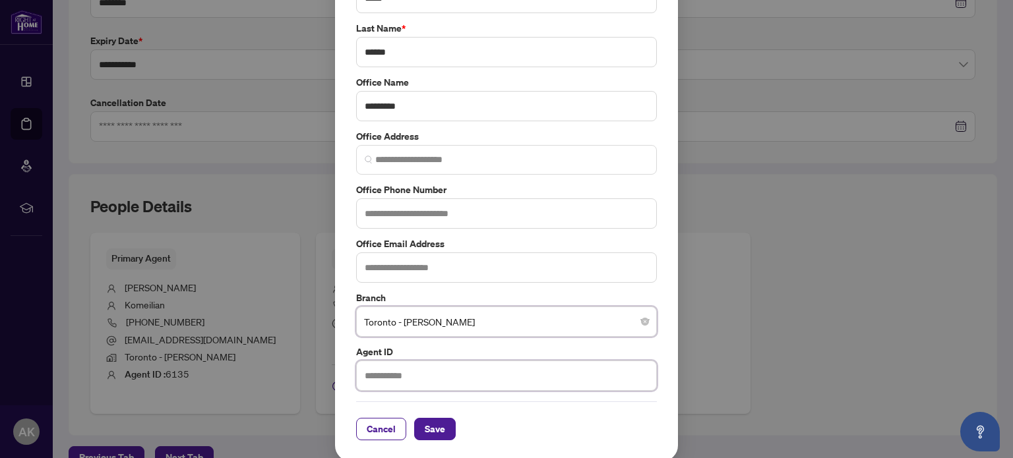
click at [390, 367] on input "text" at bounding box center [506, 376] width 301 height 30
type input "****"
click at [429, 425] on span "Save" at bounding box center [435, 429] width 20 height 21
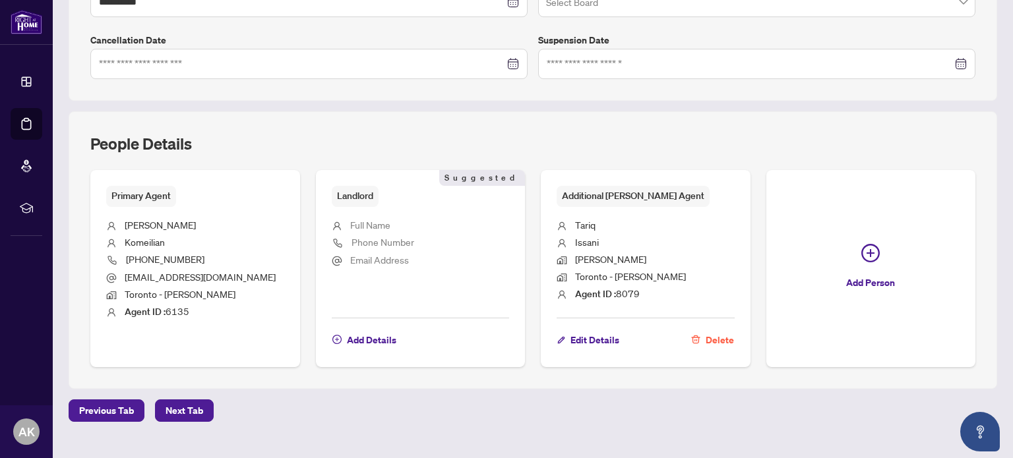
scroll to position [413, 0]
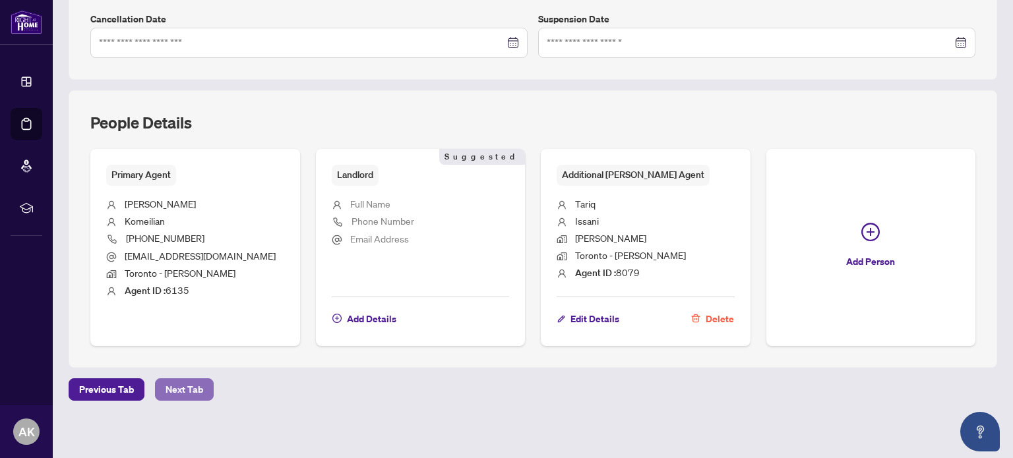
click at [175, 379] on span "Next Tab" at bounding box center [184, 389] width 38 height 21
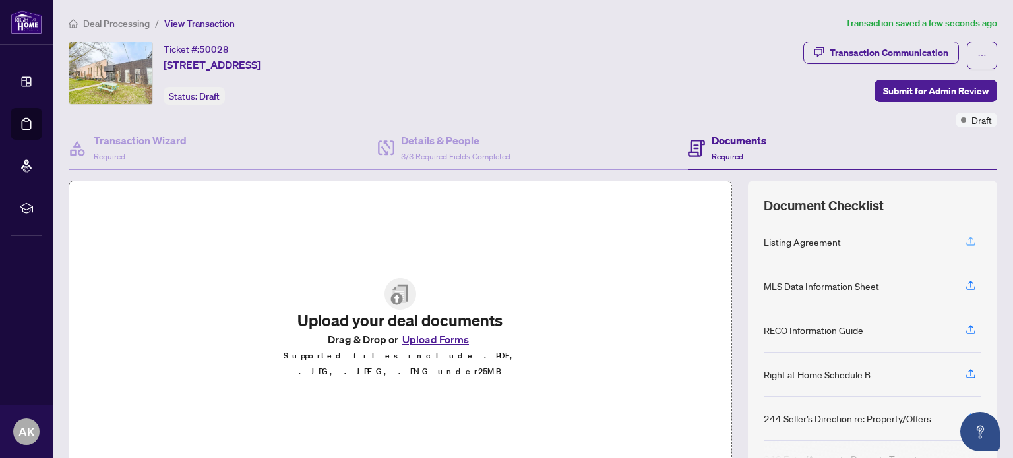
click at [965, 239] on icon "button" at bounding box center [971, 241] width 12 height 12
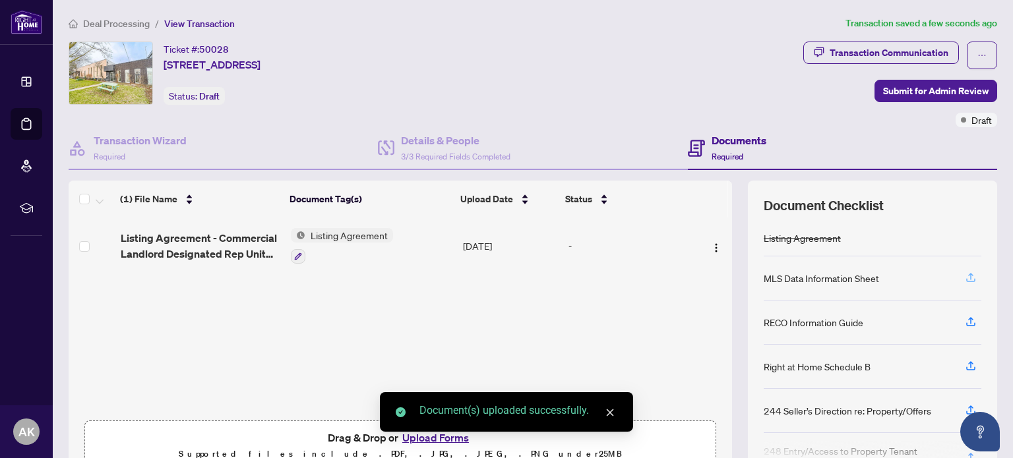
click at [965, 276] on icon "button" at bounding box center [971, 278] width 12 height 12
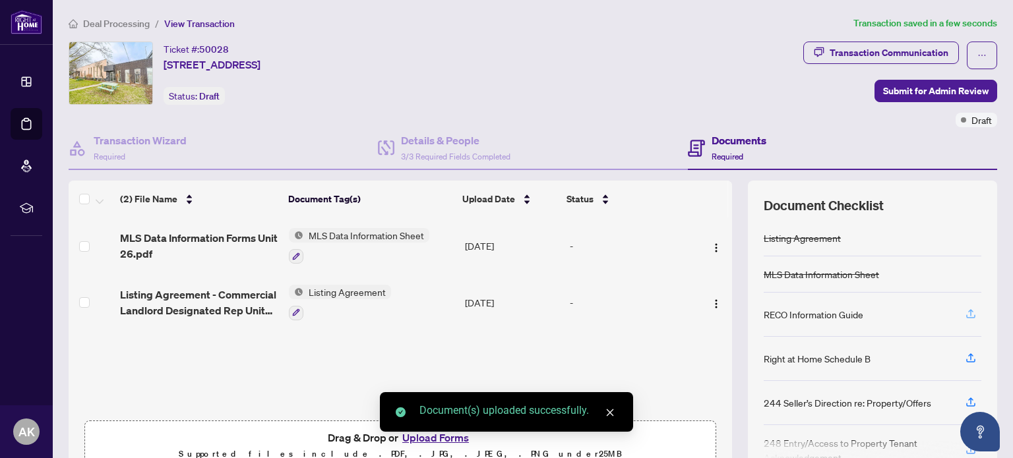
click at [965, 311] on icon "button" at bounding box center [971, 314] width 12 height 12
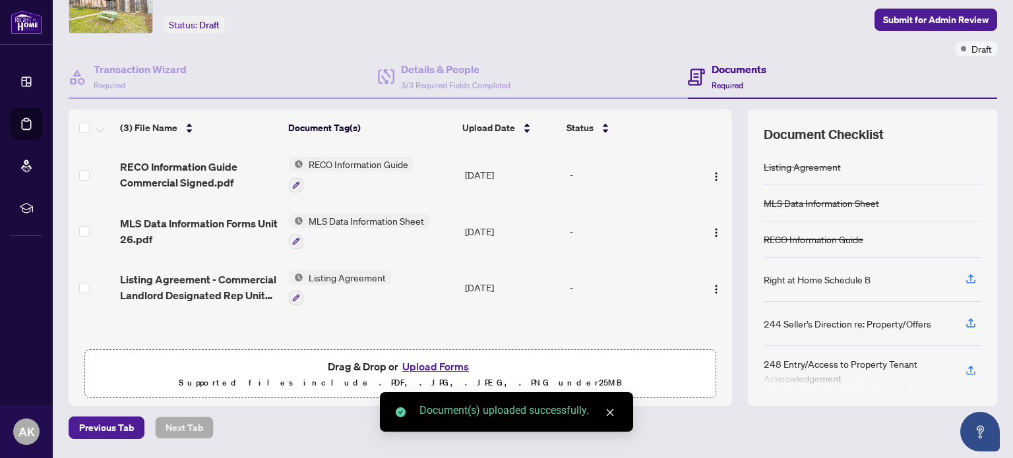
scroll to position [111, 0]
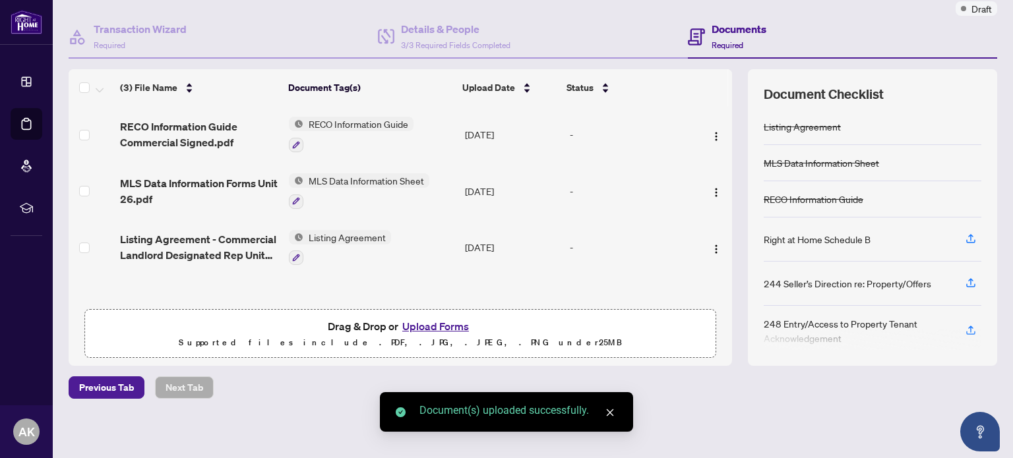
click at [440, 323] on button "Upload Forms" at bounding box center [435, 326] width 75 height 17
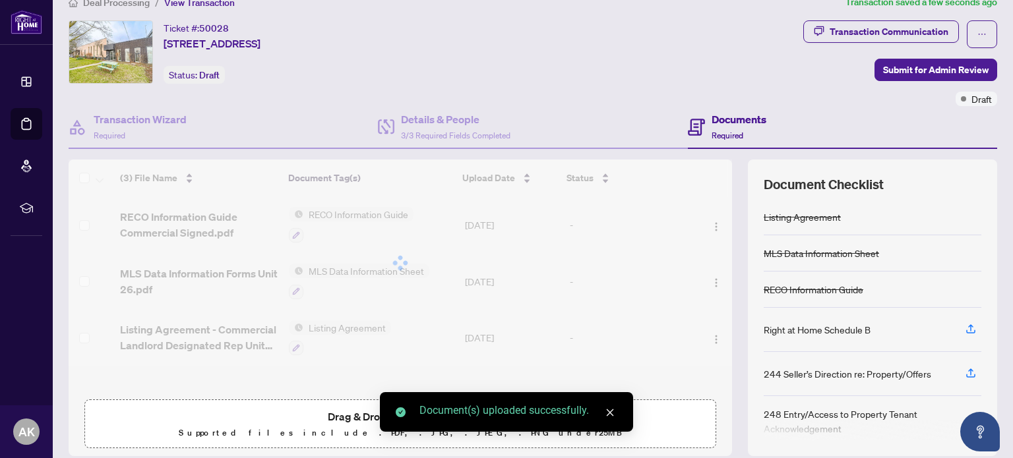
scroll to position [0, 0]
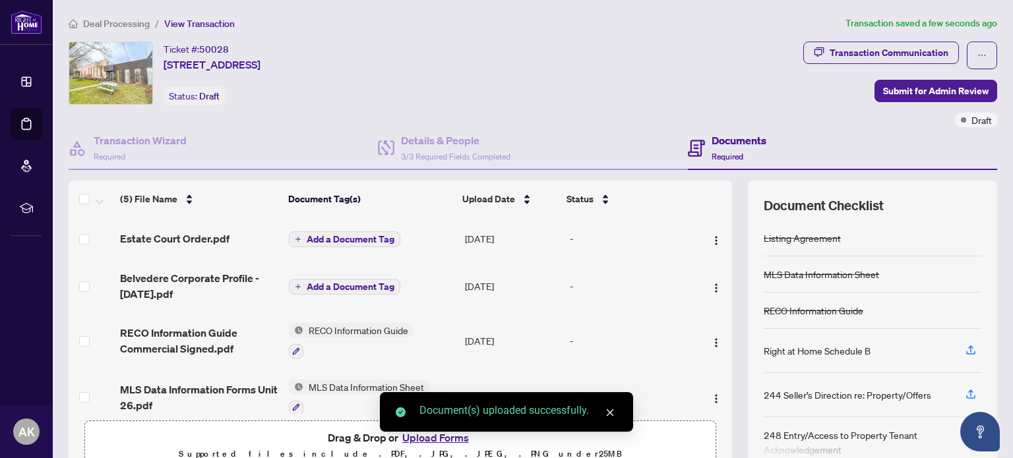
click at [321, 284] on span "Add a Document Tag" at bounding box center [351, 286] width 88 height 9
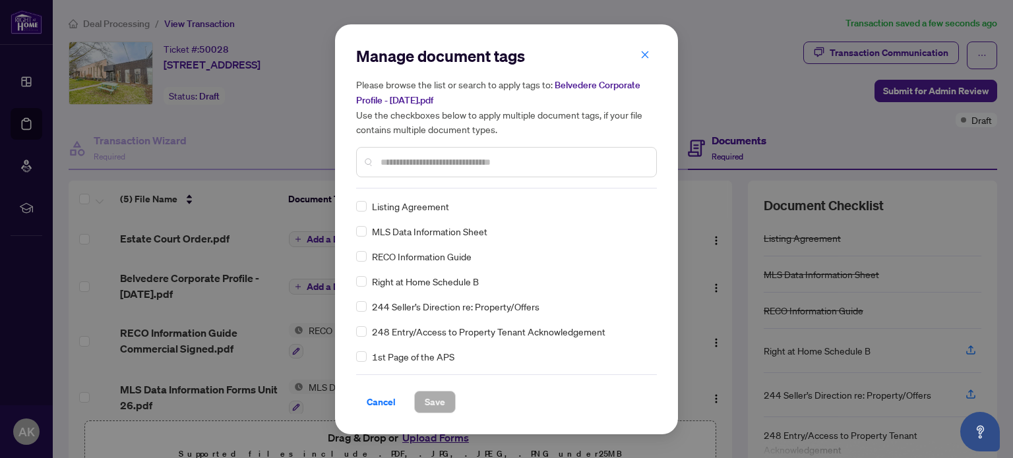
click at [423, 184] on div "Manage document tags Please browse the list or search to apply tags to: Belvede…" at bounding box center [506, 116] width 301 height 143
click at [429, 164] on input "text" at bounding box center [512, 162] width 265 height 15
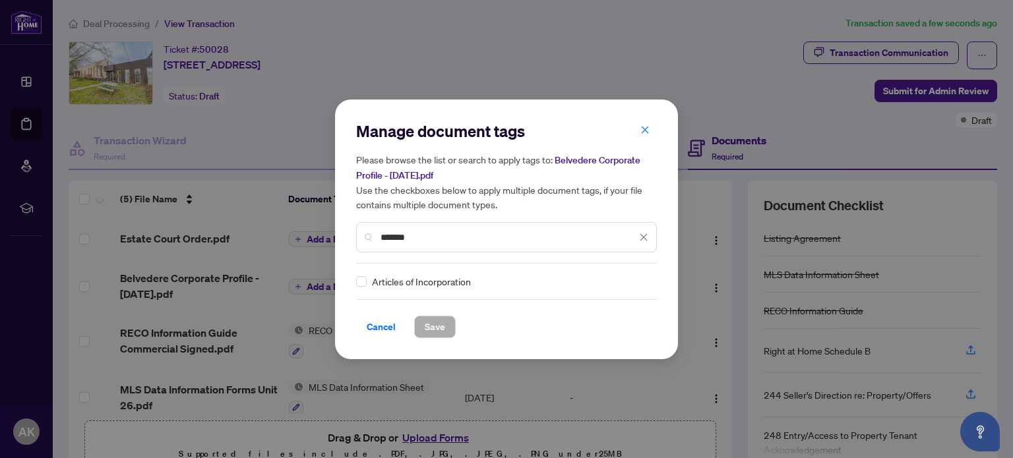
type input "*******"
click at [450, 331] on button "Save" at bounding box center [435, 327] width 42 height 22
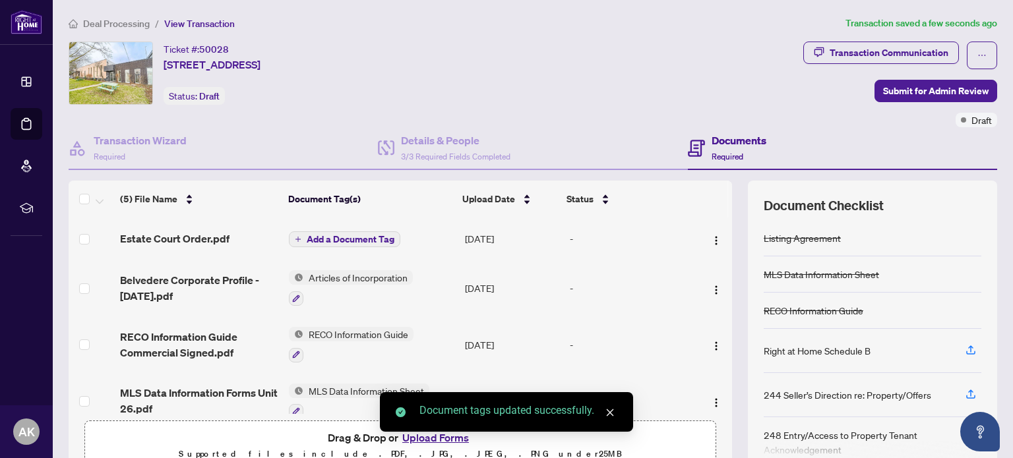
click at [326, 242] on button "Add a Document Tag" at bounding box center [344, 239] width 111 height 16
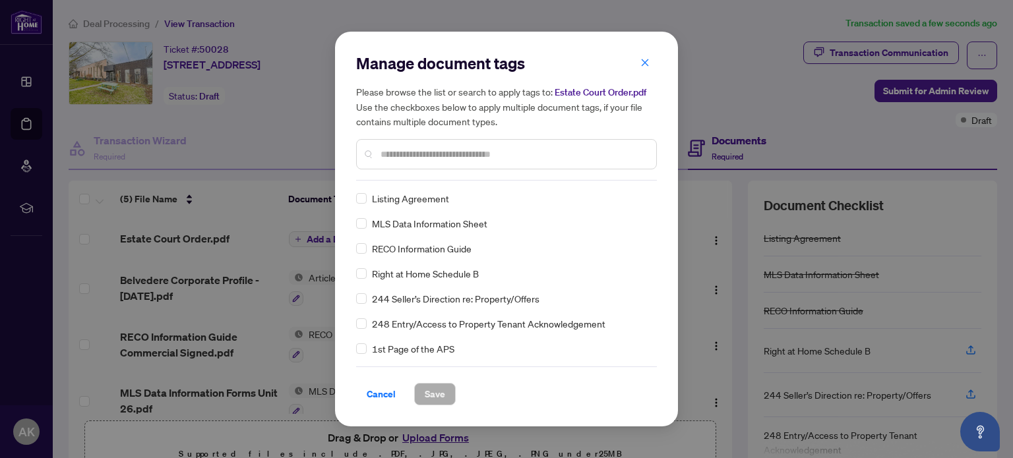
click at [424, 174] on div "Manage document tags Please browse the list or search to apply tags to: Estate …" at bounding box center [506, 117] width 301 height 128
click at [425, 166] on div at bounding box center [506, 154] width 301 height 30
click at [426, 160] on input "text" at bounding box center [512, 154] width 265 height 15
type input "*"
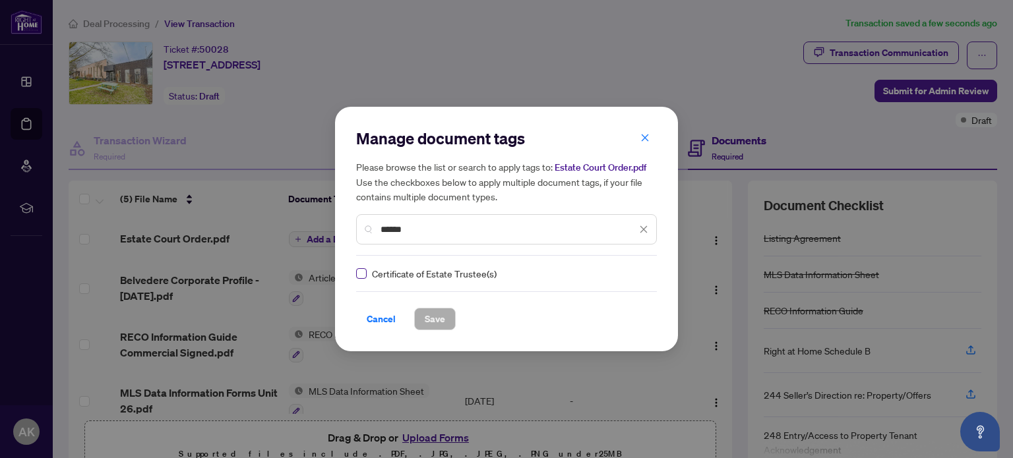
type input "******"
click at [444, 316] on button "Save" at bounding box center [435, 319] width 42 height 22
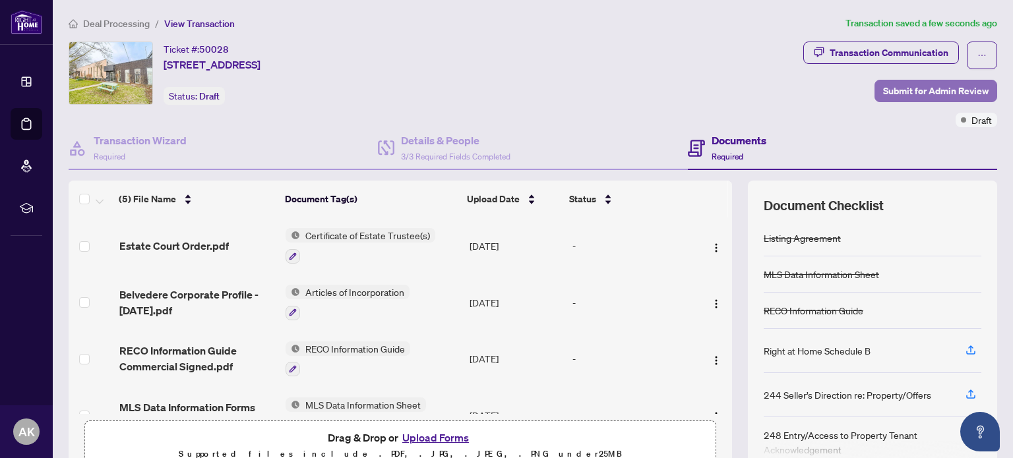
click at [897, 86] on span "Submit for Admin Review" at bounding box center [935, 90] width 105 height 21
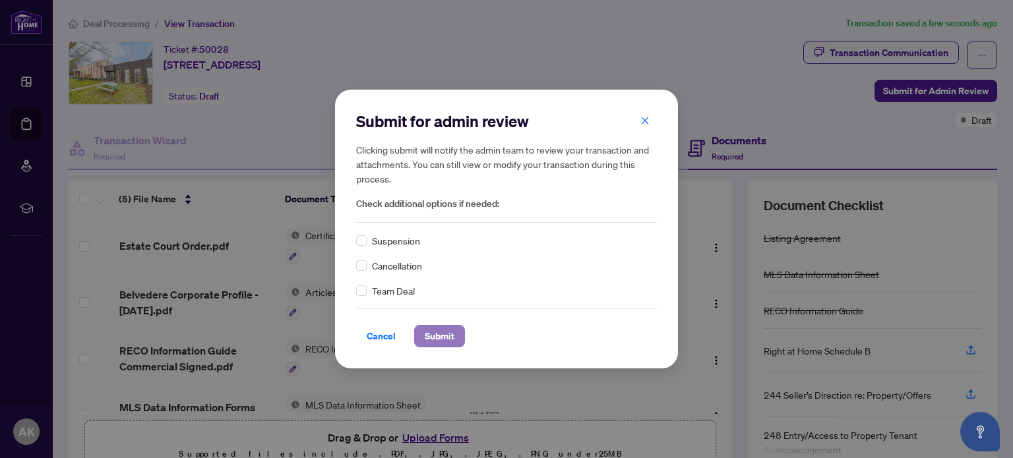
click at [435, 334] on span "Submit" at bounding box center [440, 336] width 30 height 21
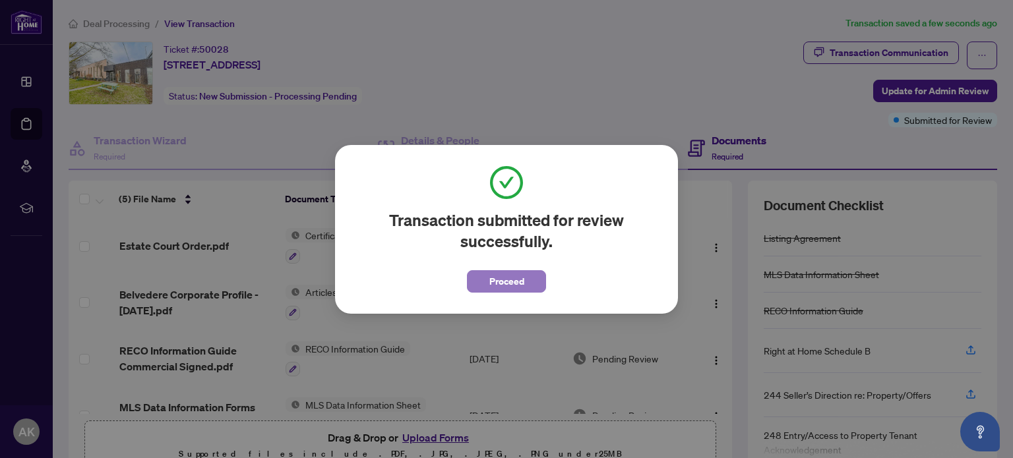
click at [502, 283] on span "Proceed" at bounding box center [506, 281] width 35 height 21
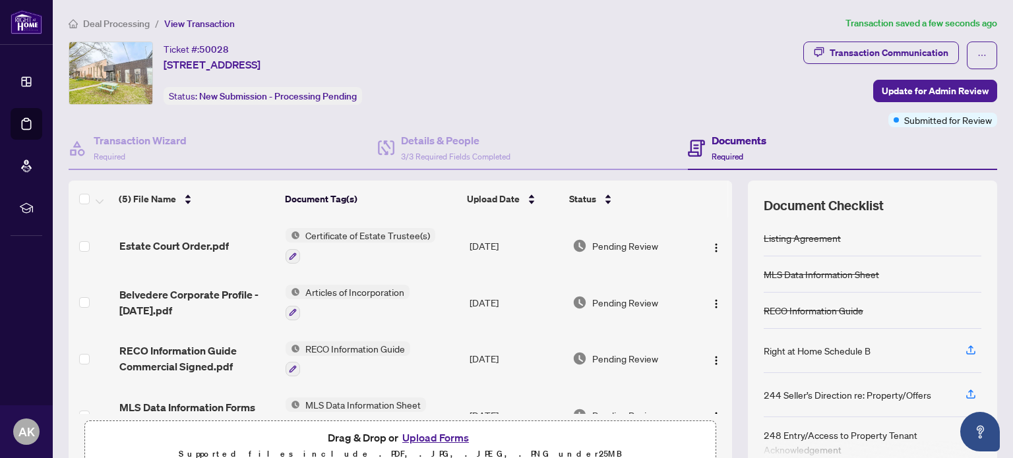
click at [121, 23] on span "Deal Processing" at bounding box center [116, 24] width 67 height 12
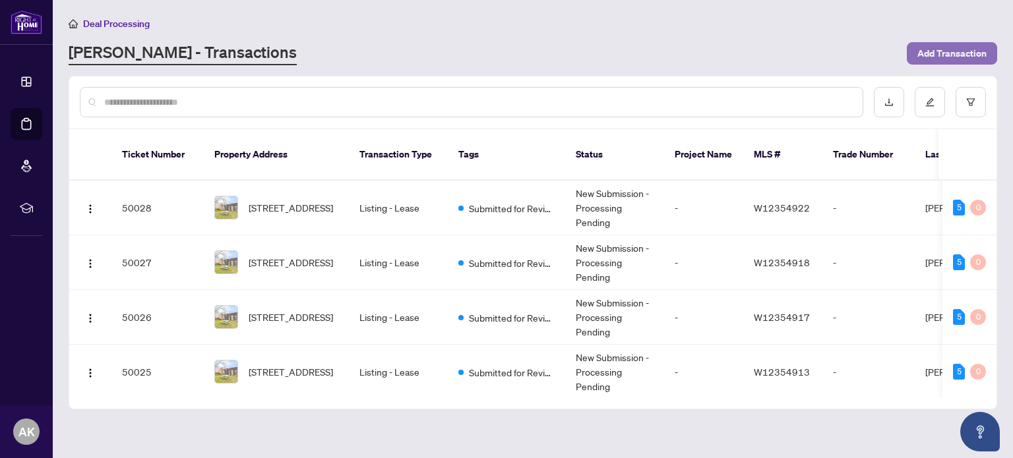
click at [948, 52] on span "Add Transaction" at bounding box center [951, 53] width 69 height 21
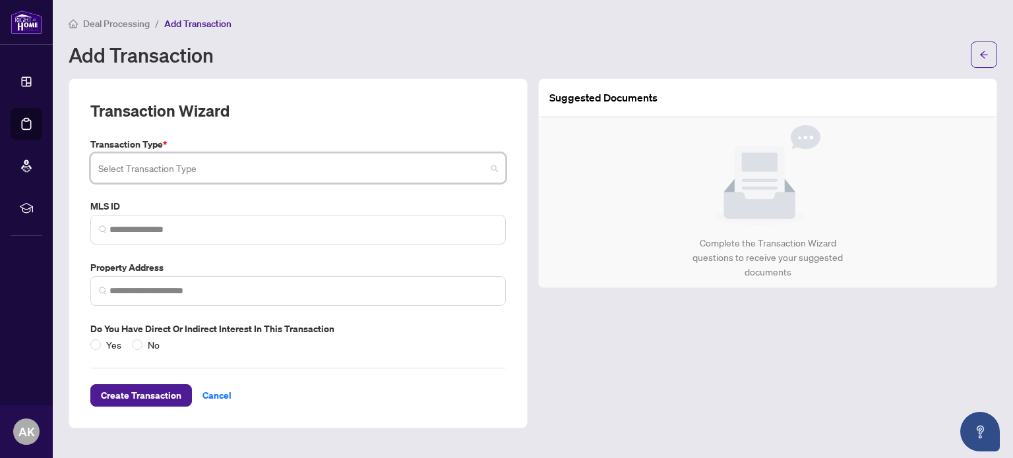
click at [194, 171] on input "search" at bounding box center [292, 170] width 388 height 29
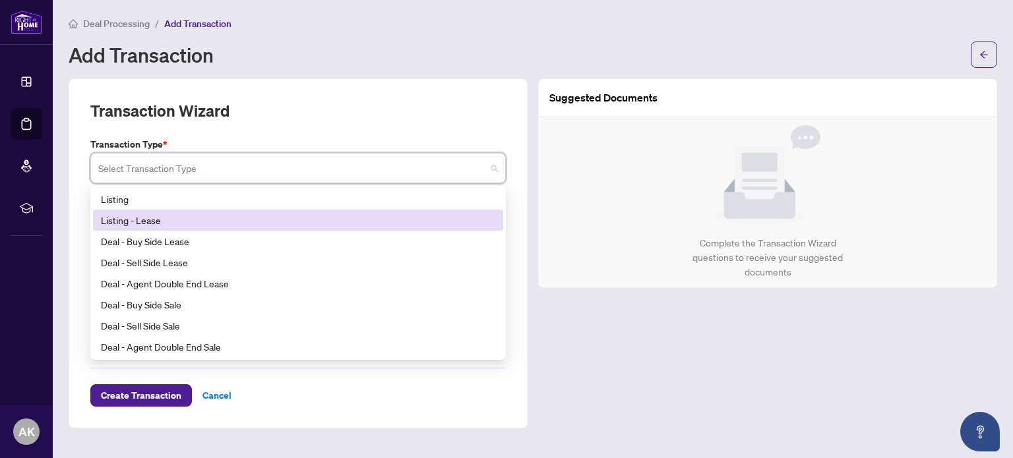
click at [193, 216] on div "Listing - Lease" at bounding box center [298, 220] width 394 height 15
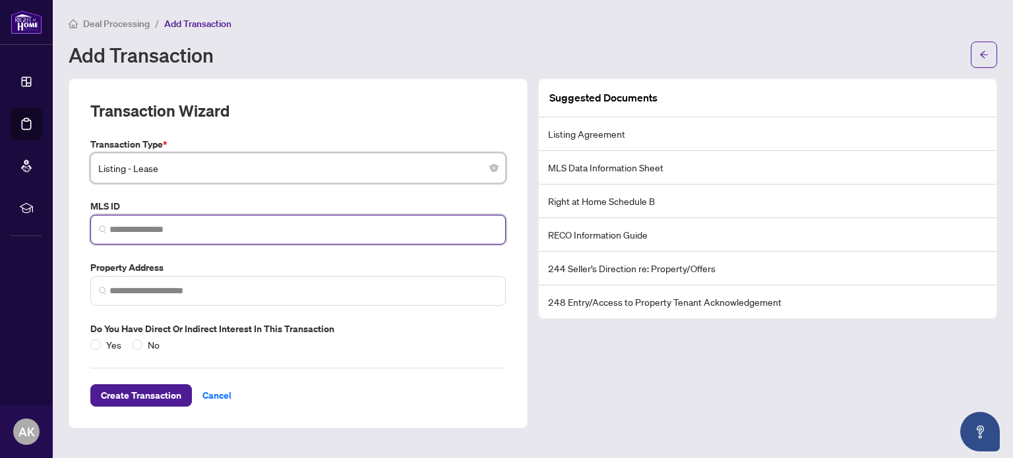
click at [199, 228] on input "search" at bounding box center [303, 230] width 388 height 14
paste input "*********"
type input "*********"
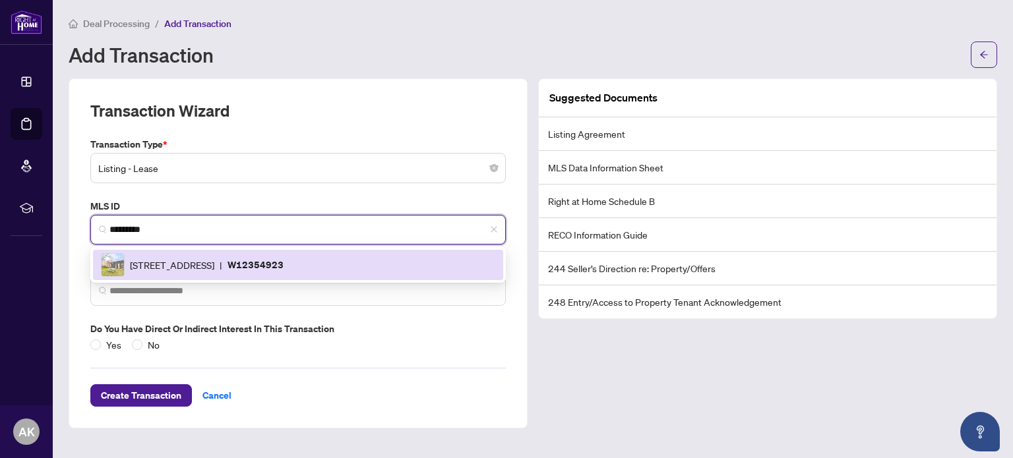
click at [214, 267] on span "[STREET_ADDRESS]" at bounding box center [172, 265] width 84 height 15
type input "**********"
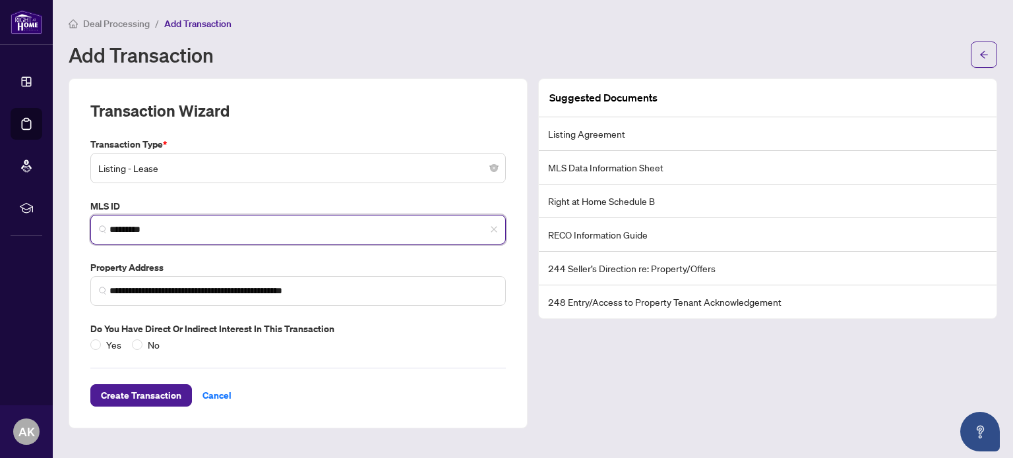
type input "*********"
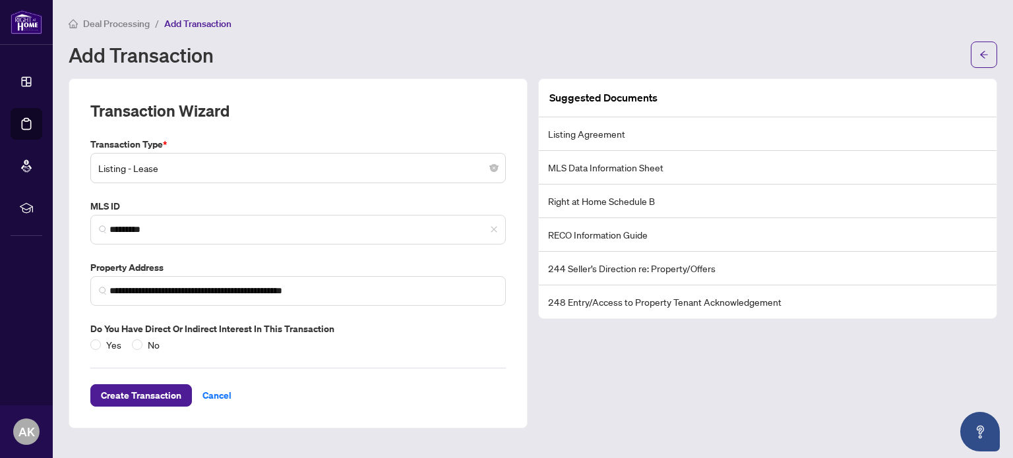
click at [129, 342] on div "Yes No" at bounding box center [127, 345] width 75 height 15
click at [149, 396] on span "Create Transaction" at bounding box center [141, 395] width 80 height 21
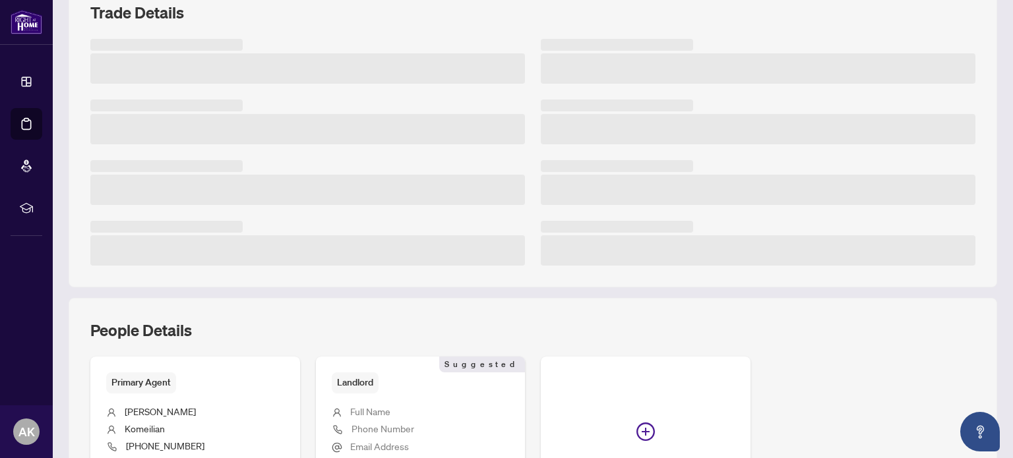
scroll to position [330, 0]
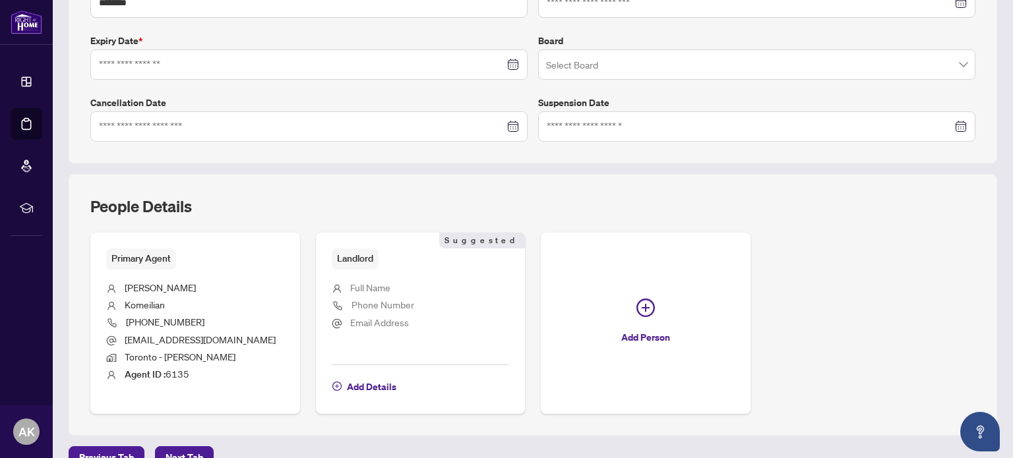
type input "**********"
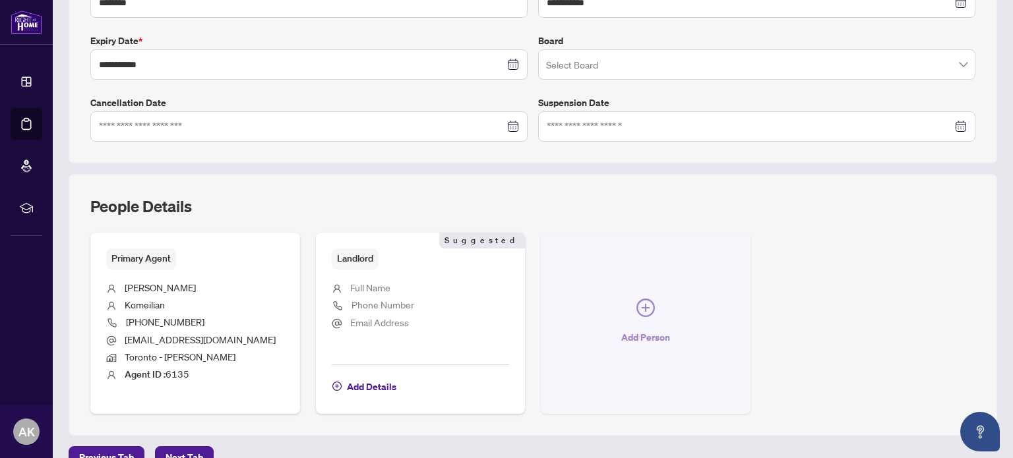
click at [640, 293] on button "Add Person" at bounding box center [646, 323] width 210 height 181
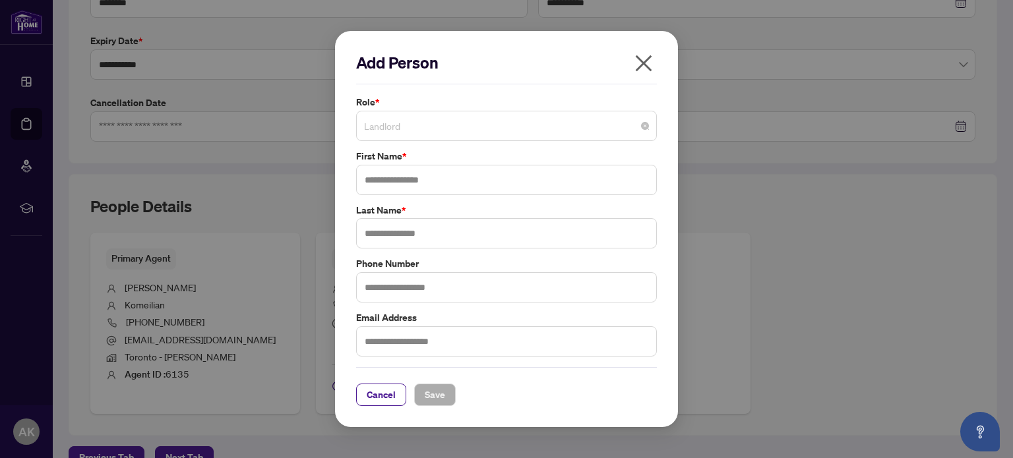
click at [434, 135] on span "Landlord" at bounding box center [506, 125] width 285 height 25
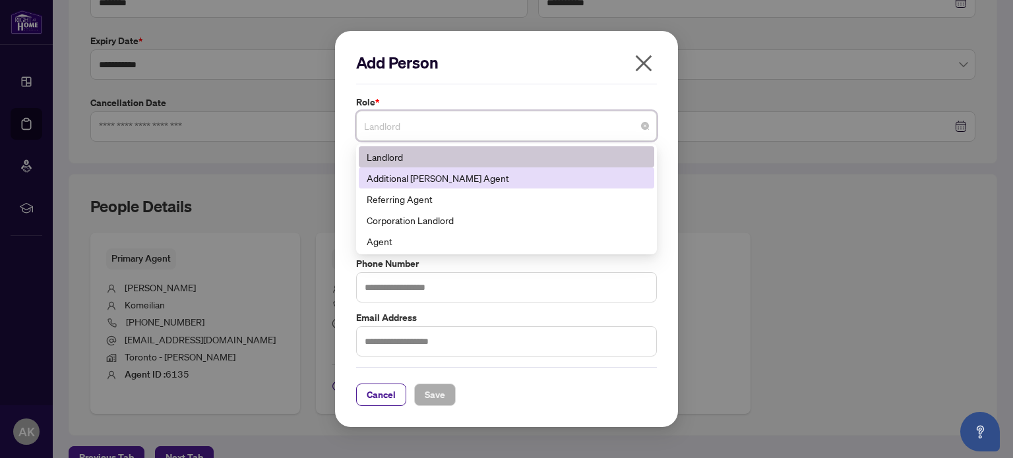
click at [435, 177] on div "Additional [PERSON_NAME] Agent" at bounding box center [507, 178] width 280 height 15
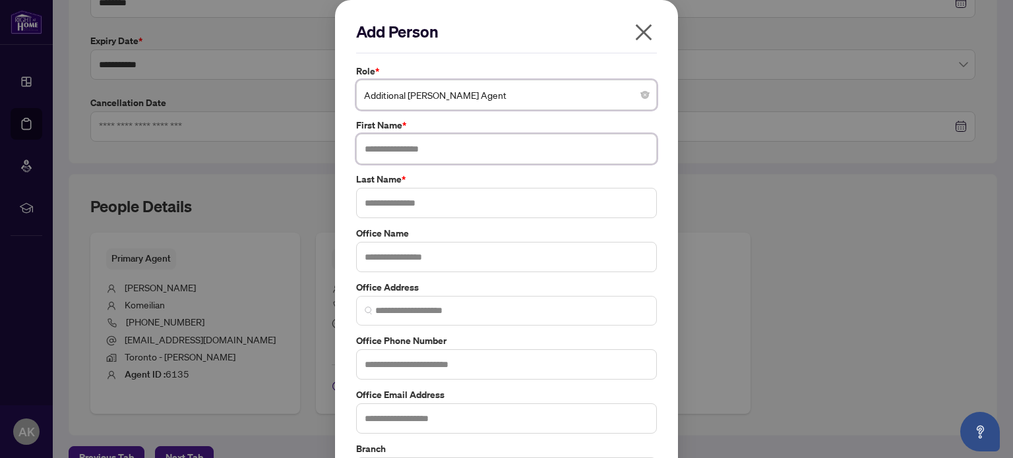
click at [435, 149] on input "text" at bounding box center [506, 149] width 301 height 30
type input "*****"
type input "******"
type input "*********"
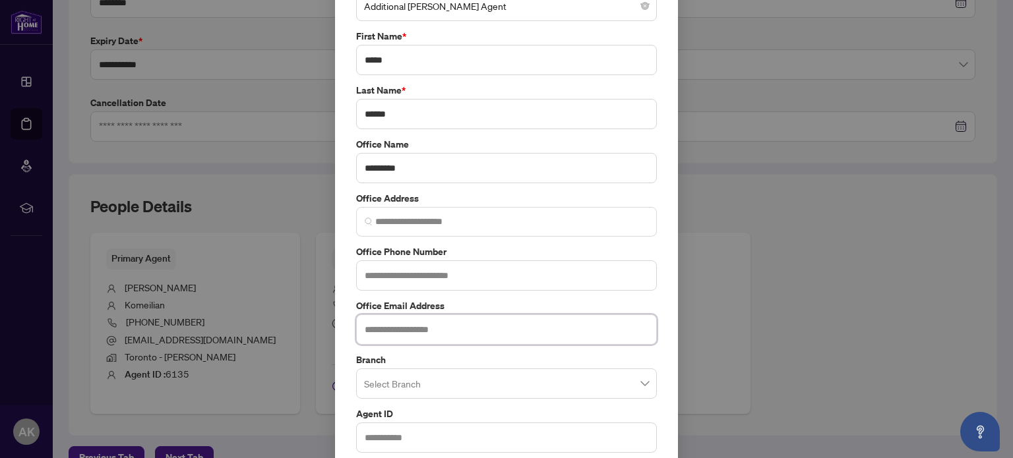
scroll to position [109, 0]
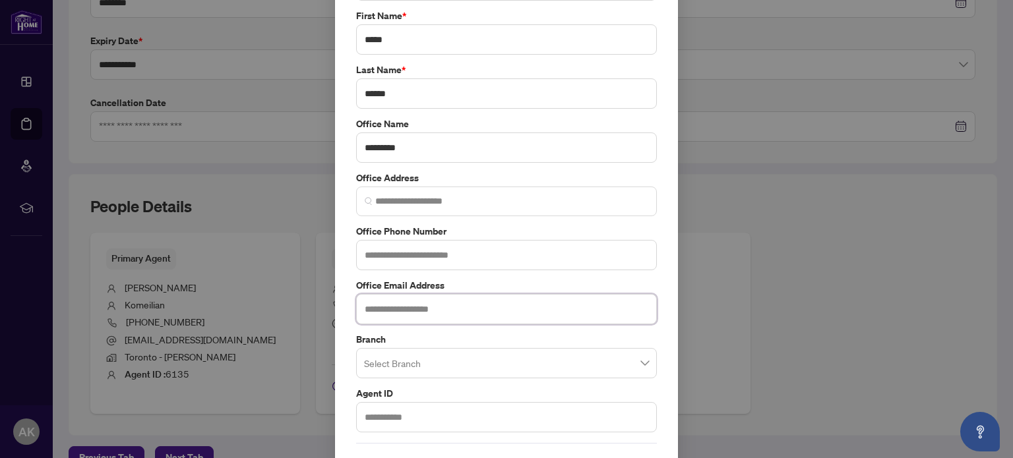
click at [394, 348] on div "Select Branch" at bounding box center [506, 363] width 301 height 30
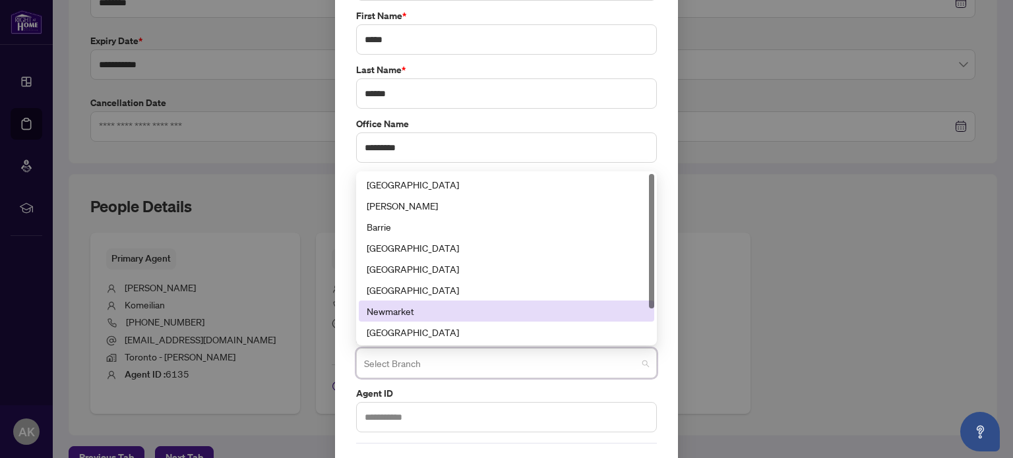
scroll to position [42, 0]
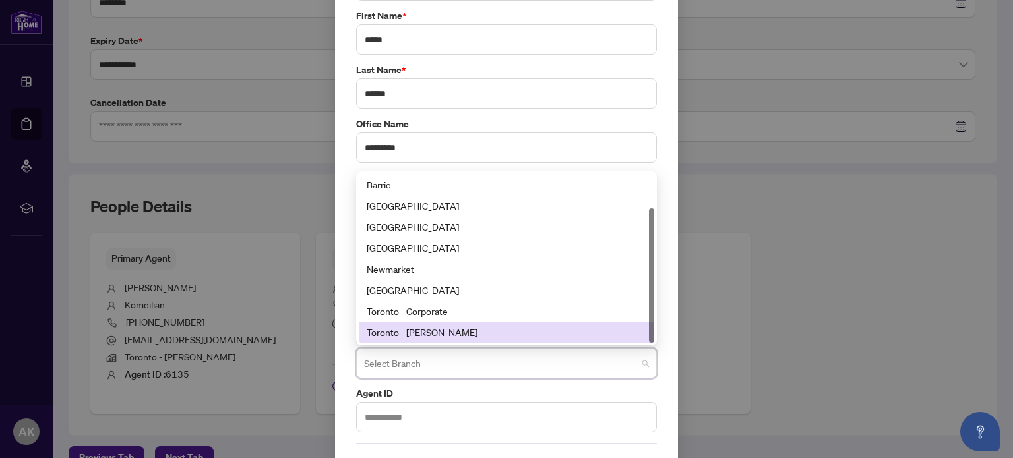
click at [431, 331] on div "Toronto - [PERSON_NAME]" at bounding box center [507, 332] width 280 height 15
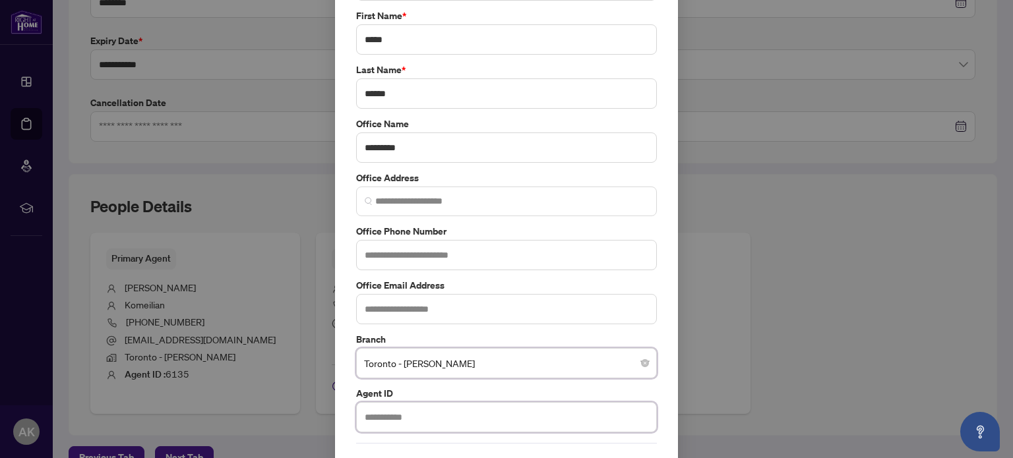
click at [401, 418] on input "text" at bounding box center [506, 417] width 301 height 30
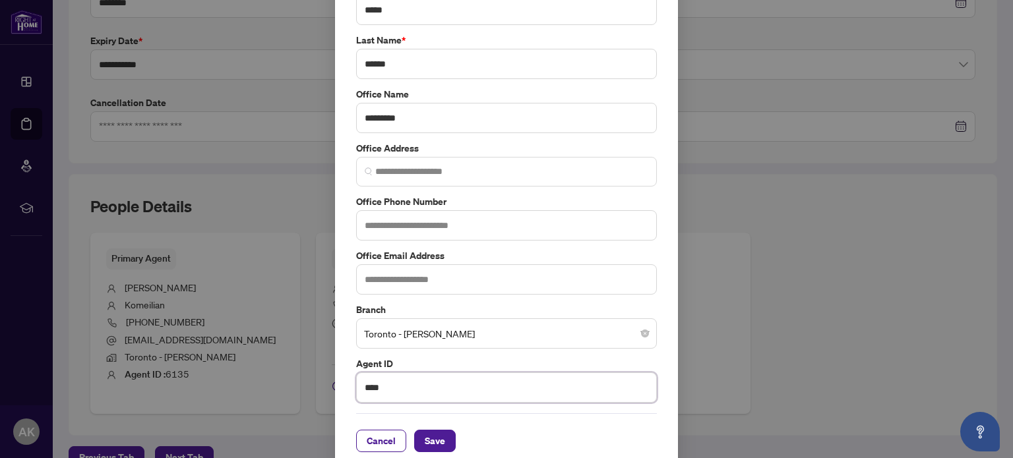
scroll to position [151, 0]
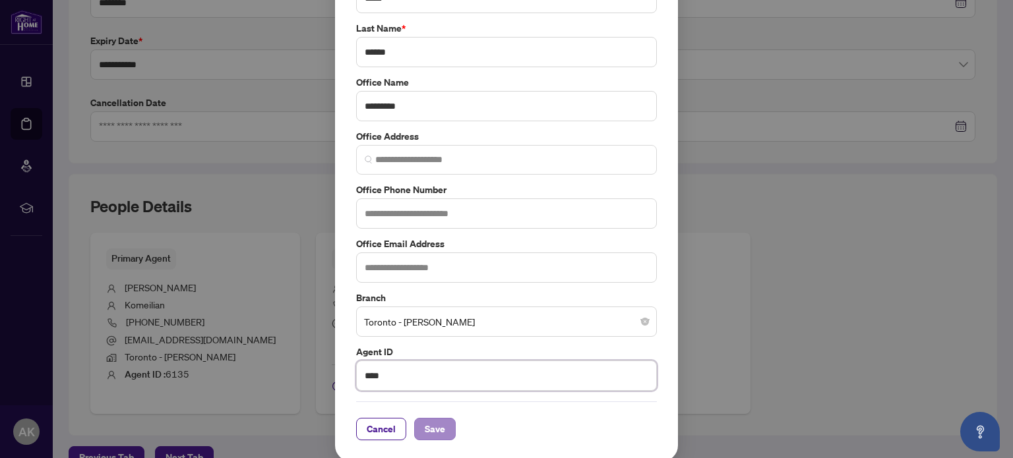
type input "****"
click at [438, 419] on span "Save" at bounding box center [435, 429] width 20 height 21
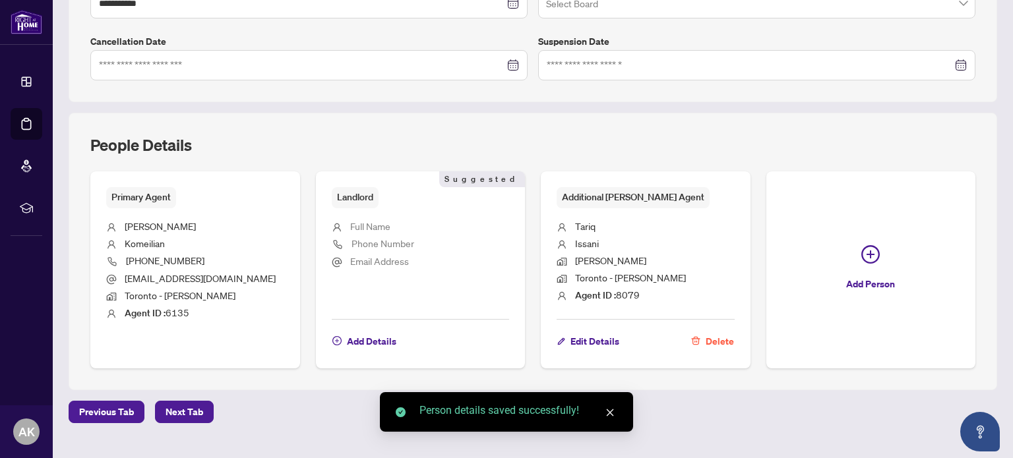
scroll to position [413, 0]
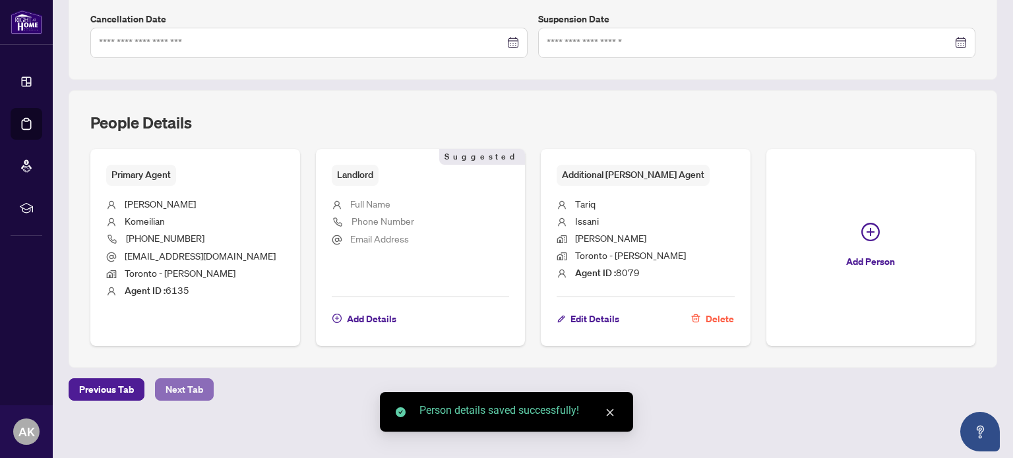
click at [173, 390] on span "Next Tab" at bounding box center [184, 389] width 38 height 21
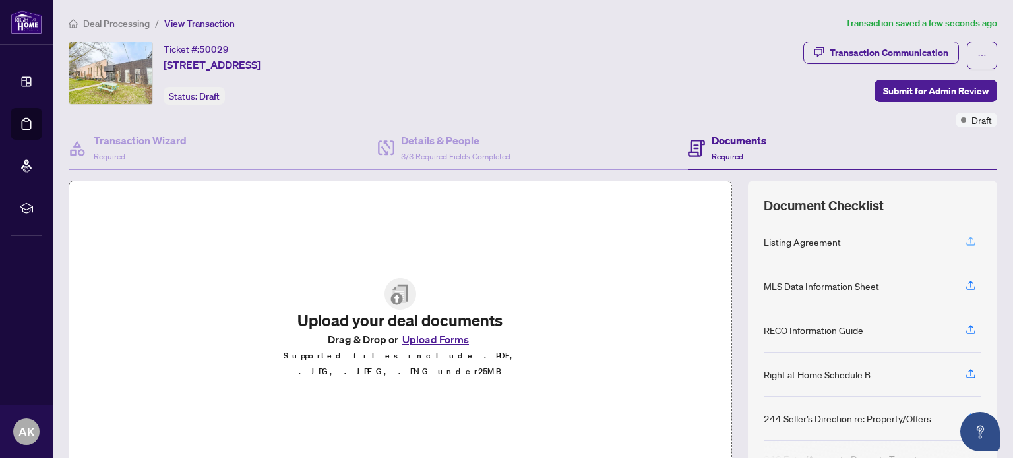
click at [965, 231] on span "button" at bounding box center [971, 241] width 12 height 21
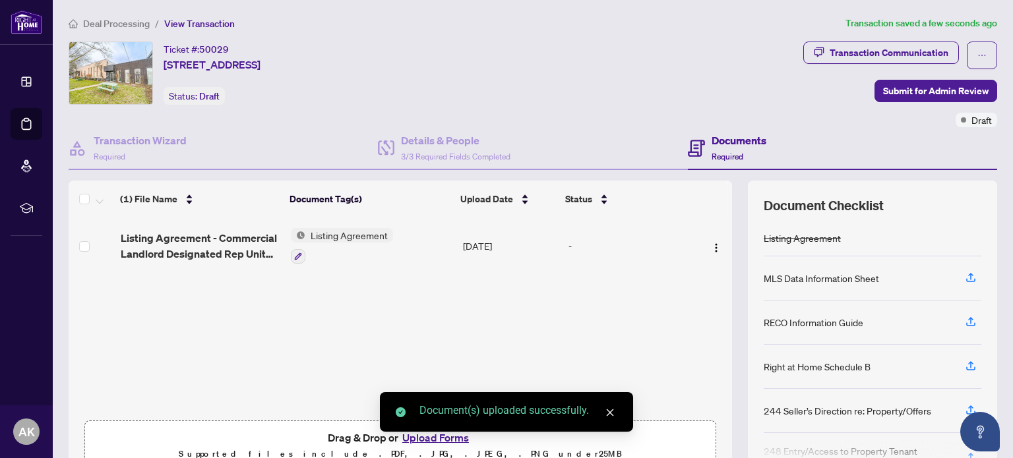
click at [965, 283] on span "button" at bounding box center [971, 278] width 12 height 21
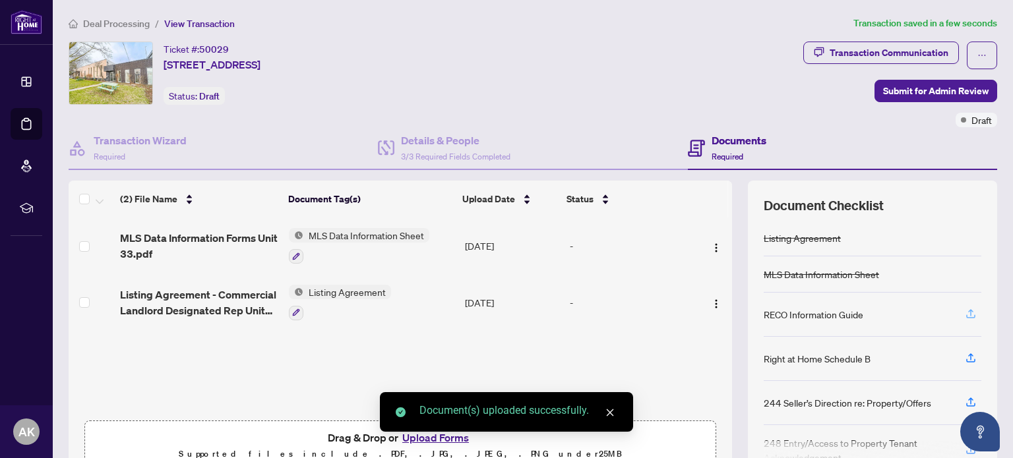
click at [965, 308] on icon "button" at bounding box center [971, 314] width 12 height 12
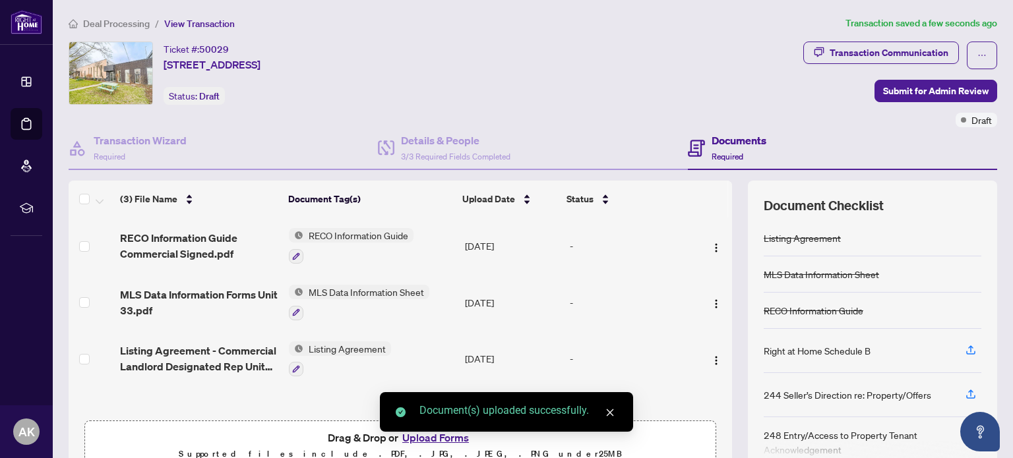
click at [437, 432] on div "Document(s) uploaded successfully." at bounding box center [506, 412] width 253 height 40
click at [433, 432] on div "Document(s) uploaded successfully." at bounding box center [506, 412] width 253 height 40
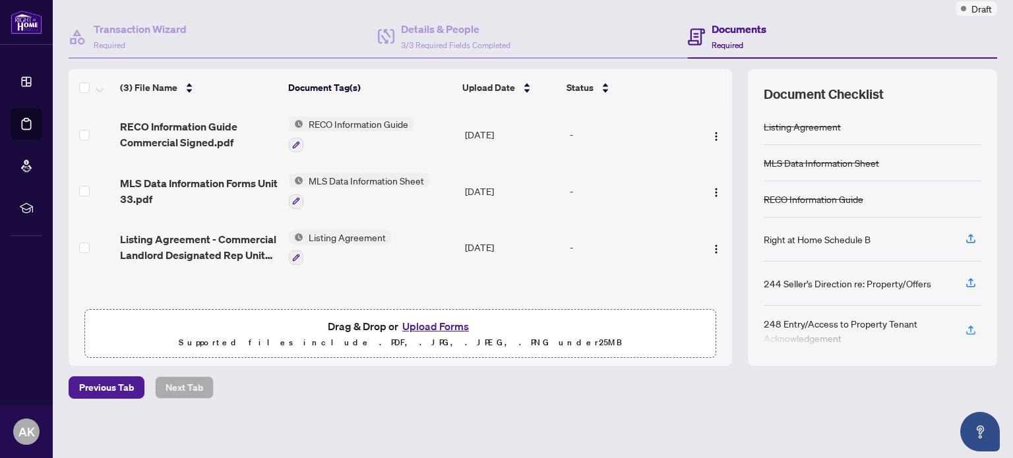
click at [437, 324] on button "Upload Forms" at bounding box center [435, 326] width 75 height 17
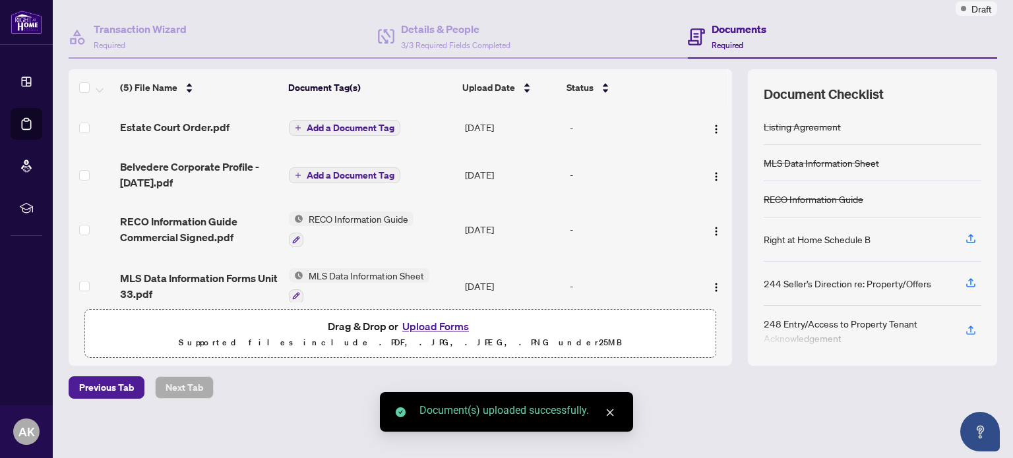
scroll to position [0, 0]
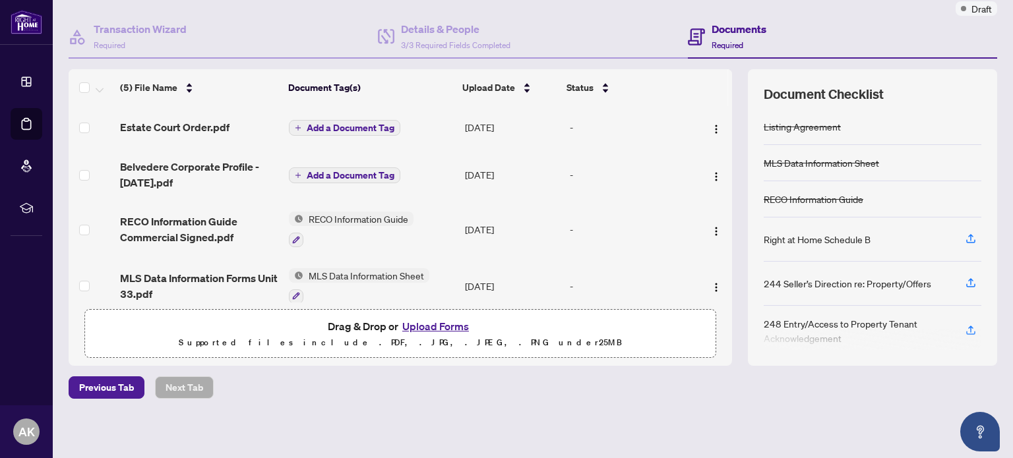
click at [327, 173] on span "Add a Document Tag" at bounding box center [351, 175] width 88 height 9
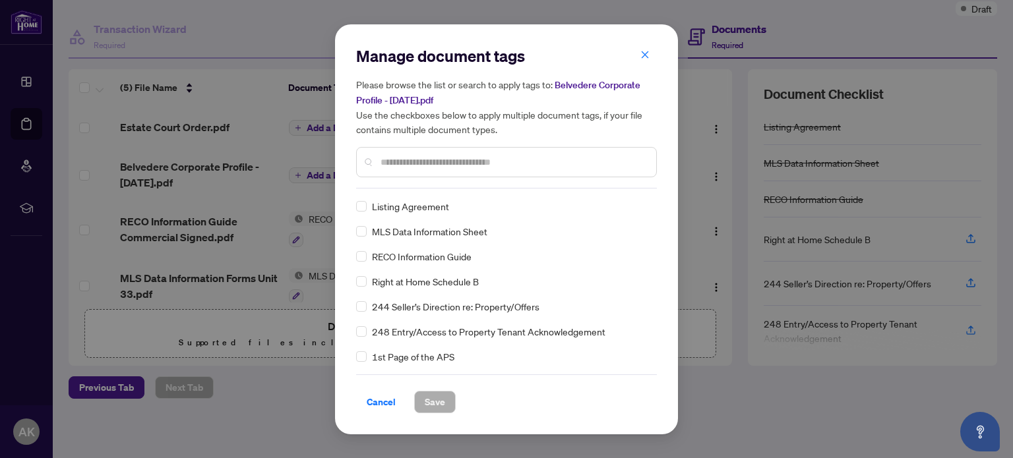
click at [427, 195] on div "Manage document tags Please browse the list or search to apply tags to: Belvede…" at bounding box center [506, 229] width 301 height 368
click at [433, 162] on input "text" at bounding box center [512, 162] width 265 height 15
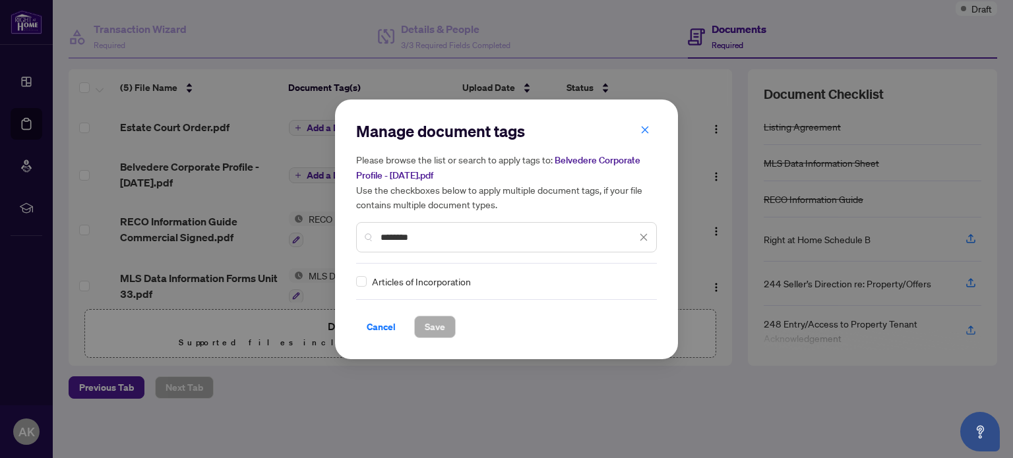
type input "********"
click at [367, 279] on div "Articles of Incorporation" at bounding box center [502, 281] width 293 height 15
click at [363, 287] on label at bounding box center [361, 281] width 11 height 15
click at [437, 317] on span "Save" at bounding box center [435, 326] width 20 height 21
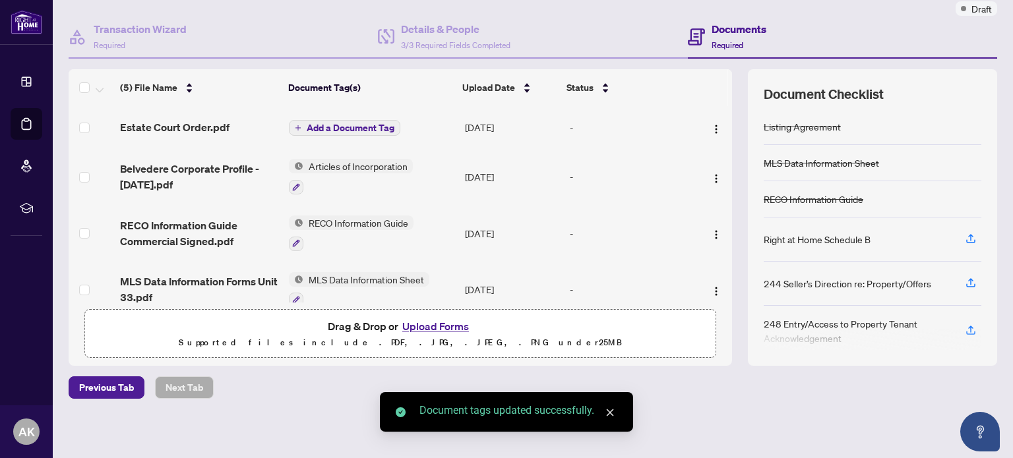
click at [314, 128] on span "Add a Document Tag" at bounding box center [351, 127] width 88 height 9
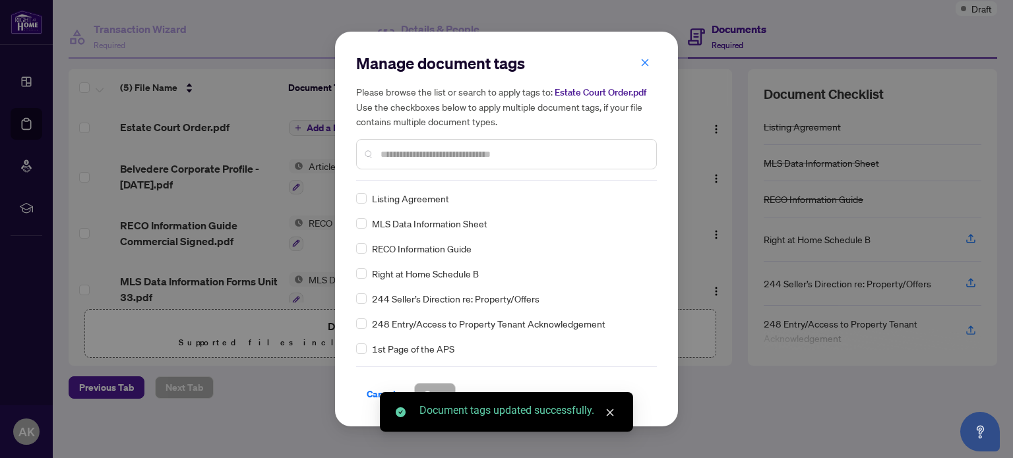
click at [437, 155] on input "text" at bounding box center [512, 154] width 265 height 15
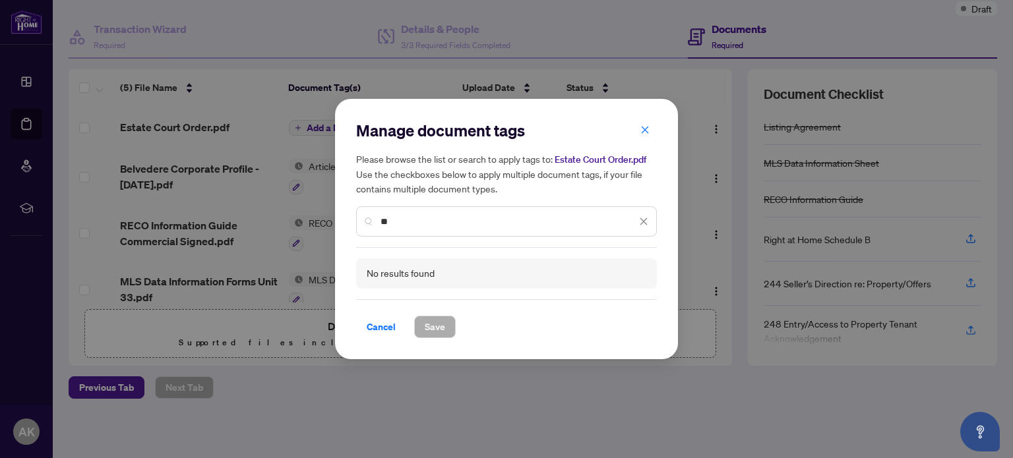
type input "*"
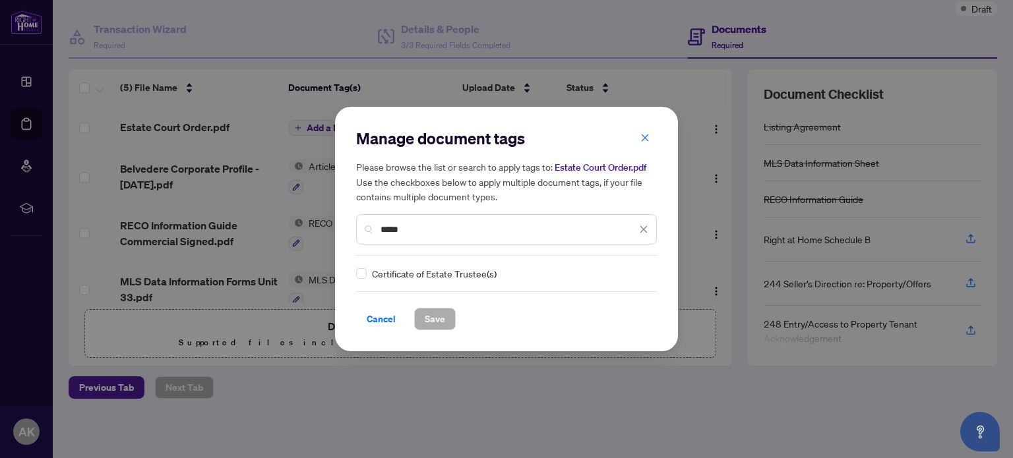
type input "*****"
click at [459, 319] on div "Cancel Save" at bounding box center [506, 319] width 301 height 22
click at [443, 319] on button "Save" at bounding box center [435, 319] width 42 height 22
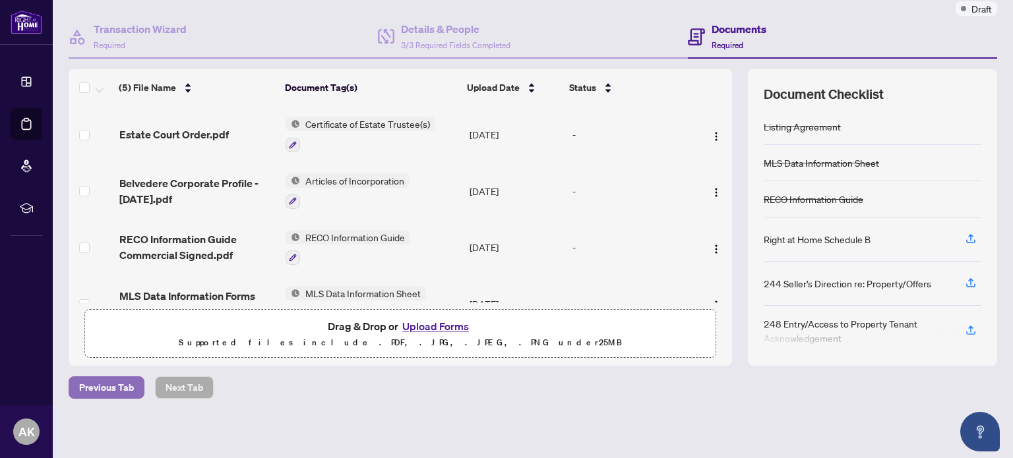
click at [98, 384] on span "Previous Tab" at bounding box center [106, 387] width 55 height 21
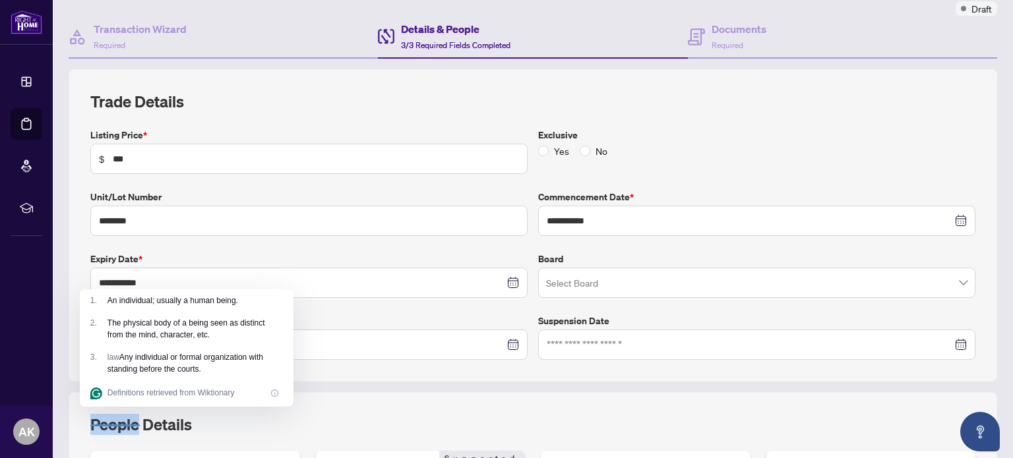
scroll to position [413, 0]
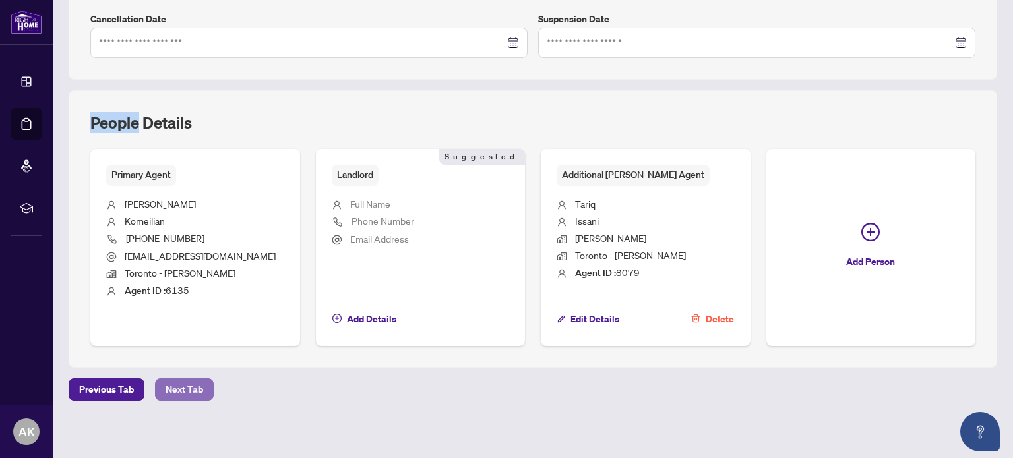
click at [191, 382] on span "Next Tab" at bounding box center [184, 389] width 38 height 21
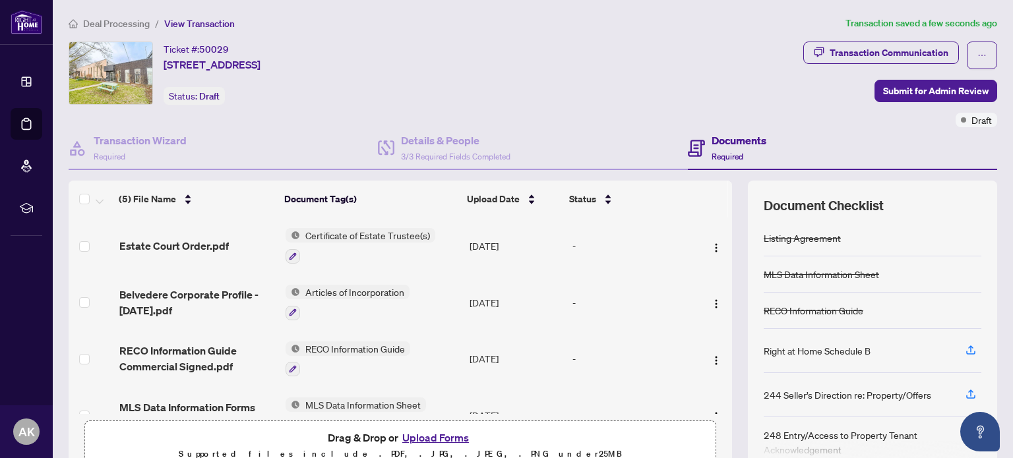
click at [935, 77] on div "Transaction Communication Submit for Admin Review Draft" at bounding box center [900, 85] width 194 height 86
click at [927, 93] on span "Submit for Admin Review" at bounding box center [935, 90] width 105 height 21
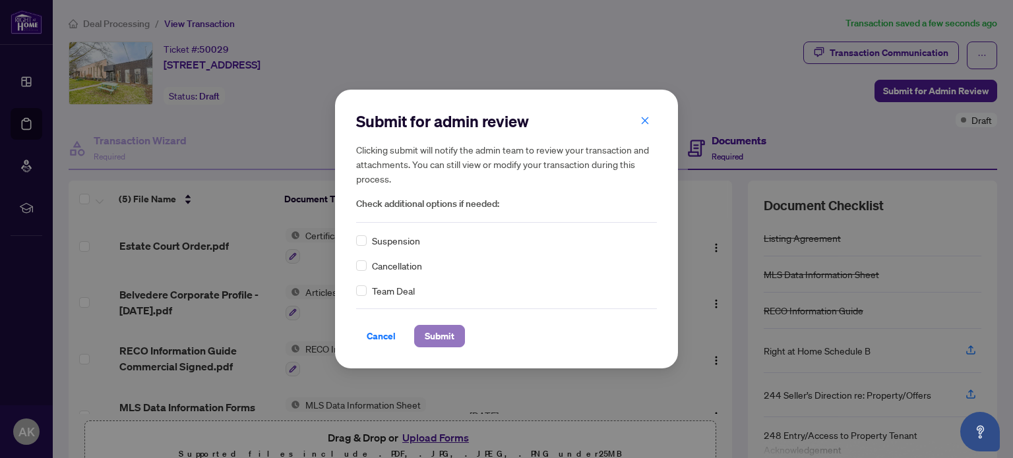
click at [438, 333] on span "Submit" at bounding box center [440, 336] width 30 height 21
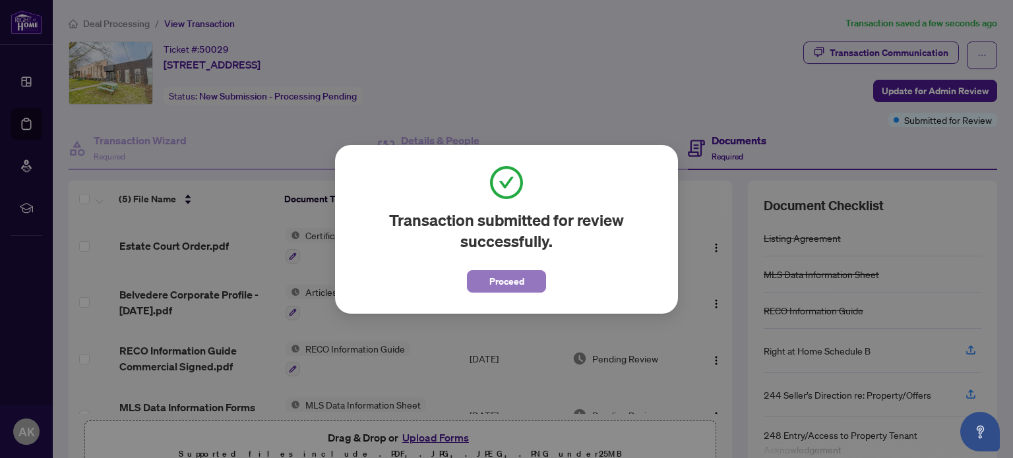
click at [512, 286] on span "Proceed" at bounding box center [506, 281] width 35 height 21
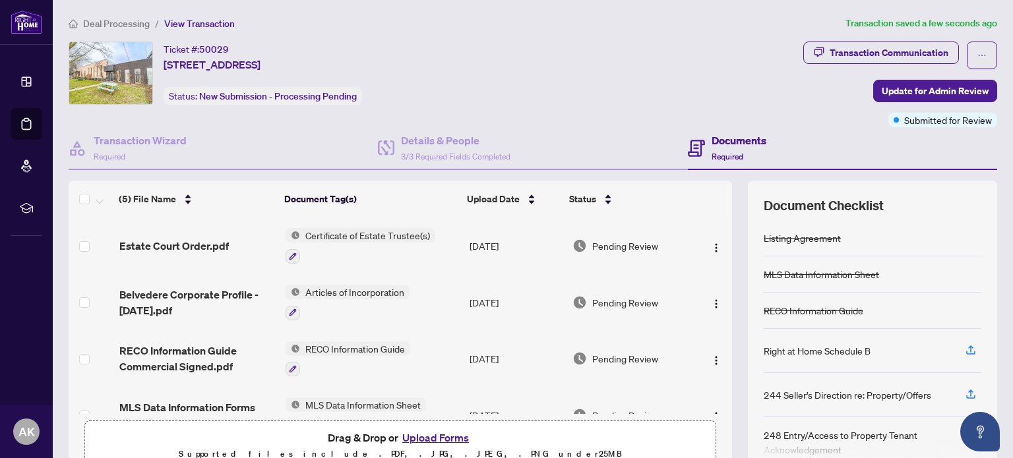
click at [98, 22] on span "Deal Processing" at bounding box center [116, 24] width 67 height 12
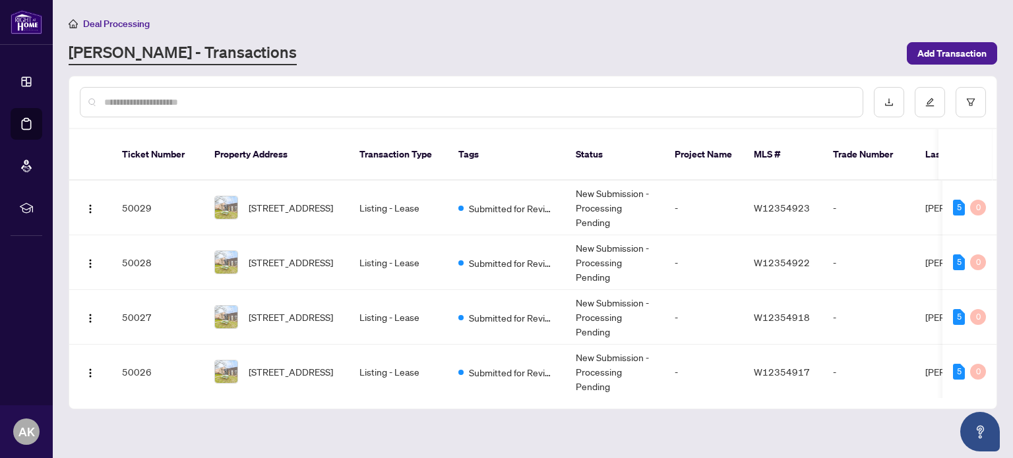
click at [953, 37] on div "Deal Processing [PERSON_NAME] - Transactions Add Transaction" at bounding box center [533, 40] width 928 height 49
click at [946, 52] on span "Add Transaction" at bounding box center [951, 53] width 69 height 21
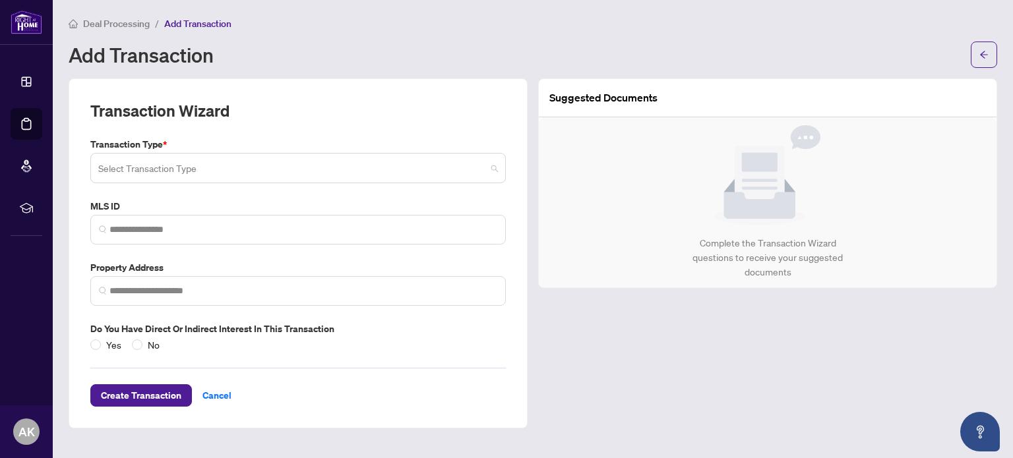
click at [189, 157] on input "search" at bounding box center [292, 170] width 388 height 29
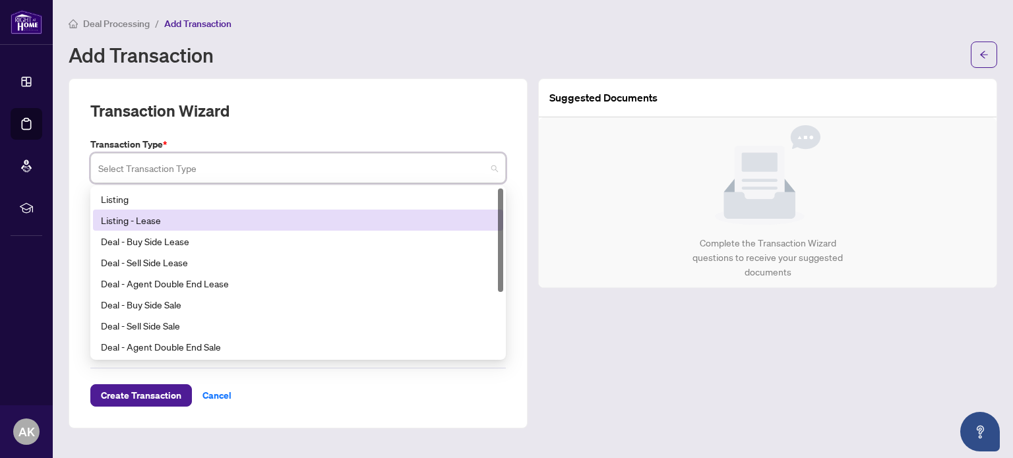
click at [177, 226] on div "Listing - Lease" at bounding box center [298, 220] width 394 height 15
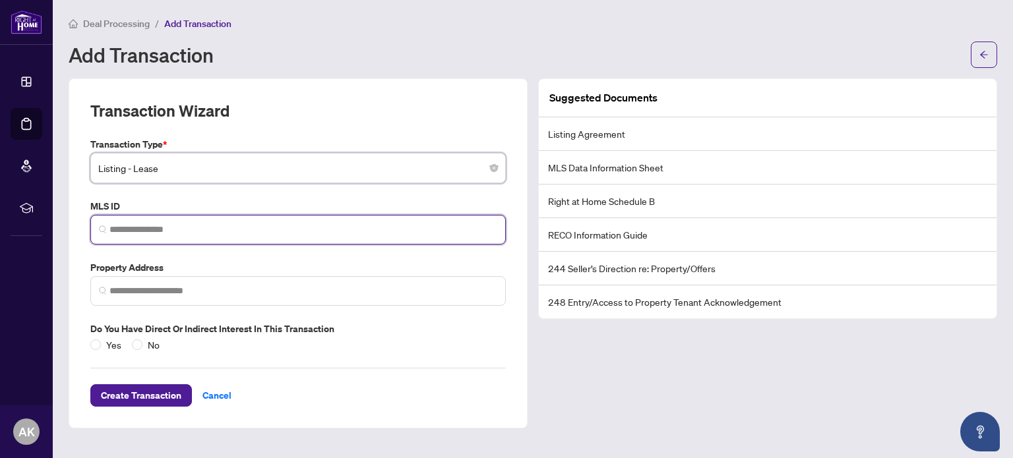
click at [173, 233] on input "search" at bounding box center [303, 230] width 388 height 14
paste input "*********"
type input "*********"
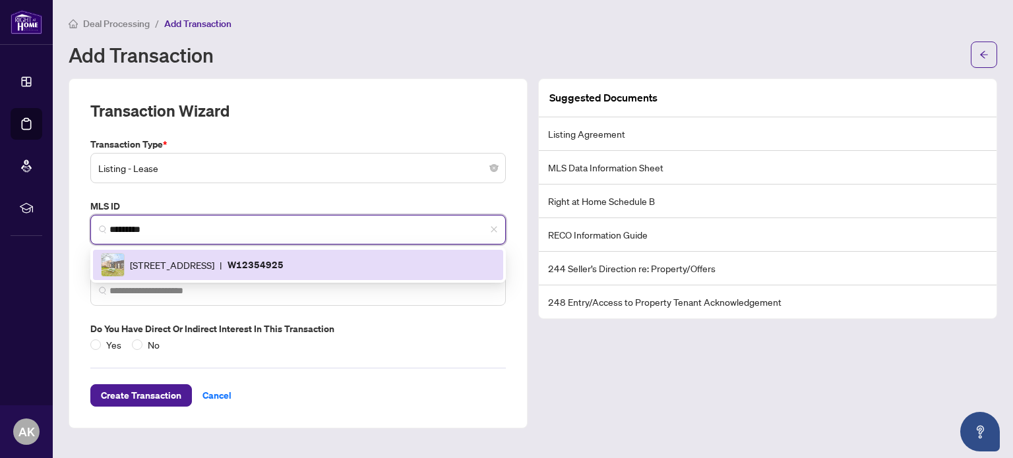
click at [214, 261] on span "[STREET_ADDRESS]" at bounding box center [172, 265] width 84 height 15
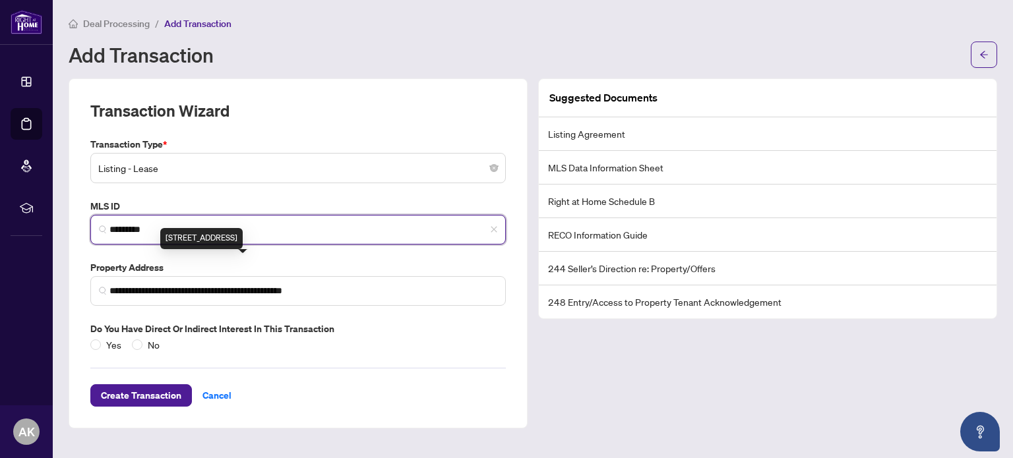
type input "**********"
type input "*********"
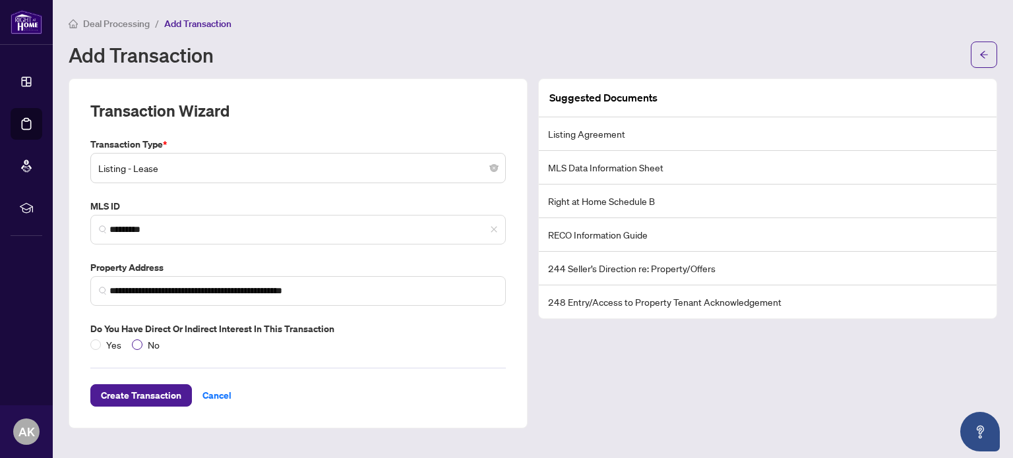
drag, startPoint x: 137, startPoint y: 336, endPoint x: 145, endPoint y: 344, distance: 11.2
click at [138, 338] on label "No" at bounding box center [148, 345] width 33 height 15
click at [150, 387] on span "Create Transaction" at bounding box center [141, 395] width 80 height 21
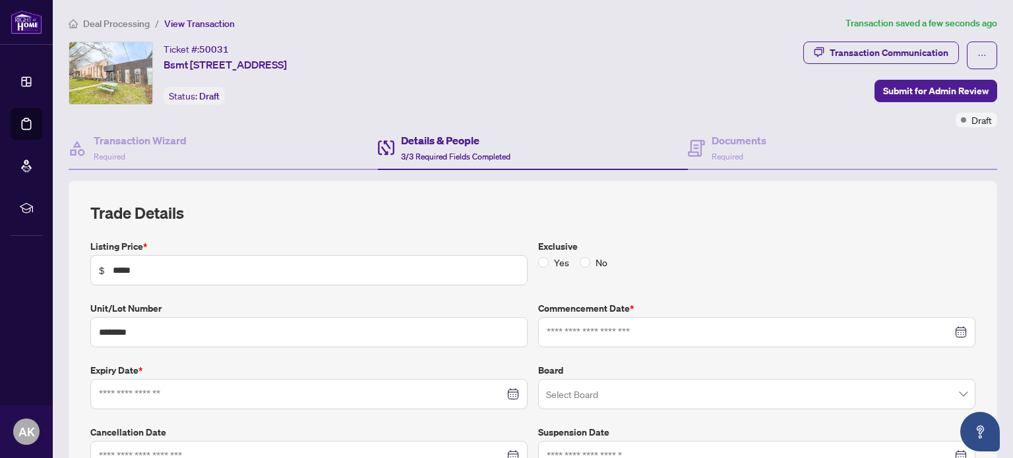
type input "**********"
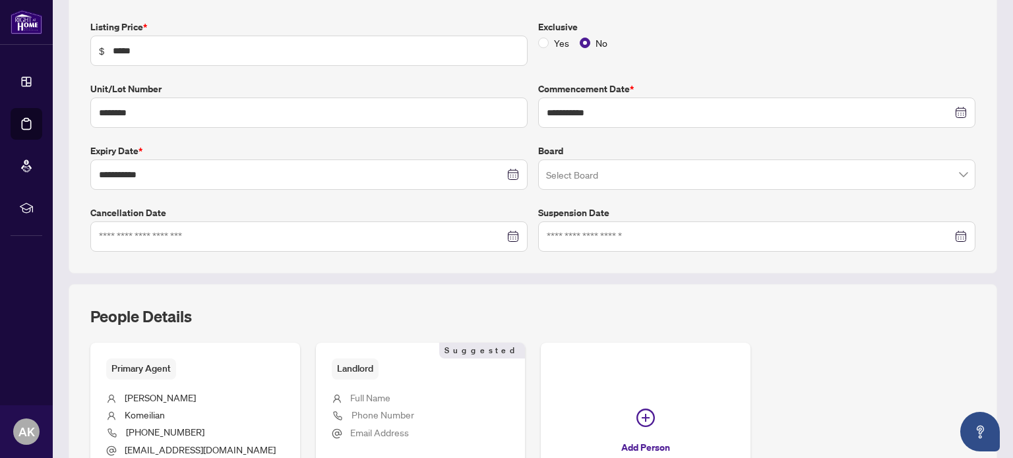
scroll to position [330, 0]
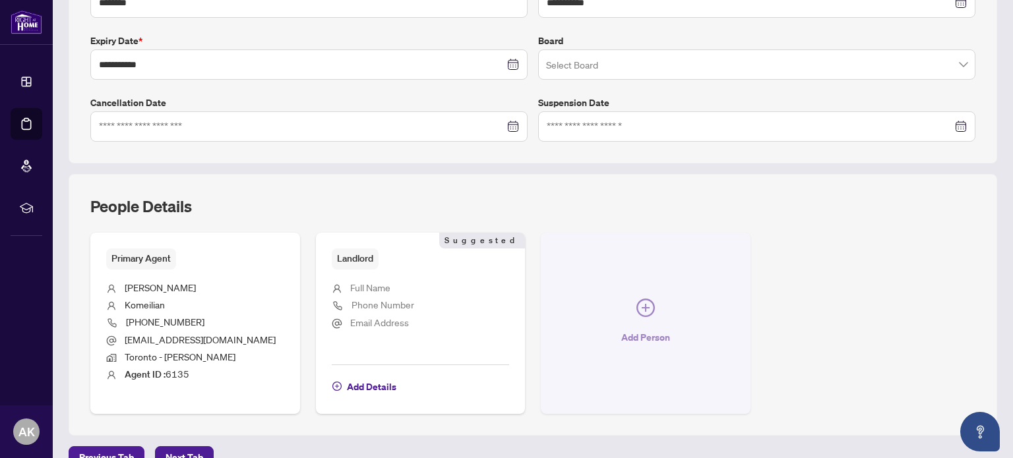
click at [649, 297] on button "Add Person" at bounding box center [646, 323] width 210 height 181
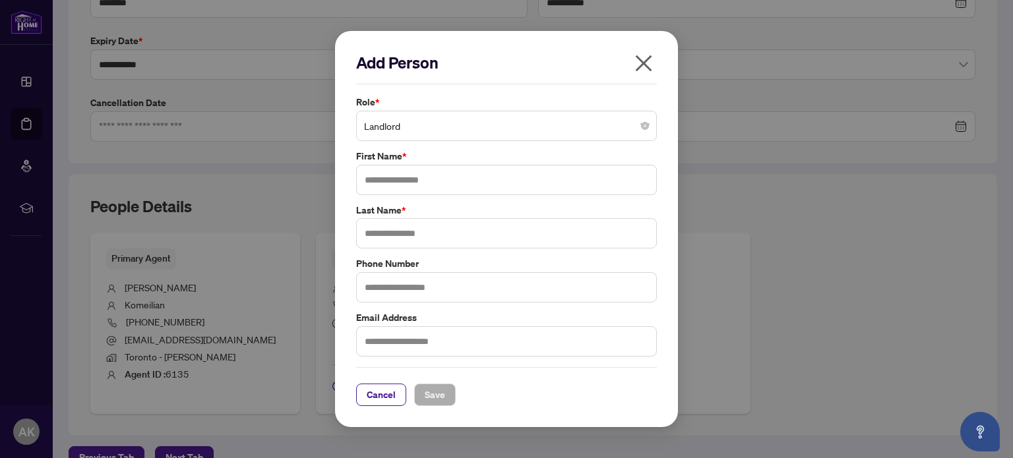
click at [403, 121] on span "Landlord" at bounding box center [506, 125] width 285 height 25
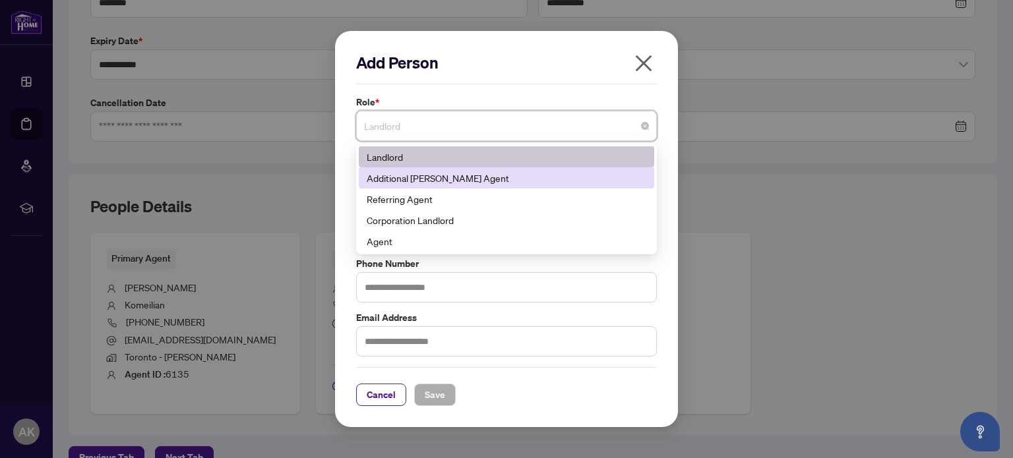
click at [411, 172] on div "Additional [PERSON_NAME] Agent" at bounding box center [507, 178] width 280 height 15
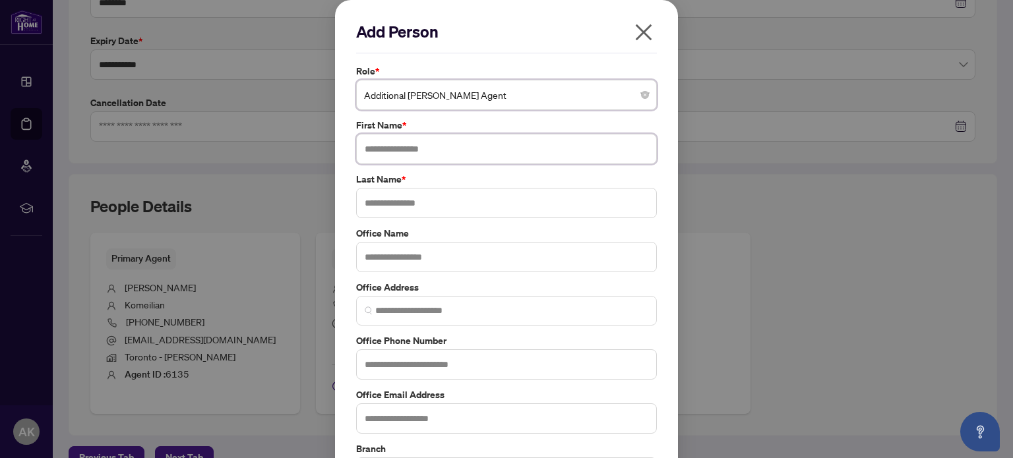
click at [396, 151] on input "text" at bounding box center [506, 149] width 301 height 30
type input "*****"
type input "******"
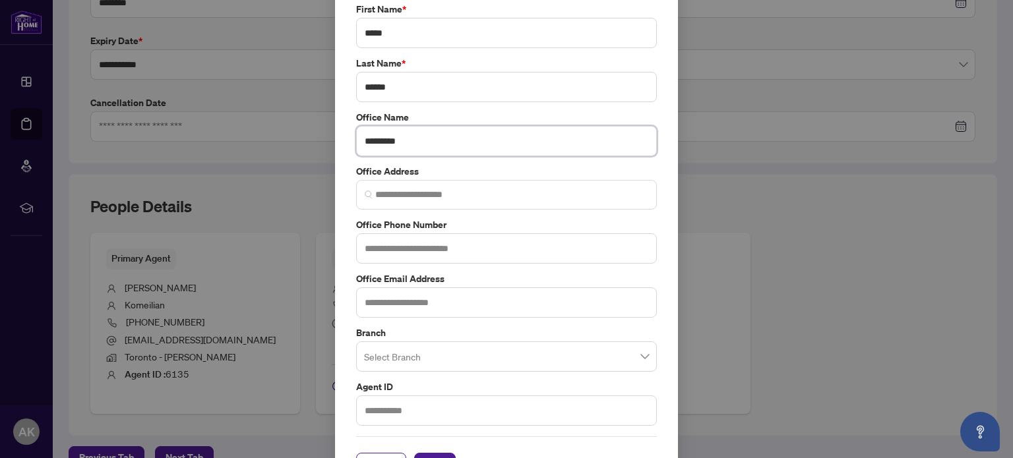
scroll to position [151, 0]
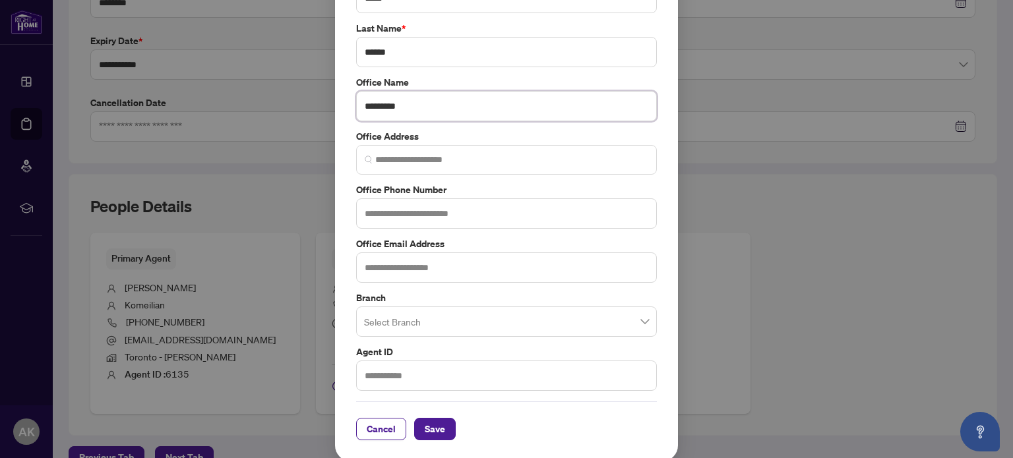
type input "*********"
click at [495, 309] on input "search" at bounding box center [500, 323] width 273 height 29
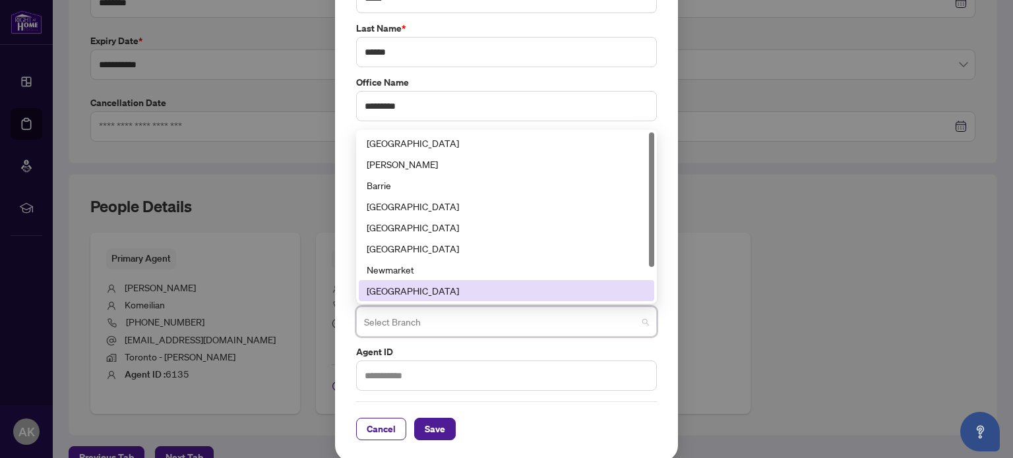
scroll to position [42, 0]
drag, startPoint x: 427, startPoint y: 287, endPoint x: 425, endPoint y: 301, distance: 14.0
click at [425, 287] on div "Toronto - [PERSON_NAME]" at bounding box center [507, 291] width 280 height 15
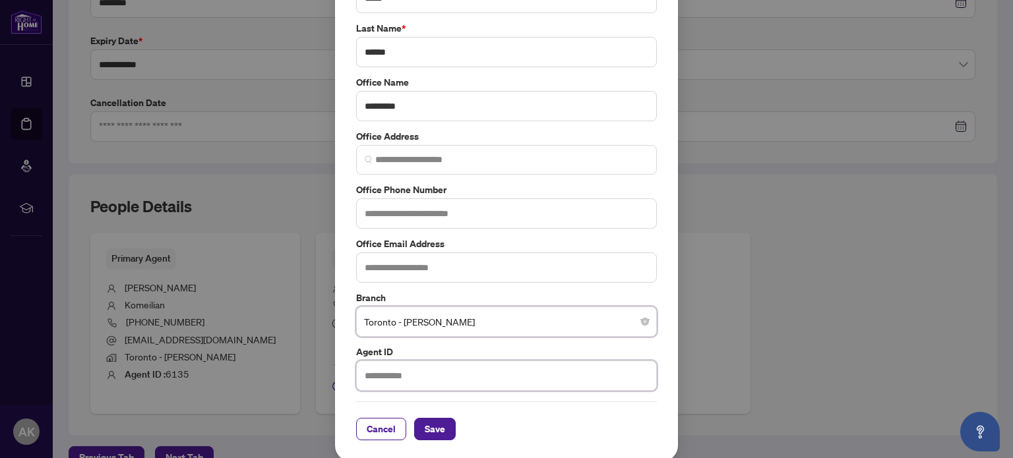
click at [407, 367] on input "text" at bounding box center [506, 376] width 301 height 30
type input "****"
click at [417, 424] on button "Save" at bounding box center [435, 429] width 42 height 22
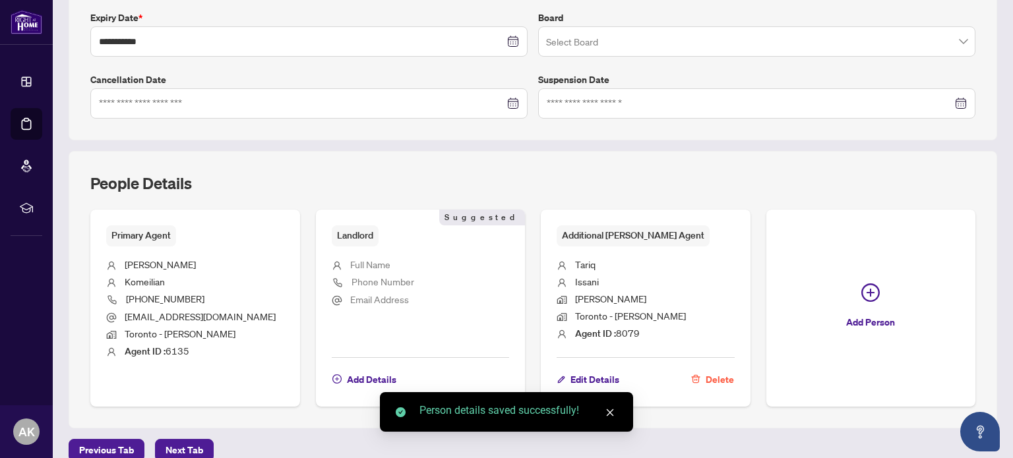
scroll to position [413, 0]
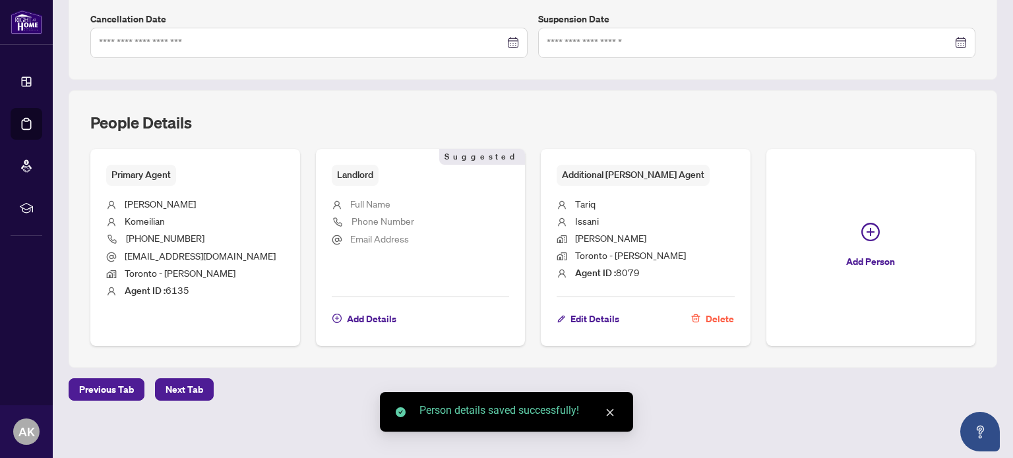
click at [169, 403] on div "**********" at bounding box center [532, 24] width 939 height 845
click at [172, 387] on span "Next Tab" at bounding box center [184, 389] width 38 height 21
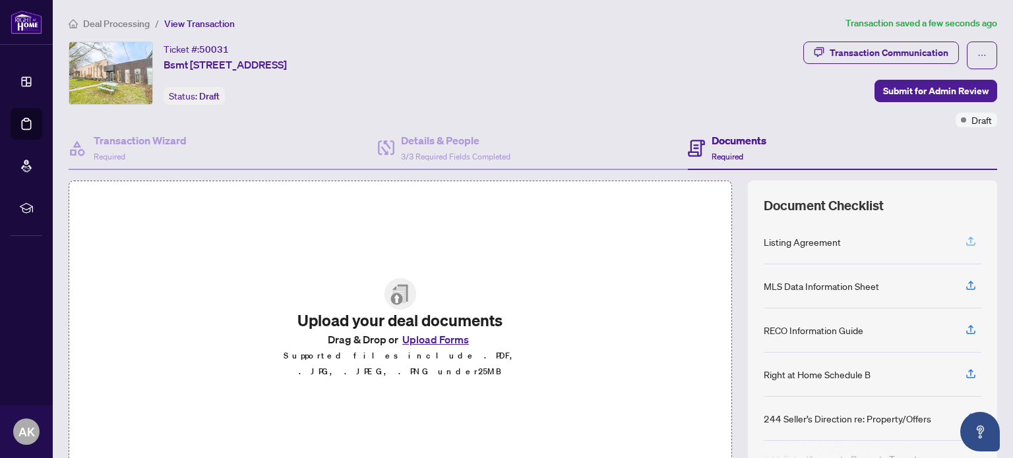
click at [965, 235] on icon "button" at bounding box center [971, 241] width 12 height 12
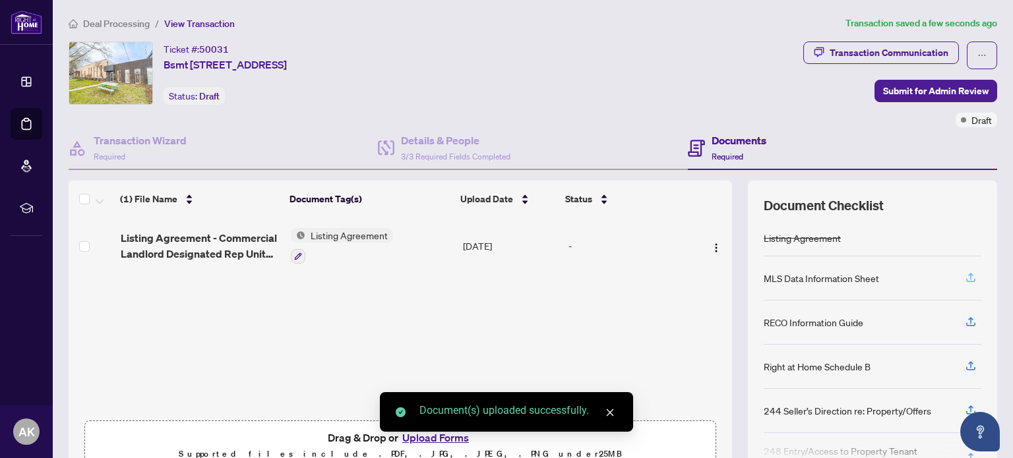
click at [965, 280] on icon "button" at bounding box center [971, 278] width 12 height 12
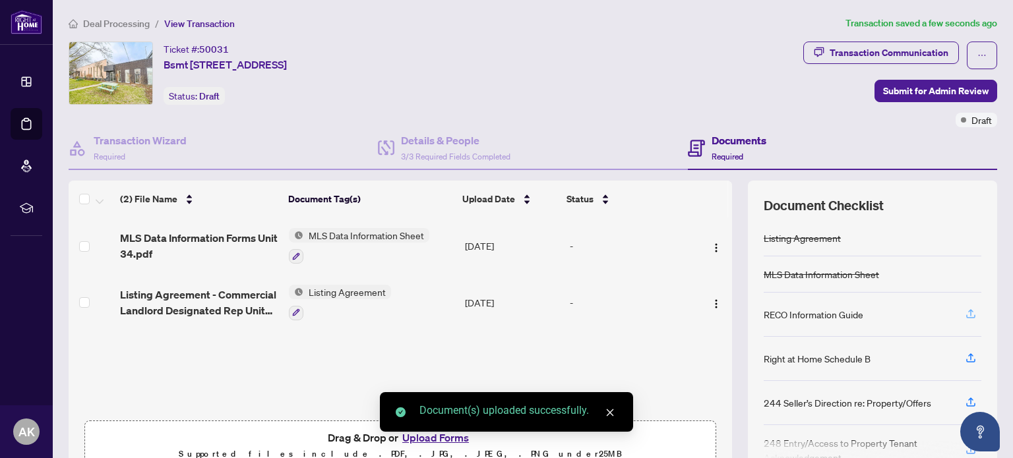
click at [965, 318] on span "button" at bounding box center [971, 314] width 12 height 21
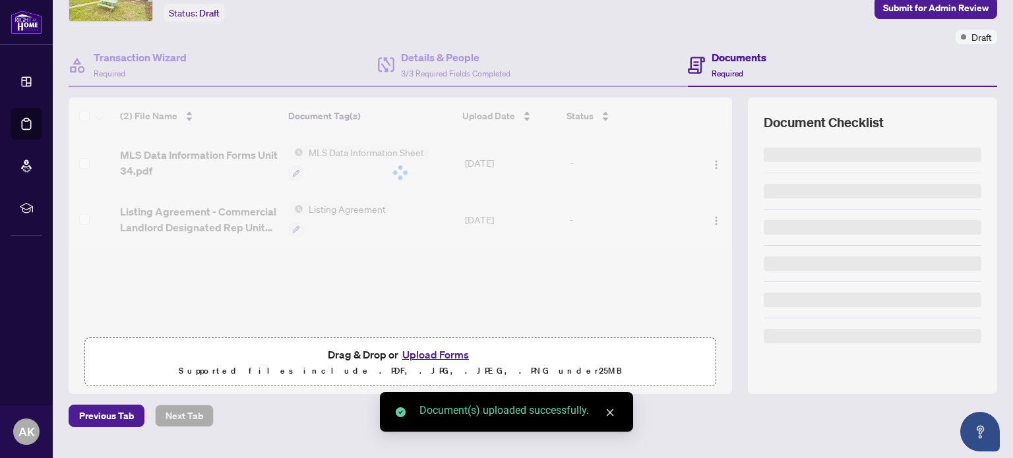
scroll to position [111, 0]
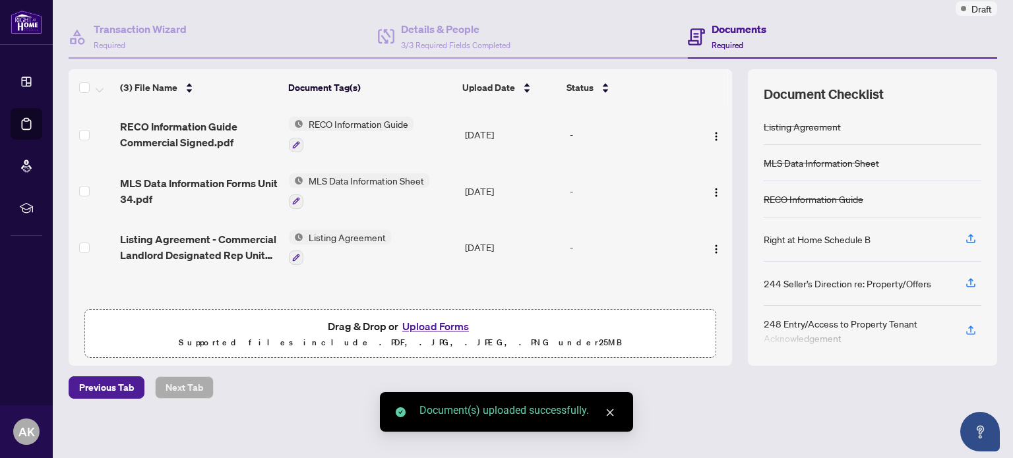
click at [443, 322] on button "Upload Forms" at bounding box center [435, 326] width 75 height 17
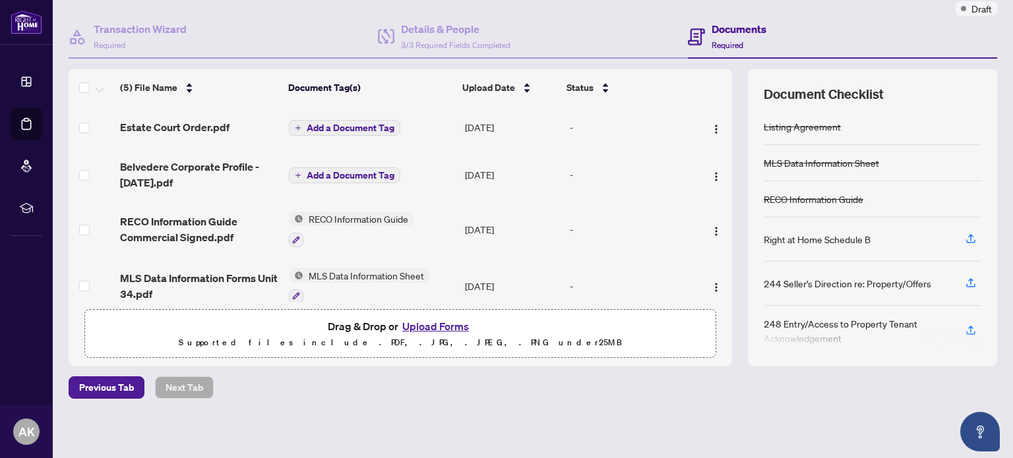
click at [323, 171] on span "Add a Document Tag" at bounding box center [351, 175] width 88 height 9
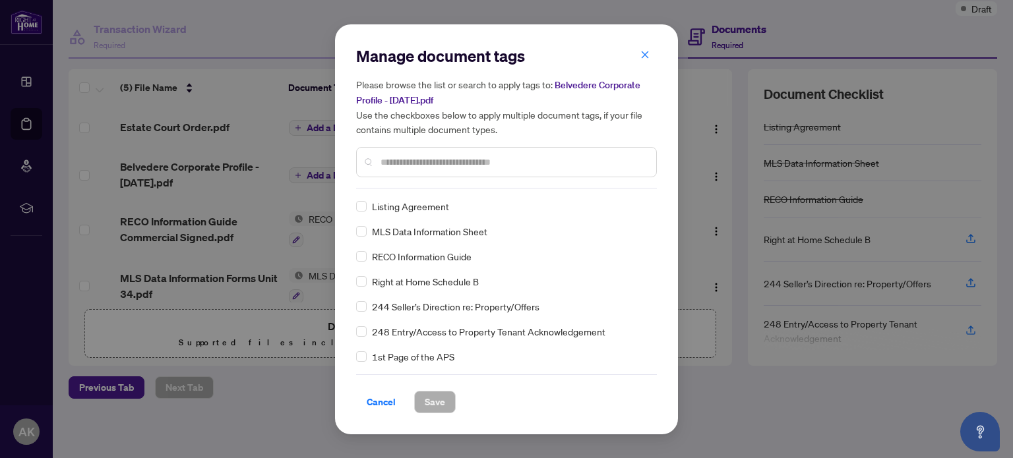
click at [454, 161] on input "text" at bounding box center [512, 162] width 265 height 15
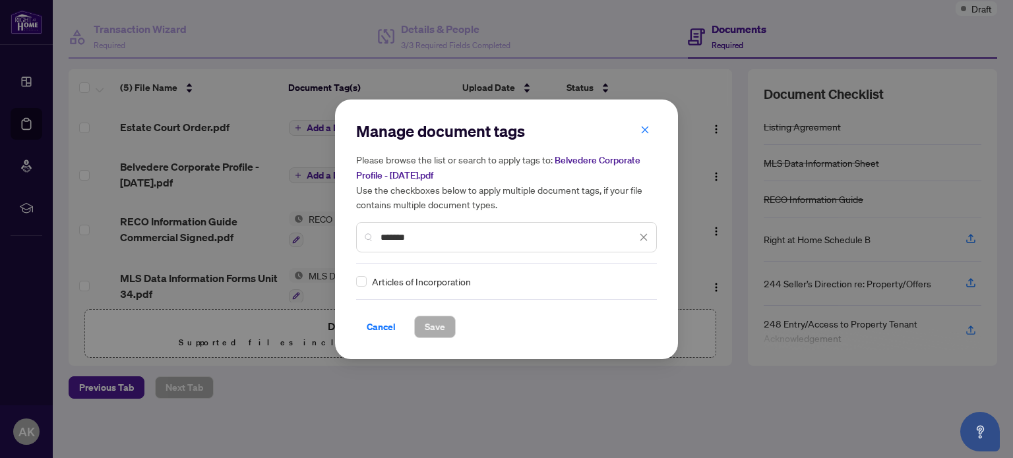
type input "*******"
click at [434, 326] on span "Save" at bounding box center [435, 326] width 20 height 21
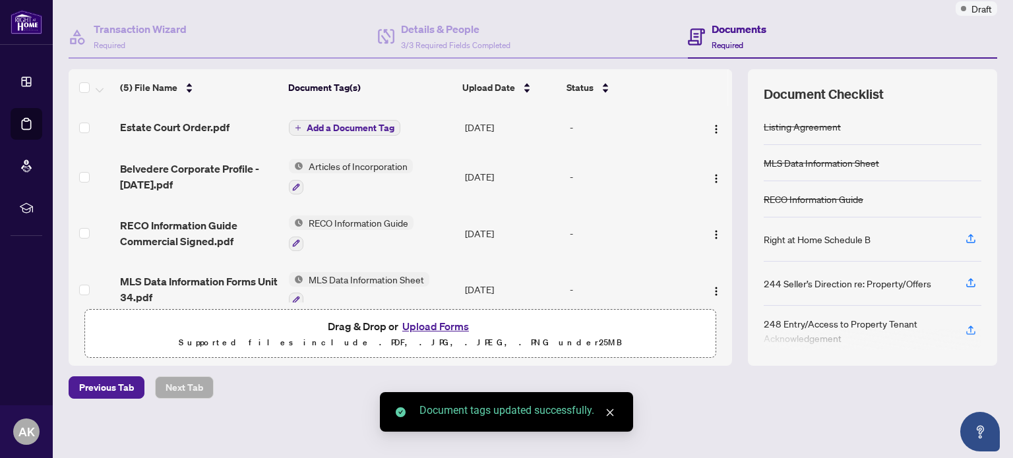
click at [357, 126] on span "Add a Document Tag" at bounding box center [351, 127] width 88 height 9
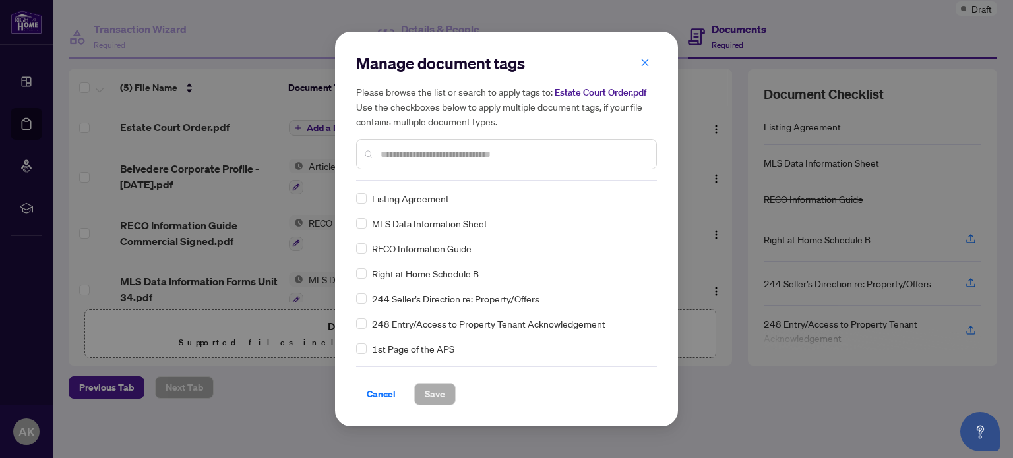
click at [442, 156] on input "text" at bounding box center [512, 154] width 265 height 15
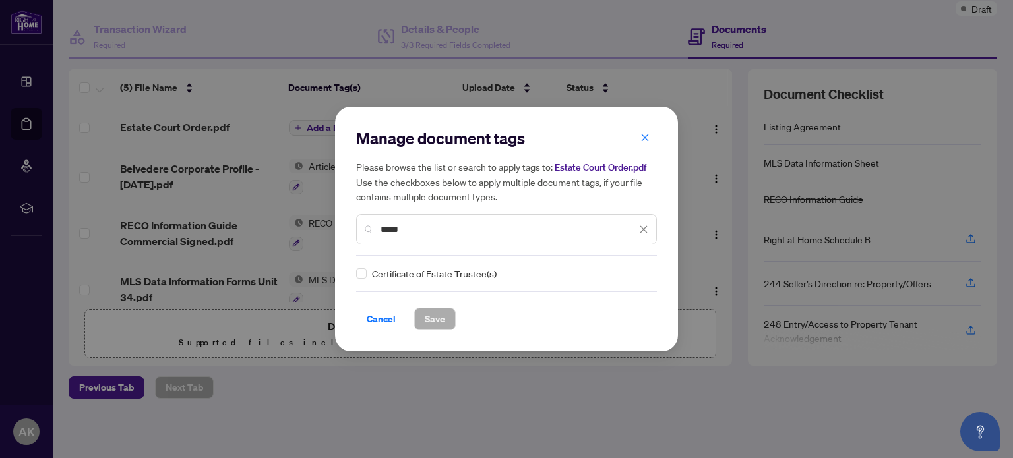
type input "*****"
click at [442, 318] on span "Save" at bounding box center [435, 319] width 20 height 21
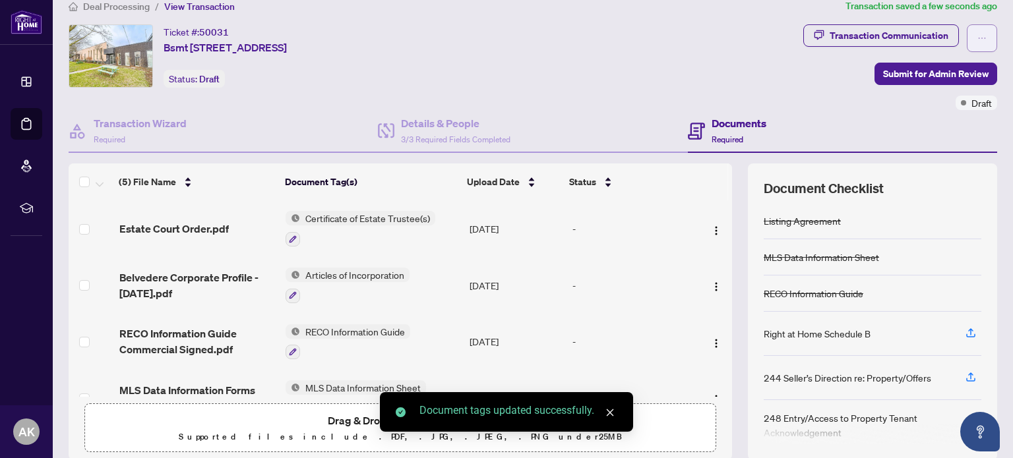
scroll to position [0, 0]
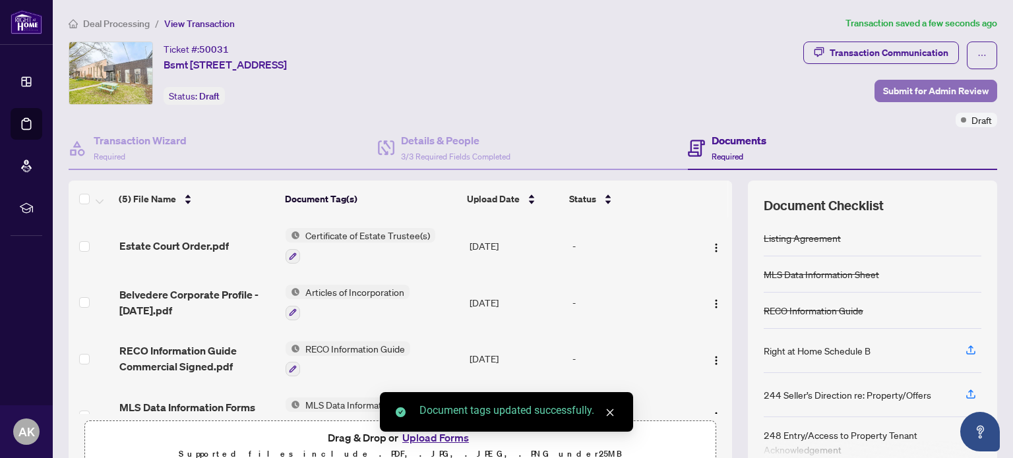
click at [949, 84] on span "Submit for Admin Review" at bounding box center [935, 90] width 105 height 21
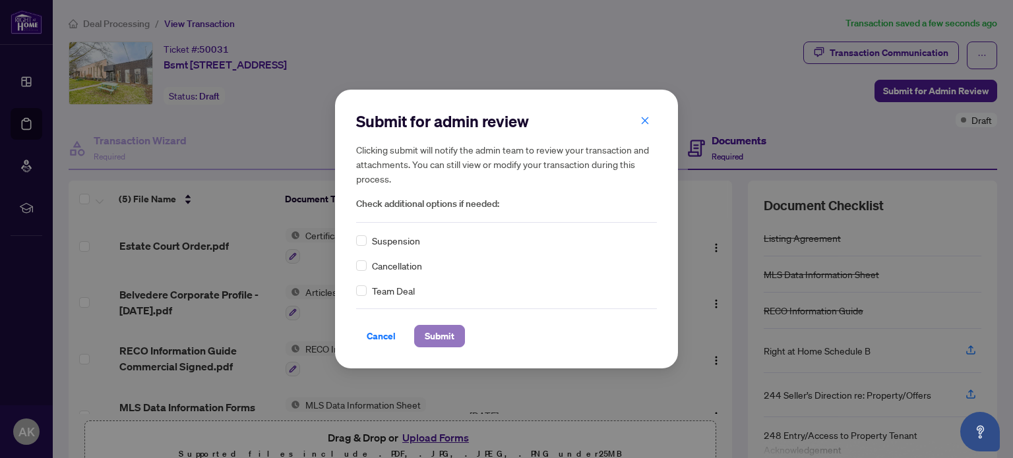
drag, startPoint x: 429, startPoint y: 339, endPoint x: 493, endPoint y: 301, distance: 74.5
click at [430, 339] on span "Submit" at bounding box center [440, 336] width 30 height 21
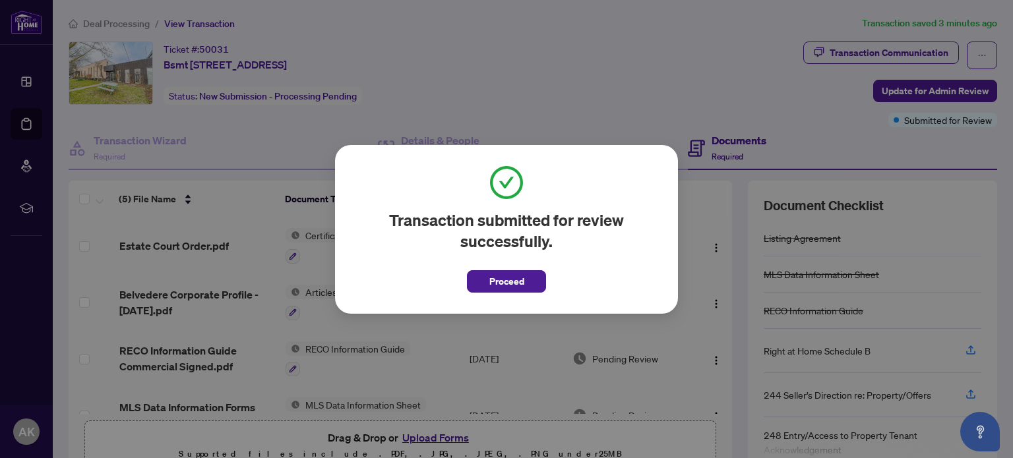
drag, startPoint x: 512, startPoint y: 274, endPoint x: 521, endPoint y: 59, distance: 215.8
click at [513, 273] on span "Proceed" at bounding box center [506, 281] width 35 height 21
